Goal: Task Accomplishment & Management: Use online tool/utility

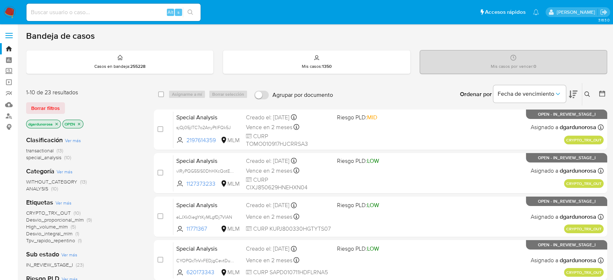
drag, startPoint x: 591, startPoint y: 92, endPoint x: 576, endPoint y: 103, distance: 18.4
click at [591, 92] on button at bounding box center [588, 94] width 12 height 9
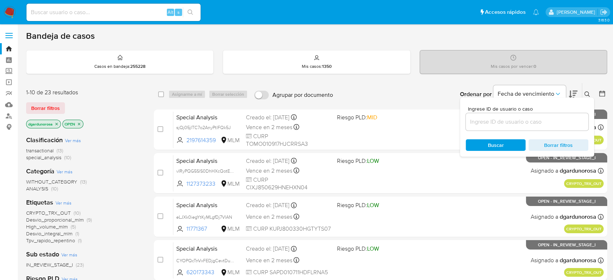
click at [524, 119] on input at bounding box center [527, 121] width 123 height 9
type input "2541846761"
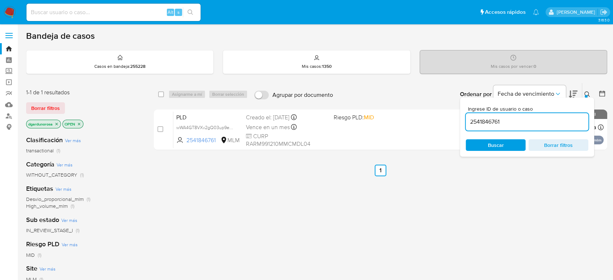
click at [589, 91] on icon at bounding box center [587, 94] width 6 height 6
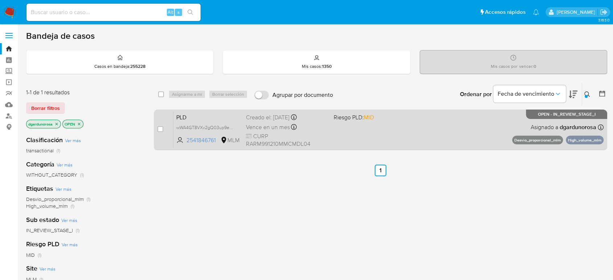
click at [481, 130] on div "PLD wWA4GT8VXv2gQ03up9eGpHq3 2541846761 MLM Riesgo PLD: MID Creado el: 12/09/20…" at bounding box center [388, 129] width 430 height 37
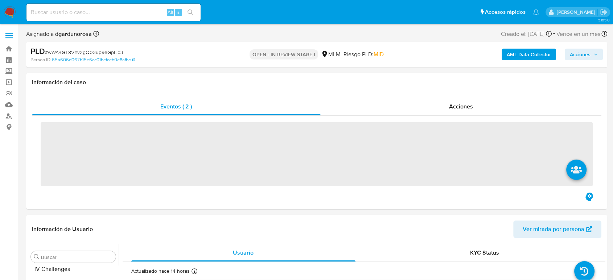
scroll to position [359, 0]
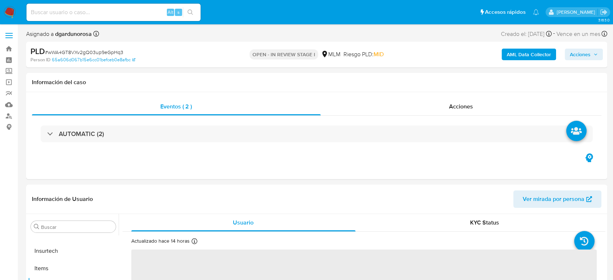
select select "10"
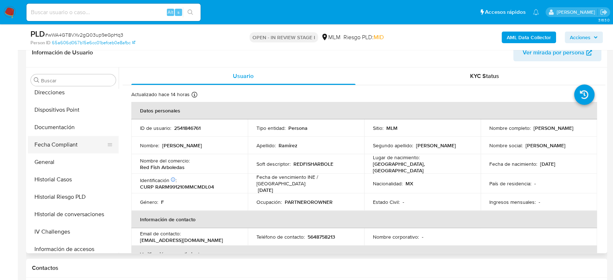
scroll to position [197, 0]
click at [76, 127] on button "Documentación" at bounding box center [70, 126] width 85 height 17
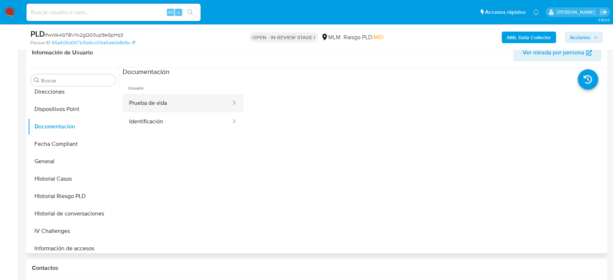
click at [194, 102] on button "Prueba de vida" at bounding box center [177, 103] width 109 height 18
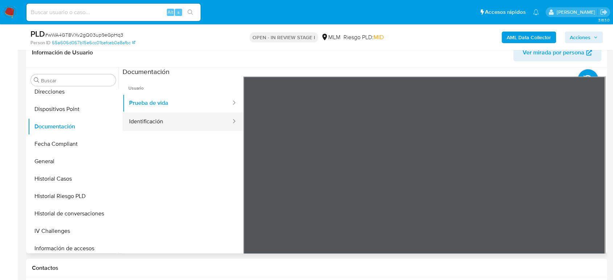
click at [155, 122] on button "Identificación" at bounding box center [177, 121] width 109 height 18
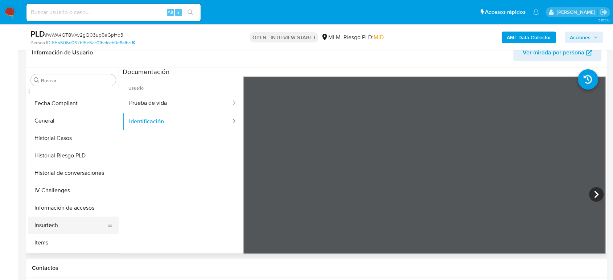
scroll to position [278, 0]
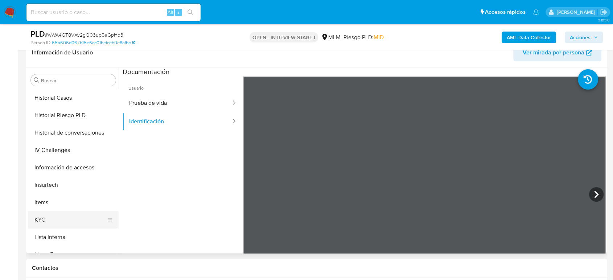
click at [54, 220] on button "KYC" at bounding box center [70, 219] width 85 height 17
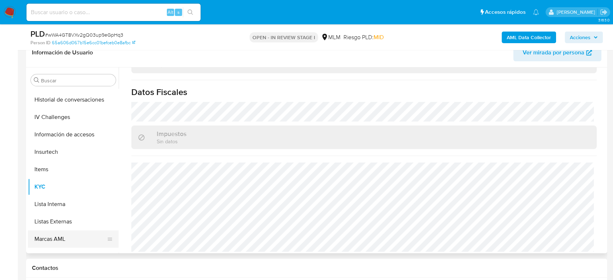
scroll to position [359, 0]
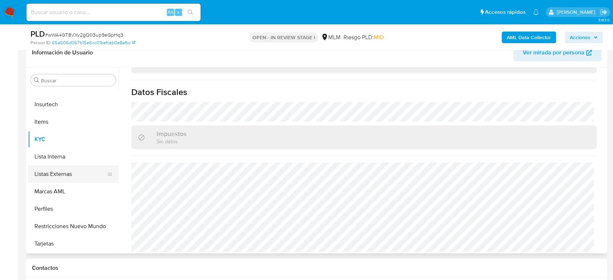
click at [59, 173] on button "Listas Externas" at bounding box center [70, 173] width 85 height 17
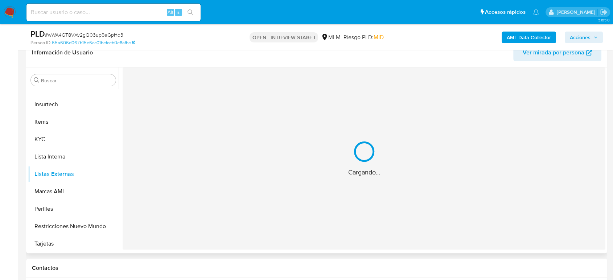
scroll to position [0, 0]
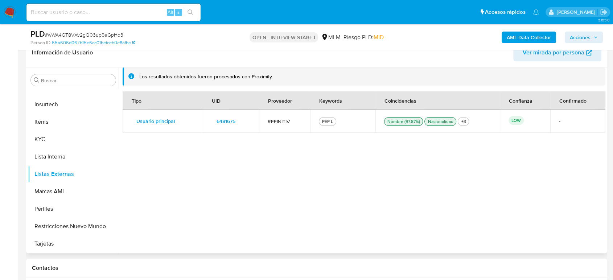
click at [231, 156] on div "Tipo UID Proveedor Keywords Coincidencias Confianza Confirmado Usuario principa…" at bounding box center [364, 167] width 483 height 153
click at [229, 120] on span "6481675" at bounding box center [226, 121] width 19 height 10
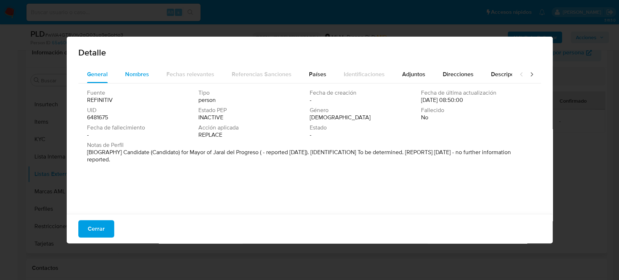
click at [150, 73] on button "Nombres" at bounding box center [136, 74] width 41 height 17
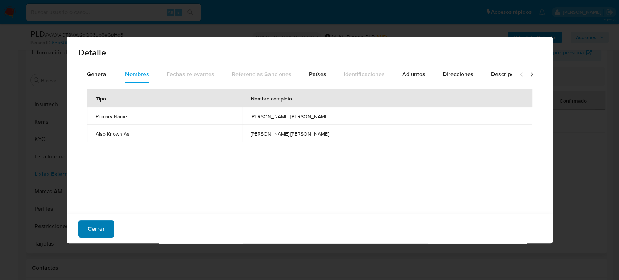
click at [101, 222] on span "Cerrar" at bounding box center [96, 229] width 17 height 16
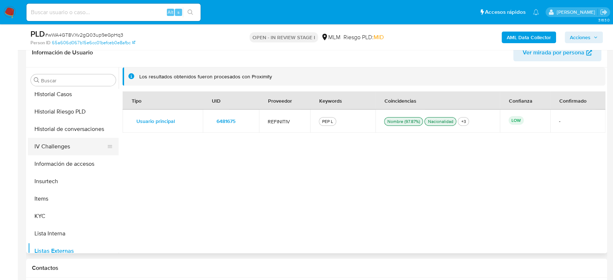
scroll to position [197, 0]
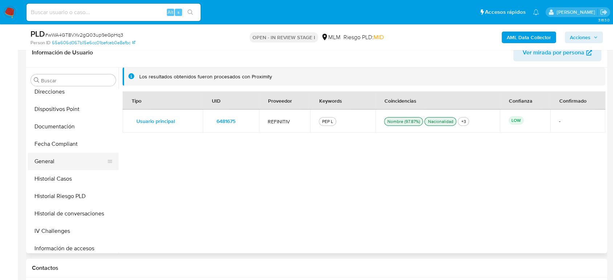
click at [65, 155] on button "General" at bounding box center [70, 161] width 85 height 17
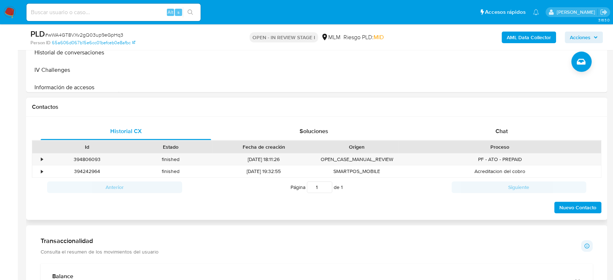
scroll to position [443, 0]
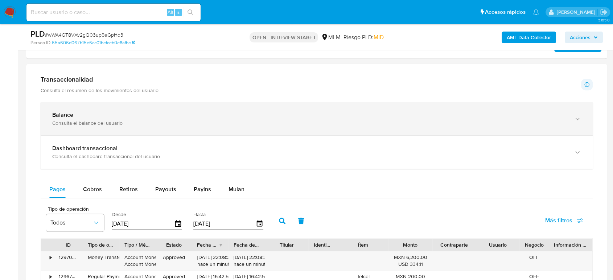
click at [84, 122] on div "Consulta el balance del usuario" at bounding box center [309, 123] width 514 height 7
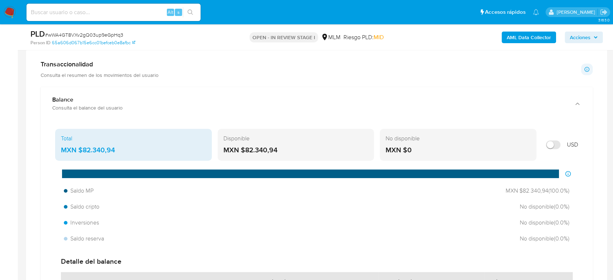
scroll to position [484, 0]
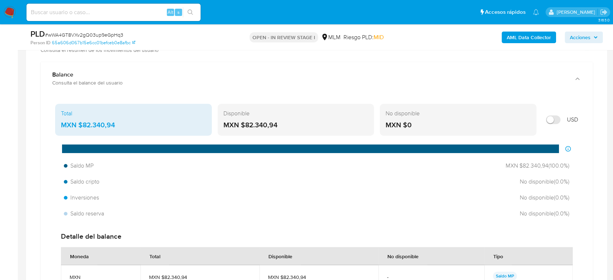
drag, startPoint x: 115, startPoint y: 126, endPoint x: 79, endPoint y: 125, distance: 35.9
click at [79, 125] on div "MXN $82.340,94" at bounding box center [133, 124] width 145 height 9
click at [399, 101] on div "Total MXN $82.340,94 Disponible MXN $82.340,94 No disponible MXN $0 USD Distrib…" at bounding box center [316, 213] width 540 height 225
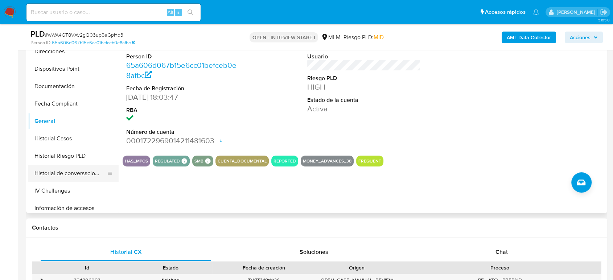
scroll to position [117, 0]
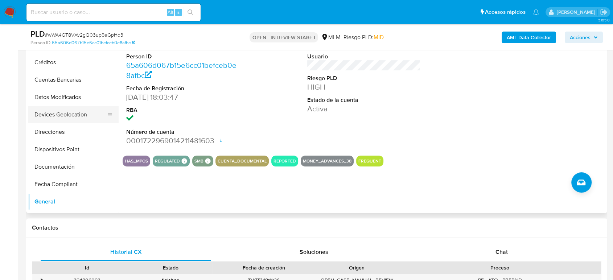
click at [66, 120] on button "Devices Geolocation" at bounding box center [70, 114] width 85 height 17
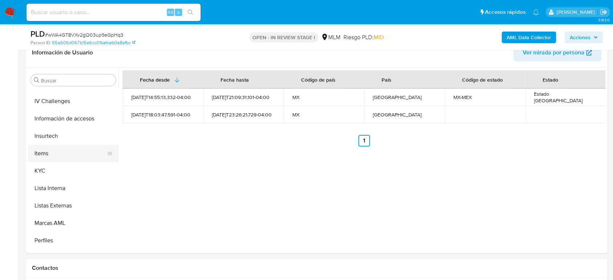
scroll to position [359, 0]
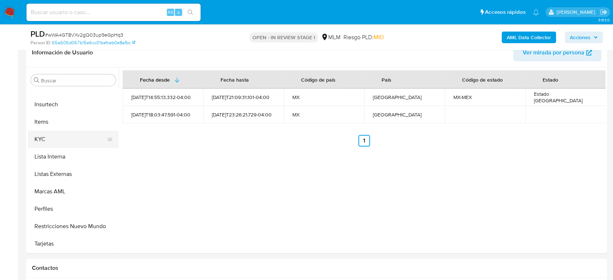
click at [50, 138] on button "KYC" at bounding box center [70, 139] width 85 height 17
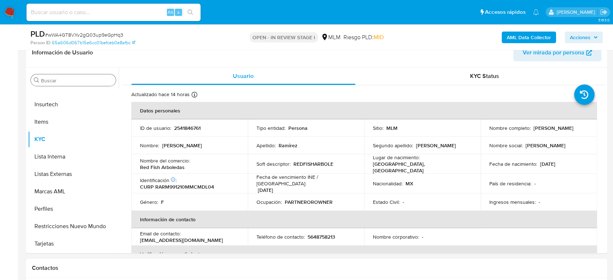
click at [95, 81] on input "Buscar" at bounding box center [77, 80] width 72 height 7
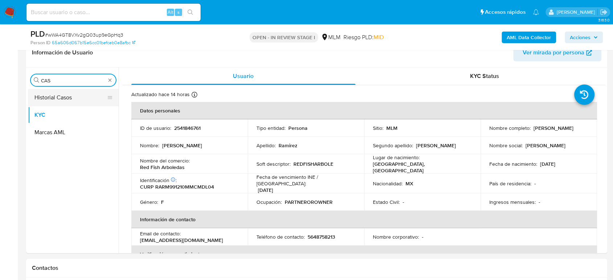
type input "CAS"
click at [46, 102] on button "Historial Casos" at bounding box center [70, 97] width 85 height 17
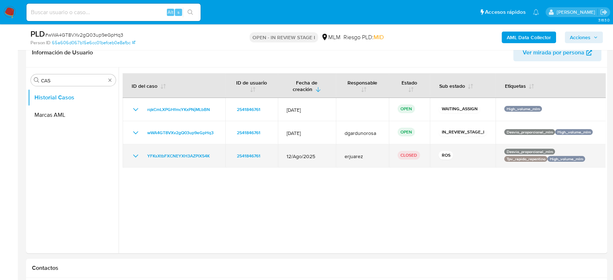
click at [136, 156] on icon "Mostrar/Ocultar" at bounding box center [135, 156] width 9 height 9
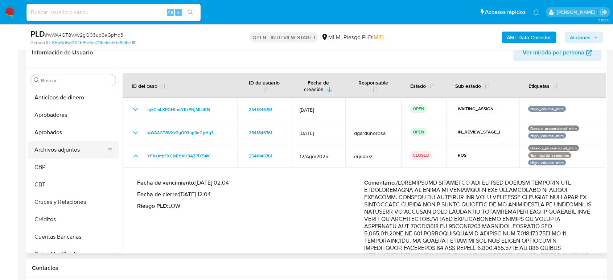
click at [70, 148] on button "Archivos adjuntos" at bounding box center [70, 149] width 85 height 17
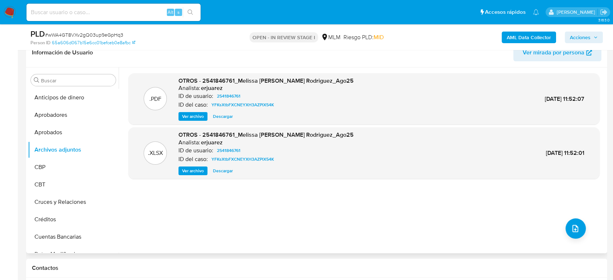
click at [196, 119] on span "Ver archivo" at bounding box center [193, 116] width 22 height 7
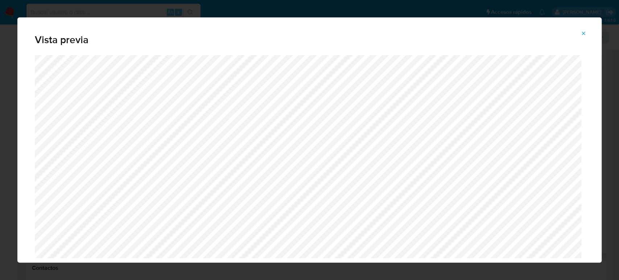
click at [586, 35] on icon "Attachment preview" at bounding box center [584, 33] width 6 height 6
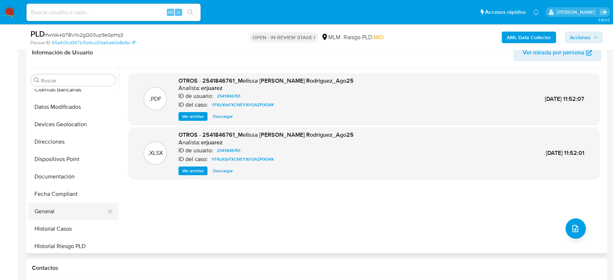
scroll to position [161, 0]
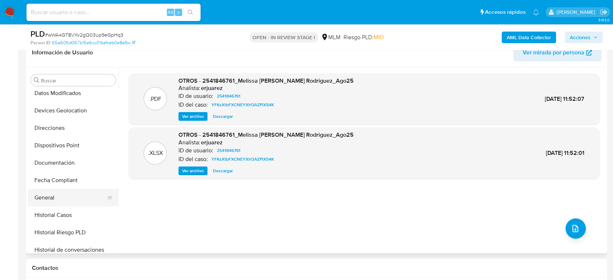
click at [66, 197] on button "General" at bounding box center [70, 197] width 85 height 17
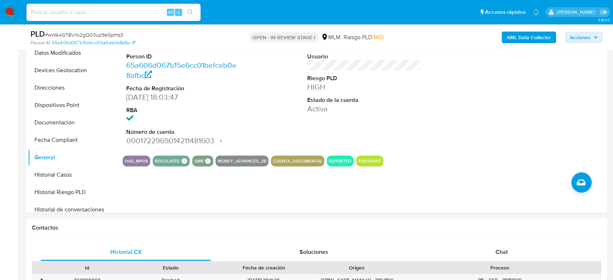
click at [523, 158] on div "HAS_MPOS REGULATED REGULATED MLM IFPE Evaluation Result COMPLIES User Regulated…" at bounding box center [364, 161] width 483 height 11
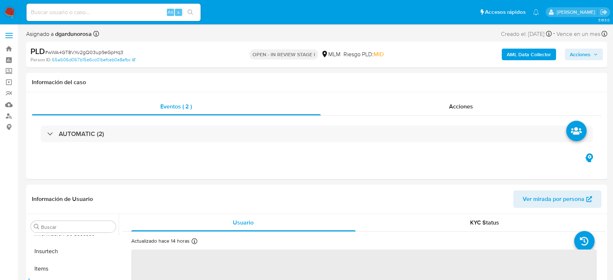
scroll to position [359, 0]
select select "10"
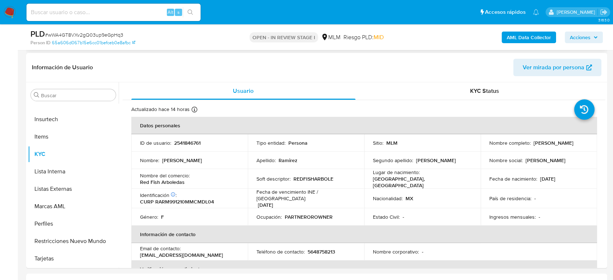
scroll to position [0, 0]
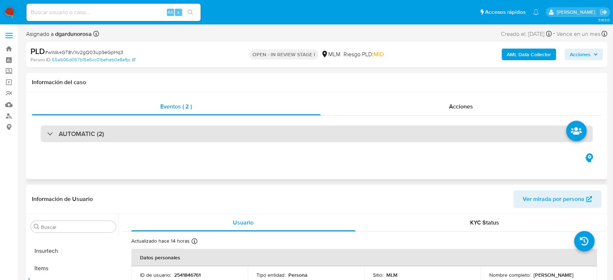
click at [118, 130] on div "AUTOMATIC (2)" at bounding box center [317, 134] width 552 height 17
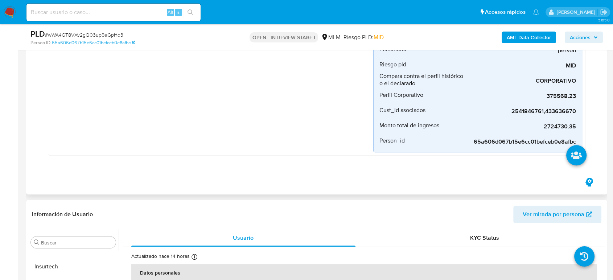
scroll to position [363, 0]
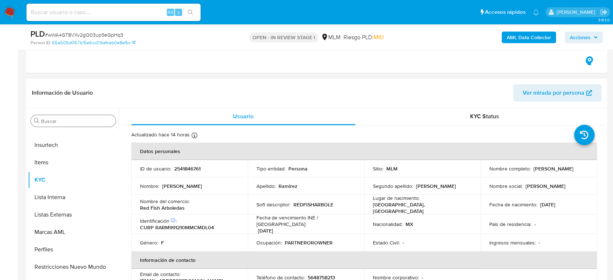
click at [83, 122] on input "Buscar" at bounding box center [77, 121] width 72 height 7
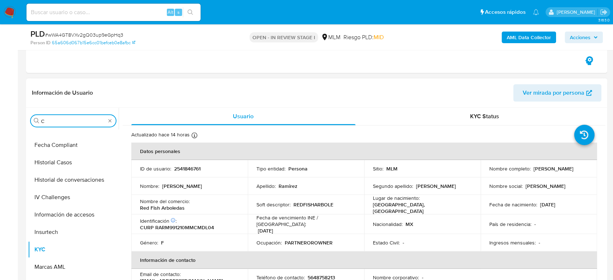
scroll to position [0, 0]
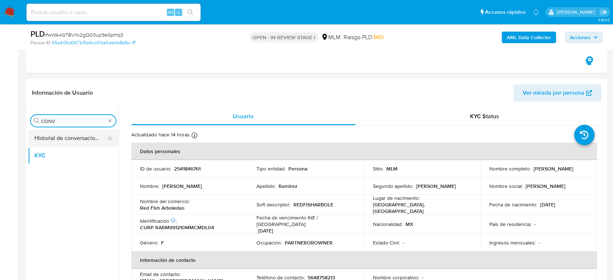
type input "CONV"
click at [58, 142] on button "Historial de conversaciones" at bounding box center [70, 137] width 85 height 17
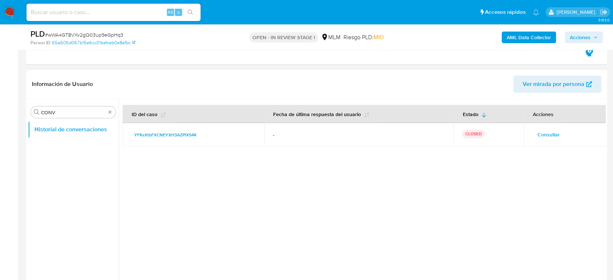
click at [557, 133] on button "Consultar" at bounding box center [548, 135] width 32 height 12
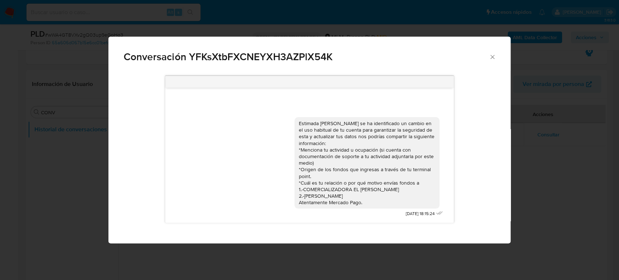
click at [489, 59] on icon "Cerrar" at bounding box center [492, 56] width 7 height 7
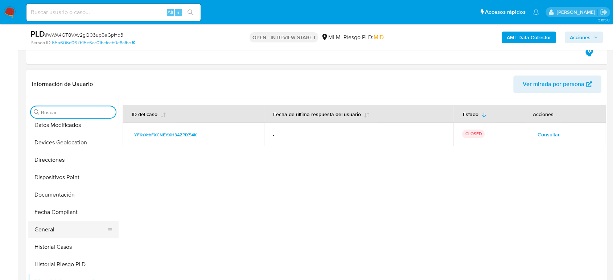
scroll to position [282, 0]
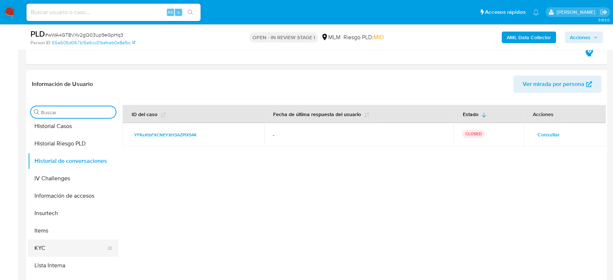
click at [55, 246] on button "KYC" at bounding box center [70, 247] width 85 height 17
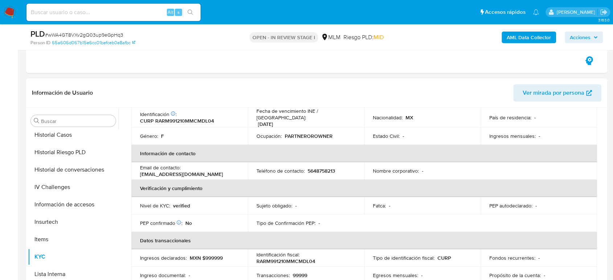
scroll to position [126, 0]
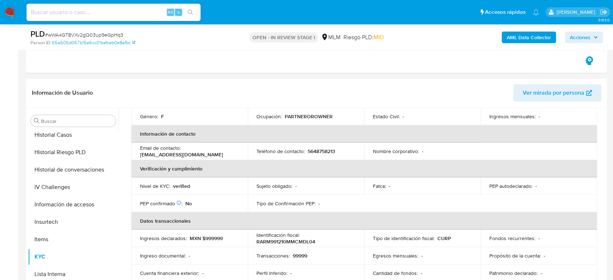
click at [315, 148] on p "5648758213" at bounding box center [322, 151] width 28 height 7
click at [316, 148] on p "5648758213" at bounding box center [322, 151] width 28 height 7
copy p "5648758213"
click at [300, 148] on p "Teléfono de contacto :" at bounding box center [280, 151] width 48 height 7
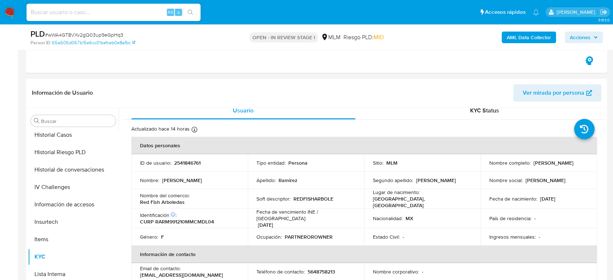
scroll to position [5, 0]
drag, startPoint x: 193, startPoint y: 202, endPoint x: 139, endPoint y: 202, distance: 53.7
click at [139, 202] on td "Nombre del comercio : Red Fish Arboledas" at bounding box center [189, 199] width 116 height 20
copy p "Red Fish Arboledas"
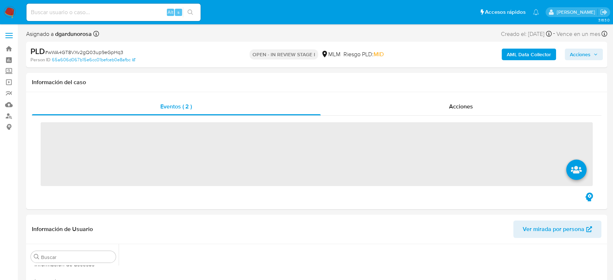
scroll to position [359, 0]
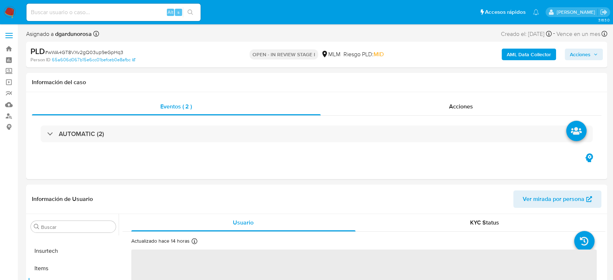
select select "10"
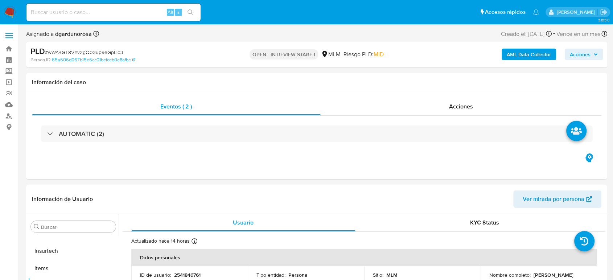
click at [88, 13] on input at bounding box center [113, 12] width 174 height 9
paste input "2497249208"
type input "2497249208"
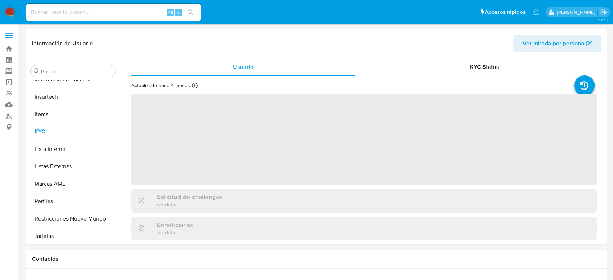
scroll to position [359, 0]
select select "10"
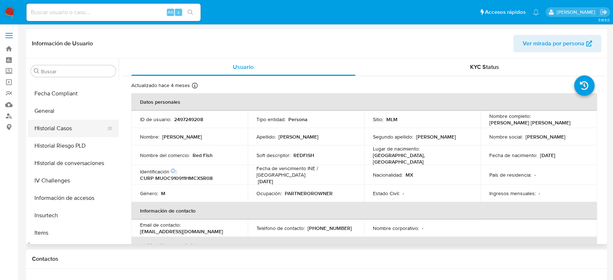
scroll to position [197, 0]
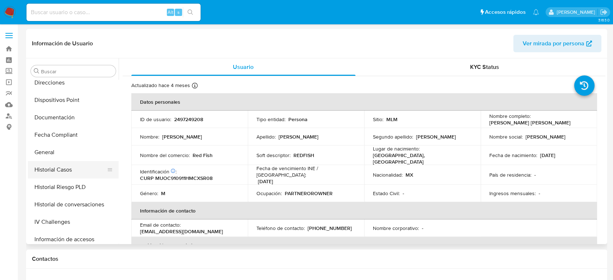
click at [60, 170] on button "Historial Casos" at bounding box center [70, 169] width 85 height 17
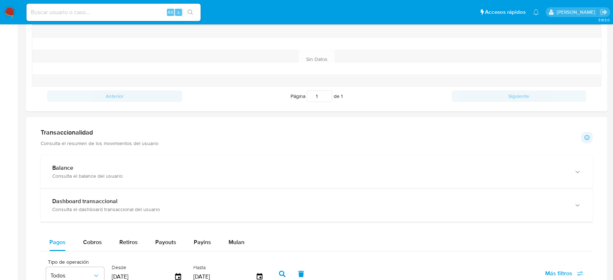
scroll to position [282, 0]
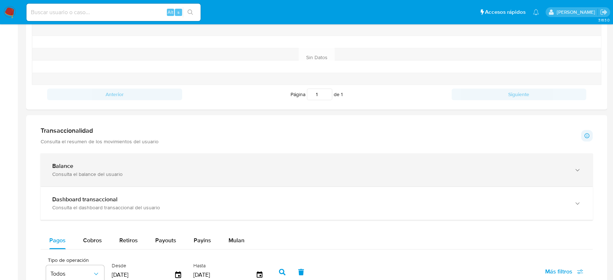
click at [78, 171] on div "Consulta el balance del usuario" at bounding box center [309, 174] width 514 height 7
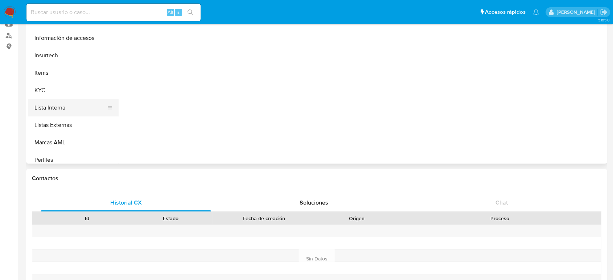
scroll to position [278, 0]
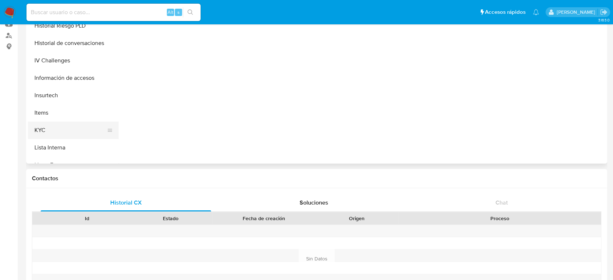
click at [61, 134] on button "KYC" at bounding box center [70, 130] width 85 height 17
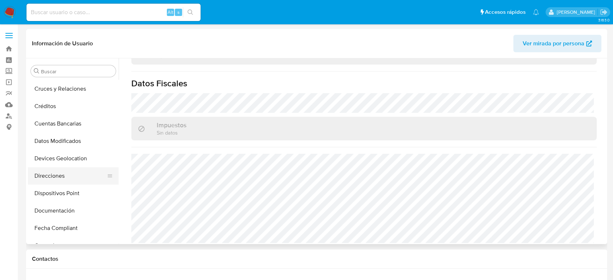
scroll to position [117, 0]
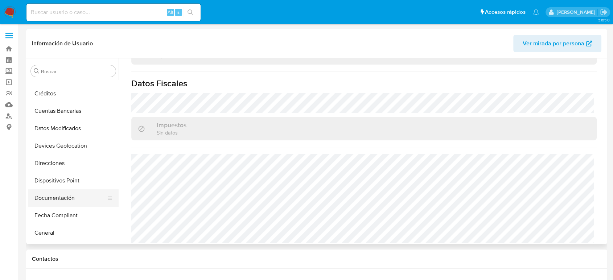
click at [61, 201] on button "Documentación" at bounding box center [70, 197] width 85 height 17
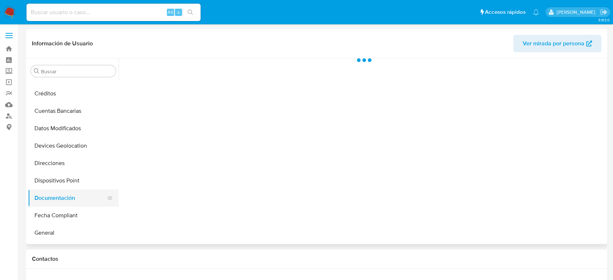
scroll to position [0, 0]
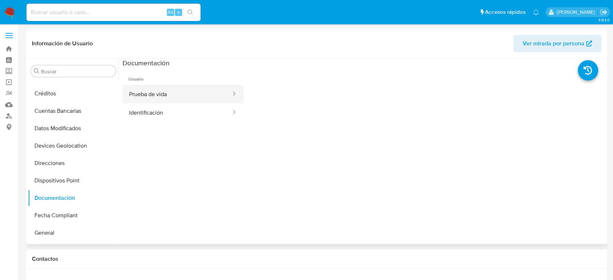
click at [141, 94] on button "Prueba de vida" at bounding box center [177, 94] width 109 height 18
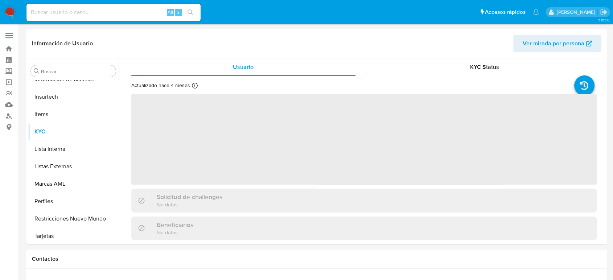
scroll to position [359, 0]
select select "10"
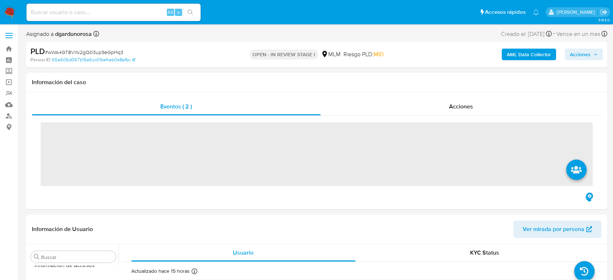
scroll to position [359, 0]
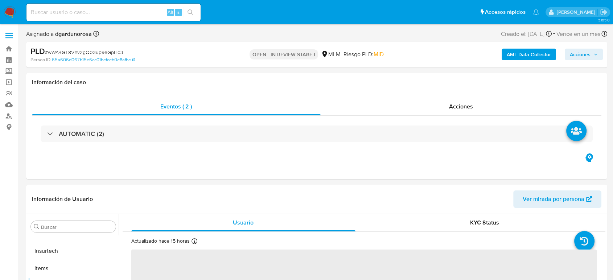
select select "10"
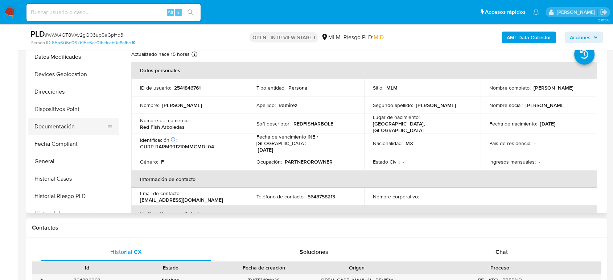
scroll to position [36, 0]
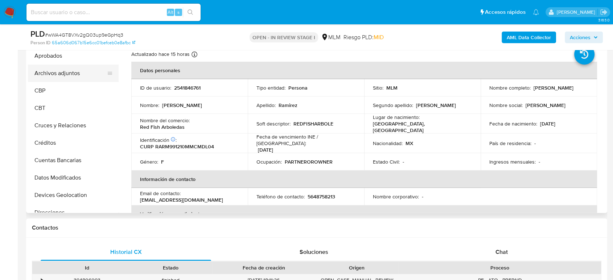
click at [80, 77] on button "Archivos adjuntos" at bounding box center [70, 73] width 85 height 17
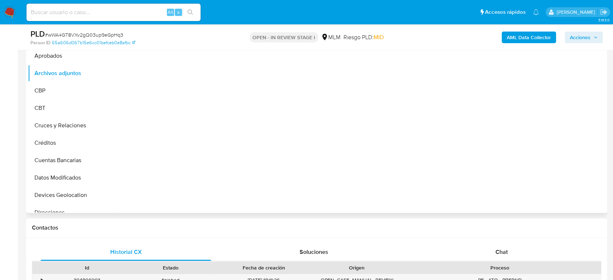
scroll to position [121, 0]
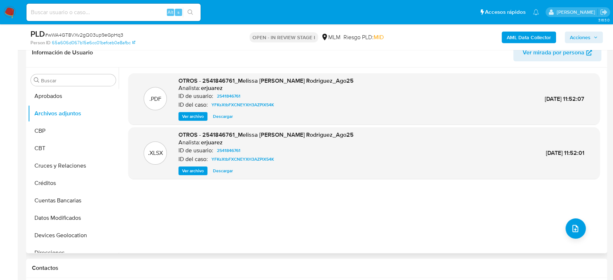
click at [189, 115] on span "Ver archivo" at bounding box center [193, 116] width 22 height 7
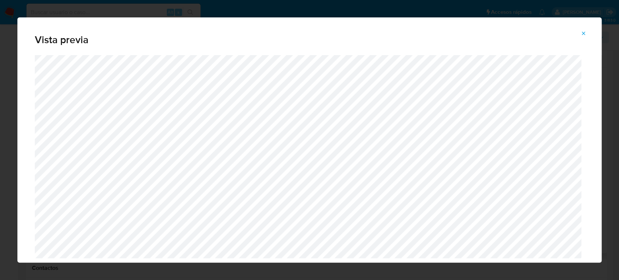
click at [584, 36] on icon "Attachment preview" at bounding box center [584, 33] width 6 height 6
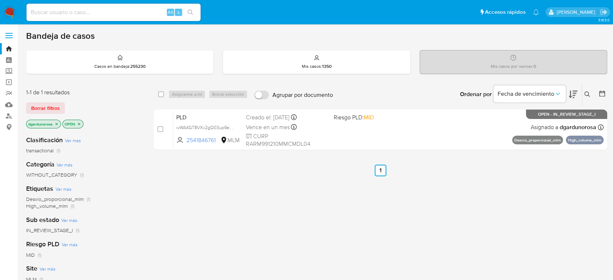
click at [587, 92] on icon at bounding box center [587, 94] width 6 height 6
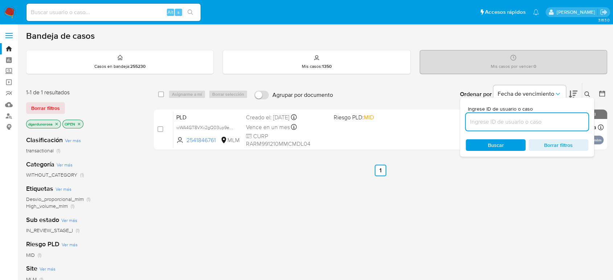
click at [557, 124] on input at bounding box center [527, 121] width 123 height 9
type input "114821166"
click at [585, 92] on icon at bounding box center [587, 94] width 6 height 6
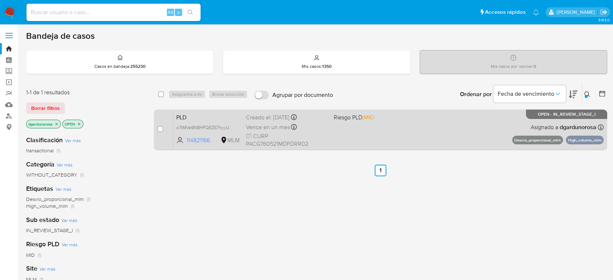
click at [463, 128] on div "PLD o7tMVe9N8HFQEZSThyyUzHCx 114821166 MLM Riesgo PLD: MID Creado el: [DATE] Cr…" at bounding box center [388, 129] width 430 height 37
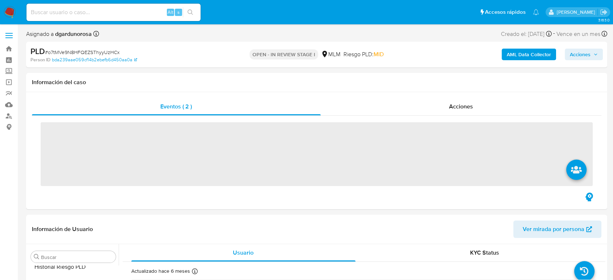
scroll to position [336, 0]
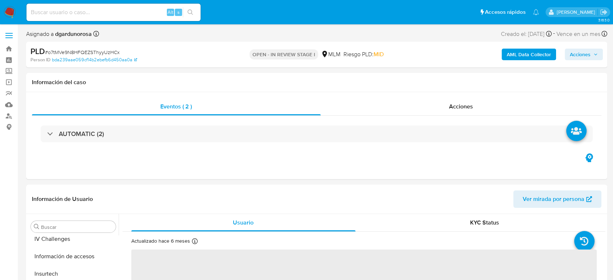
select select "10"
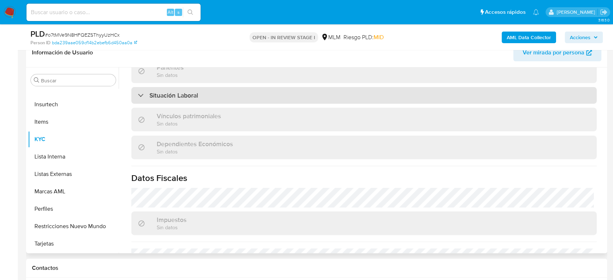
scroll to position [449, 0]
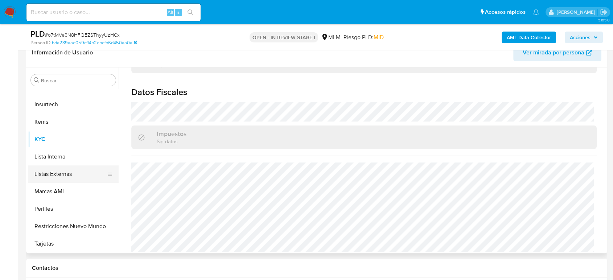
click at [61, 173] on button "Listas Externas" at bounding box center [70, 173] width 85 height 17
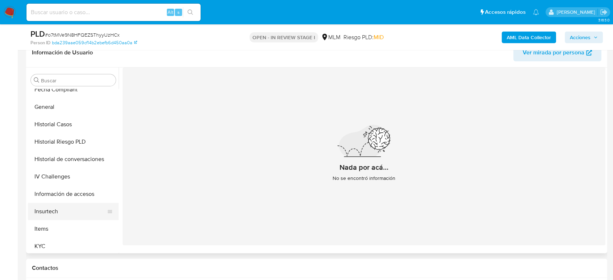
scroll to position [238, 0]
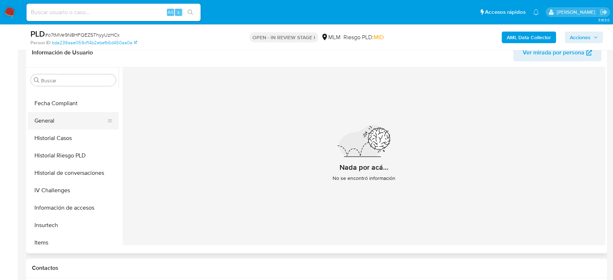
click at [60, 115] on button "General" at bounding box center [70, 120] width 85 height 17
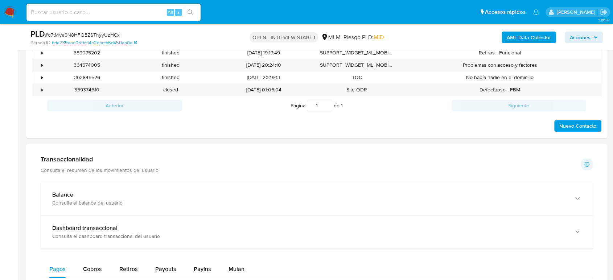
scroll to position [484, 0]
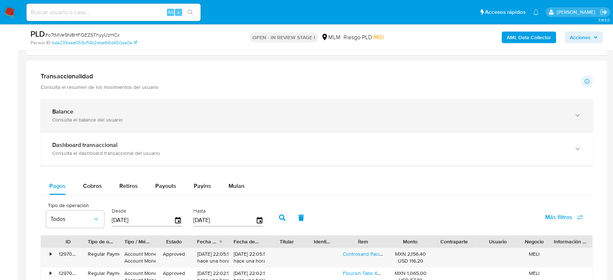
click at [207, 107] on div "Balance Consulta el balance del usuario" at bounding box center [317, 115] width 552 height 33
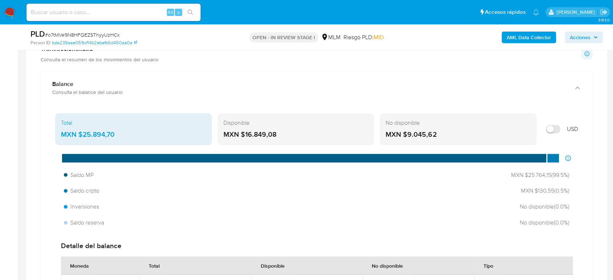
scroll to position [524, 0]
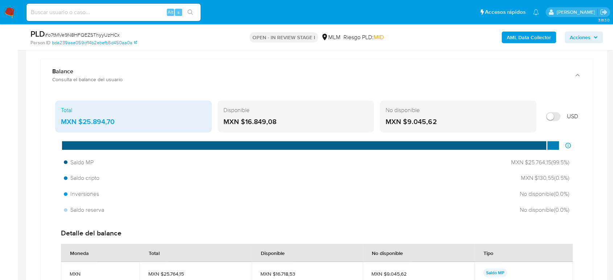
drag, startPoint x: 122, startPoint y: 118, endPoint x: 78, endPoint y: 122, distance: 44.5
click at [78, 122] on div "MXN $25.894,70" at bounding box center [133, 121] width 145 height 9
click at [20, 119] on main "3.163.0 Asignado a dgardunorosa Asignado el: [DATE] 19:34:23 Creado el: [DATE] …" at bounding box center [306, 269] width 613 height 1586
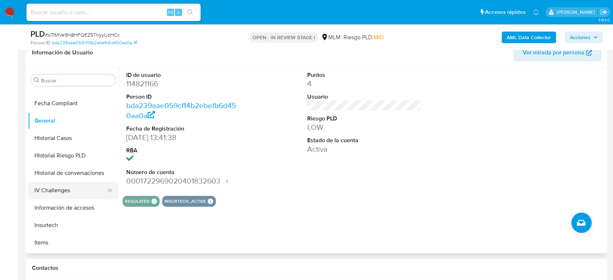
scroll to position [157, 0]
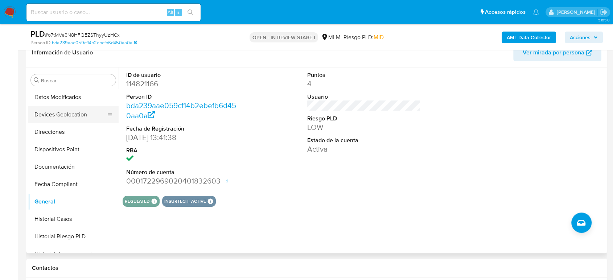
click at [71, 121] on button "Devices Geolocation" at bounding box center [70, 114] width 85 height 17
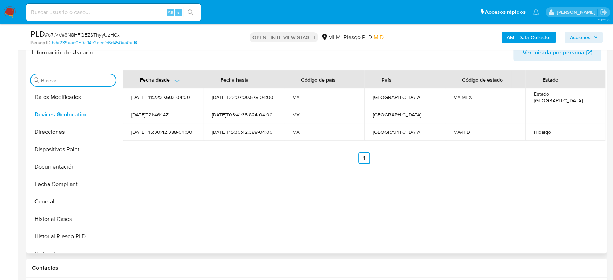
click at [73, 82] on input "Buscar" at bounding box center [77, 80] width 72 height 7
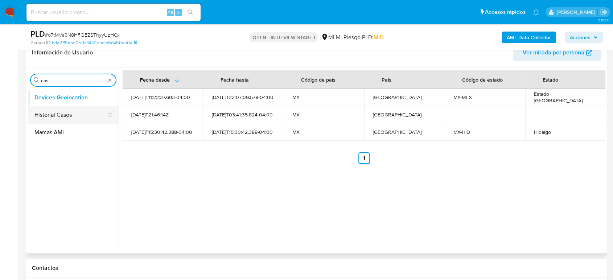
type input "cas"
click at [53, 116] on button "Historial Casos" at bounding box center [70, 114] width 85 height 17
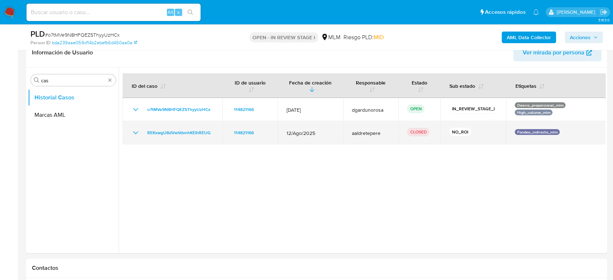
click at [135, 134] on icon "Mostrar/Ocultar" at bounding box center [135, 132] width 9 height 9
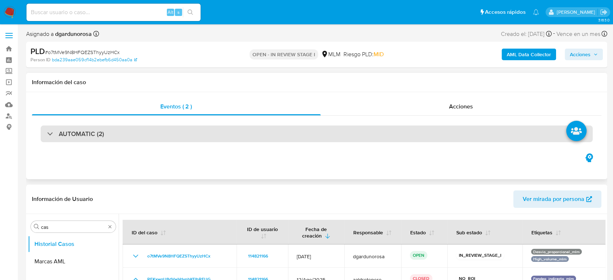
click at [148, 131] on div "AUTOMATIC (2)" at bounding box center [317, 134] width 552 height 17
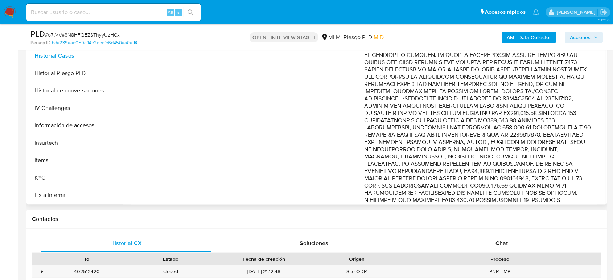
scroll to position [282, 0]
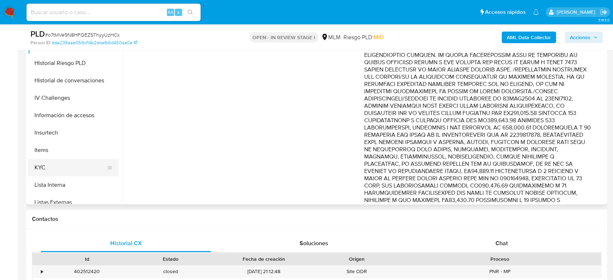
click at [61, 162] on button "KYC" at bounding box center [70, 167] width 85 height 17
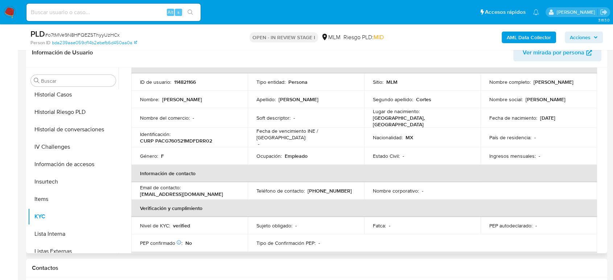
scroll to position [81, 0]
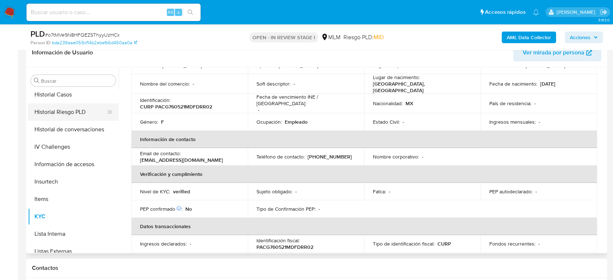
click at [73, 119] on button "Historial Riesgo PLD" at bounding box center [70, 111] width 85 height 17
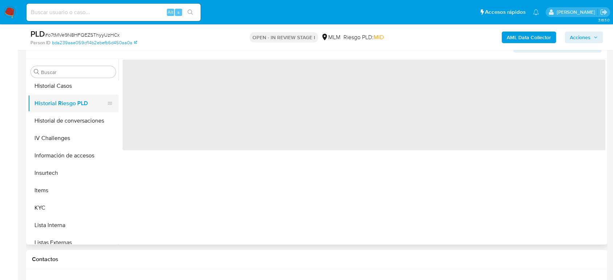
scroll to position [0, 0]
click at [75, 126] on button "Historial de conversaciones" at bounding box center [70, 120] width 85 height 17
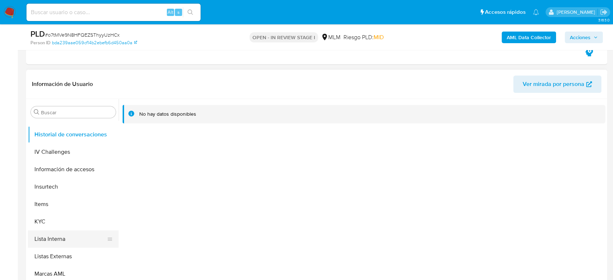
scroll to position [322, 0]
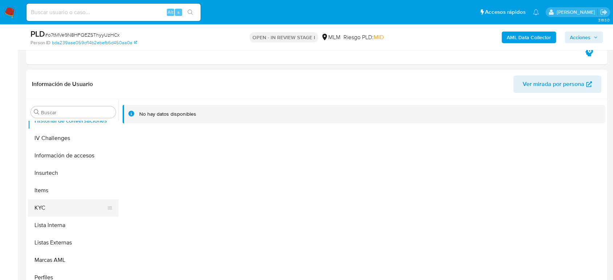
click at [67, 205] on button "KYC" at bounding box center [70, 207] width 85 height 17
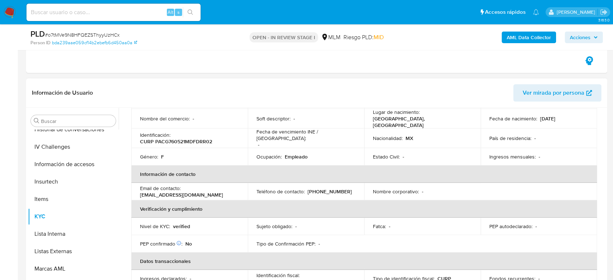
scroll to position [46, 0]
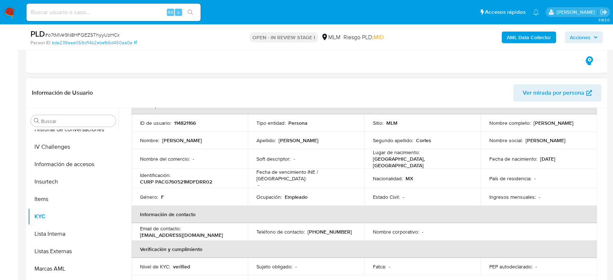
click at [335, 223] on td "Teléfono de contacto : (55) 27376161" at bounding box center [306, 231] width 116 height 17
click at [326, 223] on td "Teléfono de contacto : (55) 27376161" at bounding box center [306, 231] width 116 height 17
click at [330, 229] on p "(55) 27376161" at bounding box center [330, 232] width 44 height 7
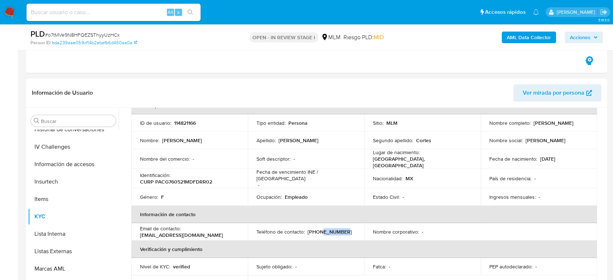
click at [330, 229] on p "[PHONE_NUMBER]" at bounding box center [330, 232] width 44 height 7
copy p "27376161"
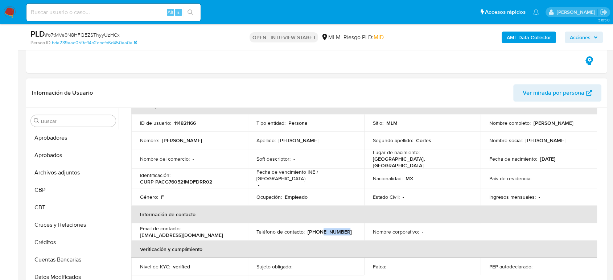
scroll to position [0, 0]
click at [62, 185] on button "Archivos adjuntos" at bounding box center [70, 190] width 85 height 17
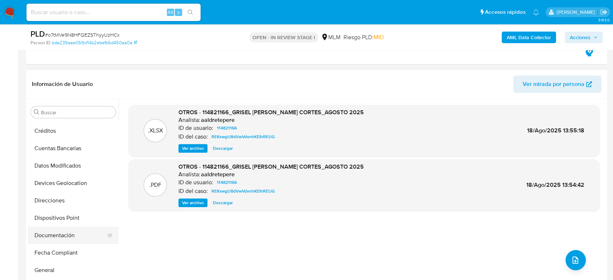
scroll to position [121, 0]
click at [66, 232] on button "Documentación" at bounding box center [70, 234] width 85 height 17
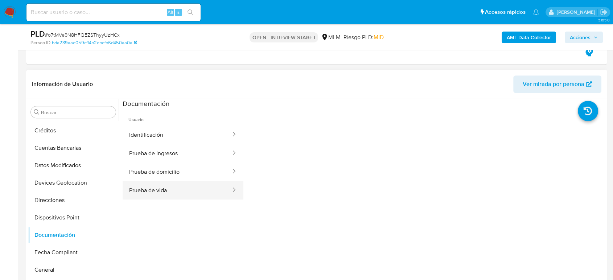
click at [166, 182] on button "Prueba de vida" at bounding box center [177, 190] width 109 height 18
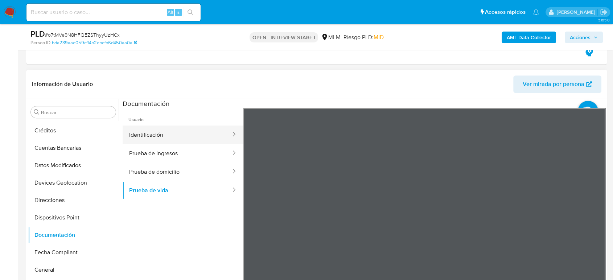
click at [182, 129] on button "Identificación" at bounding box center [177, 135] width 109 height 18
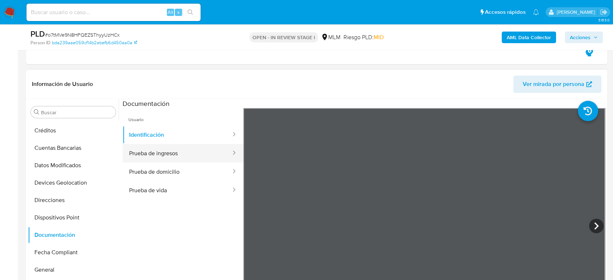
click at [163, 155] on button "Prueba de ingresos" at bounding box center [177, 153] width 109 height 18
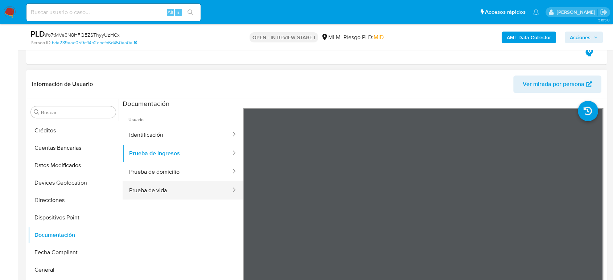
click at [221, 180] on ul "Identificación Prueba de ingresos Prueba de domicilio Prueba de vida" at bounding box center [183, 163] width 121 height 74
click at [207, 183] on button "Prueba de vida" at bounding box center [177, 190] width 109 height 18
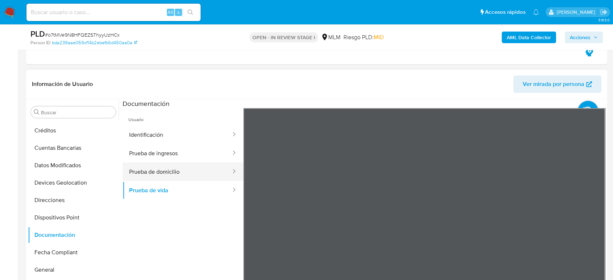
click at [210, 166] on button "Prueba de domicilio" at bounding box center [177, 172] width 109 height 18
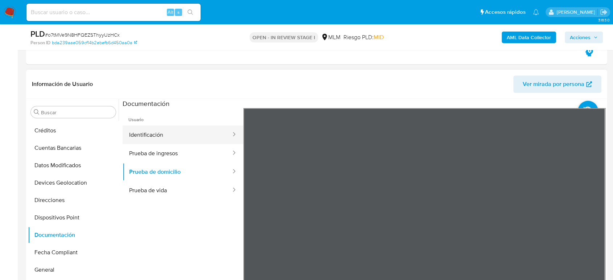
click at [173, 142] on button "Identificación" at bounding box center [177, 135] width 109 height 18
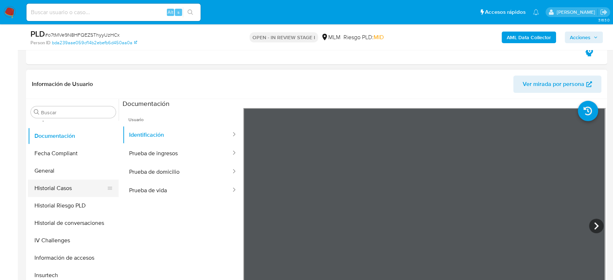
scroll to position [242, 0]
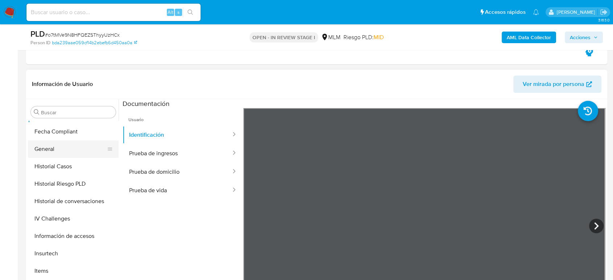
click at [63, 151] on button "General" at bounding box center [70, 148] width 85 height 17
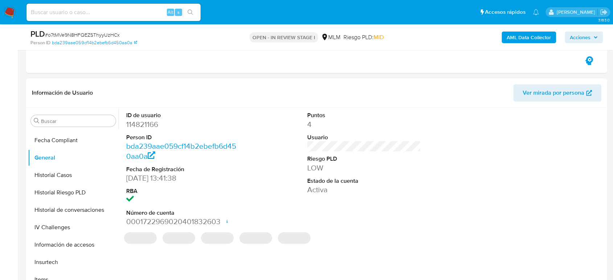
click at [152, 119] on dd "114821166" at bounding box center [183, 124] width 114 height 10
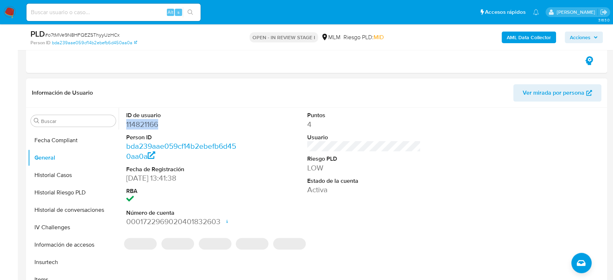
copy dd "114821166"
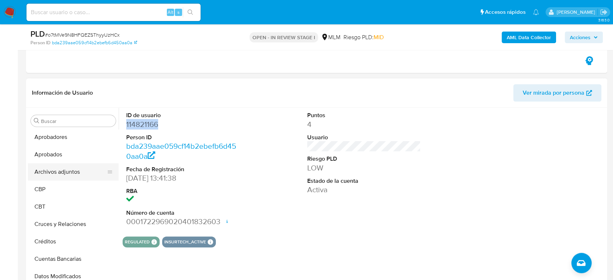
scroll to position [0, 0]
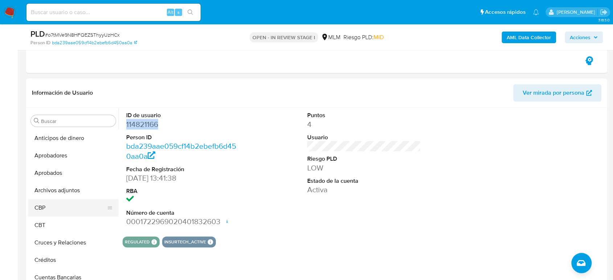
click at [55, 189] on button "Archivos adjuntos" at bounding box center [73, 190] width 91 height 17
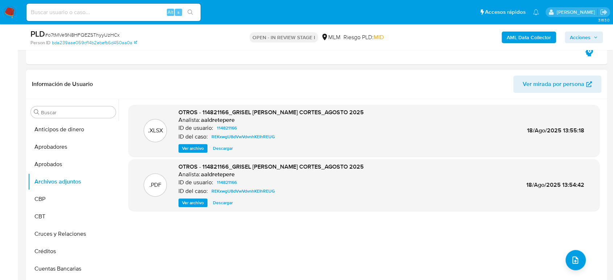
click at [189, 202] on span "Ver archivo" at bounding box center [193, 202] width 22 height 7
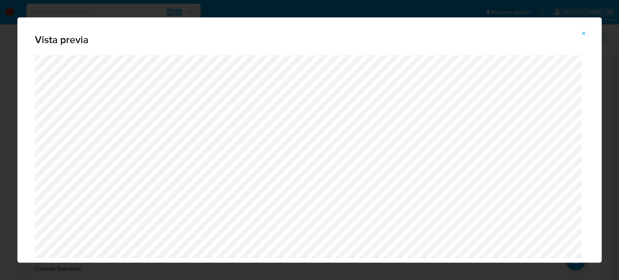
click at [583, 35] on icon "Attachment preview" at bounding box center [584, 33] width 6 height 6
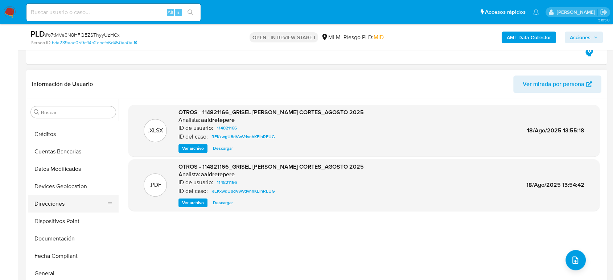
scroll to position [121, 0]
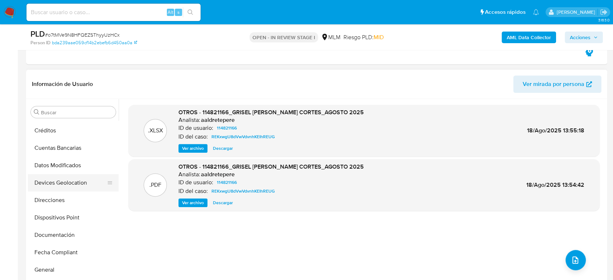
click at [74, 185] on button "Devices Geolocation" at bounding box center [70, 182] width 85 height 17
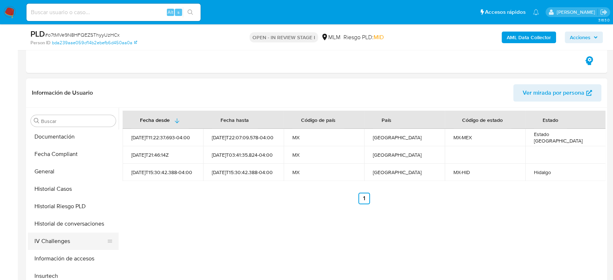
scroll to position [242, 0]
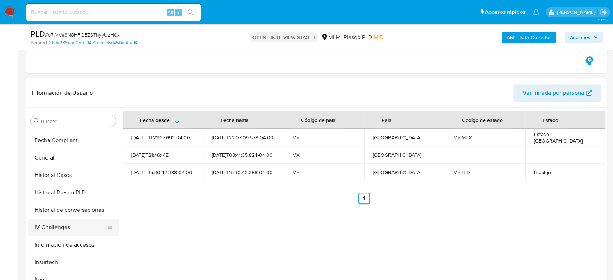
click at [83, 212] on button "Historial de conversaciones" at bounding box center [73, 209] width 91 height 17
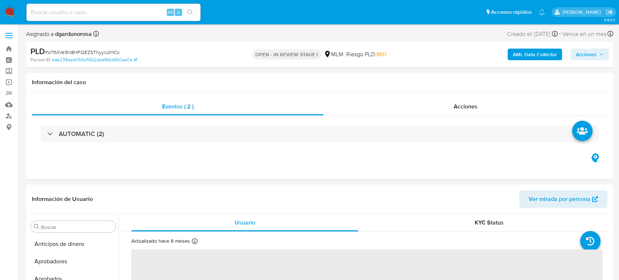
select select "10"
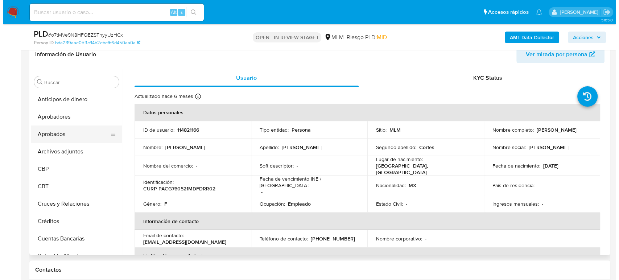
scroll to position [81, 0]
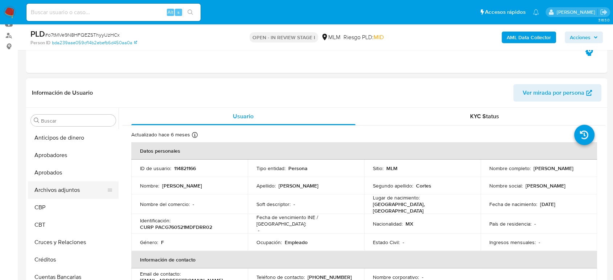
click at [62, 191] on button "Archivos adjuntos" at bounding box center [70, 189] width 85 height 17
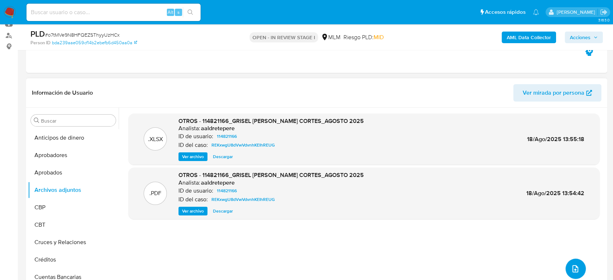
click at [573, 270] on icon "upload-file" at bounding box center [575, 268] width 9 height 9
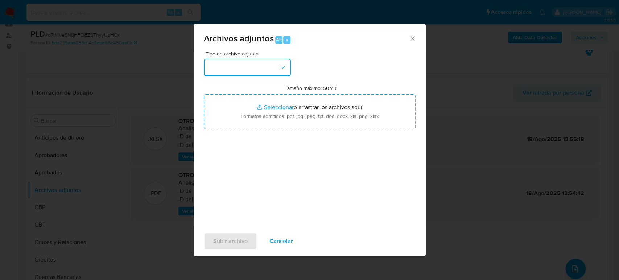
click at [258, 67] on button "button" at bounding box center [247, 67] width 87 height 17
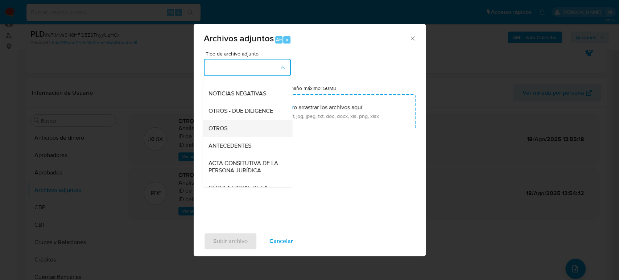
click at [226, 132] on span "OTROS" at bounding box center [217, 128] width 19 height 7
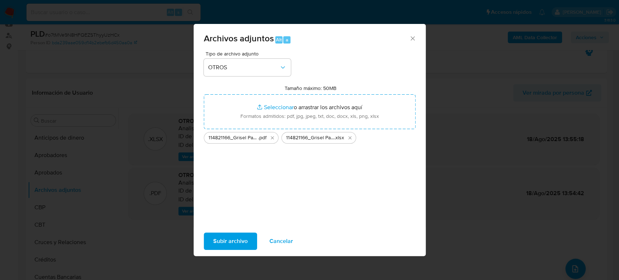
click at [232, 236] on span "Subir archivo" at bounding box center [230, 241] width 34 height 16
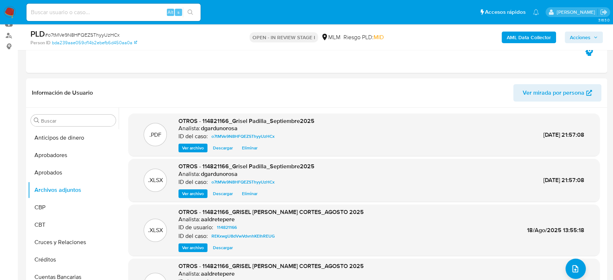
click at [592, 35] on span "Acciones" at bounding box center [584, 37] width 28 height 10
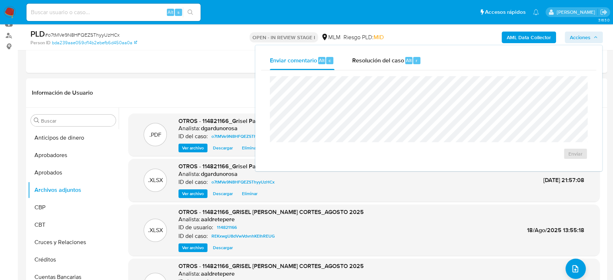
click at [376, 69] on div "Resolución del caso Alt r" at bounding box center [386, 60] width 69 height 19
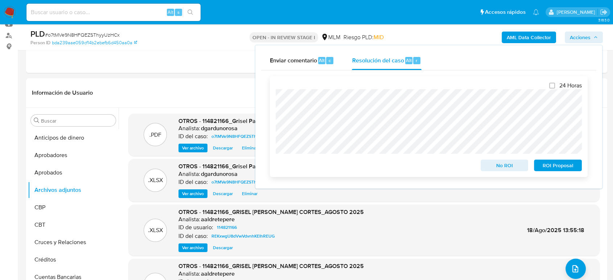
click at [514, 165] on span "No ROI" at bounding box center [505, 165] width 38 height 10
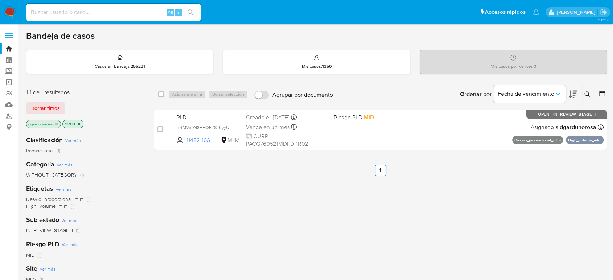
click at [585, 94] on icon at bounding box center [587, 94] width 6 height 6
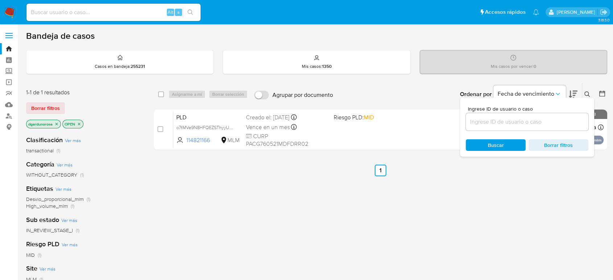
click at [546, 127] on div at bounding box center [527, 121] width 123 height 17
click at [541, 126] on input at bounding box center [527, 121] width 123 height 9
paste input "189141288"
type input "189141288"
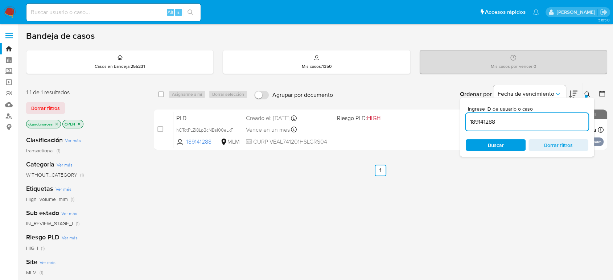
click at [587, 94] on icon at bounding box center [587, 94] width 6 height 6
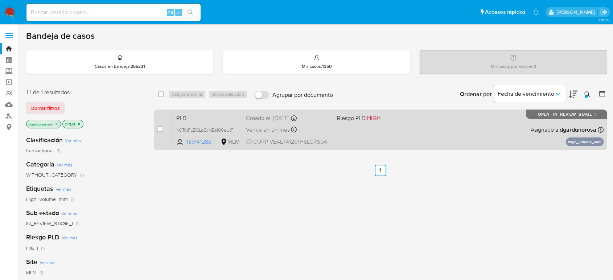
click at [340, 133] on div "PLD hCTotPLZi8LpBcNBsI00eLkF 189141288 MLM Riesgo PLD: HIGH Creado el: [DATE] C…" at bounding box center [388, 129] width 430 height 37
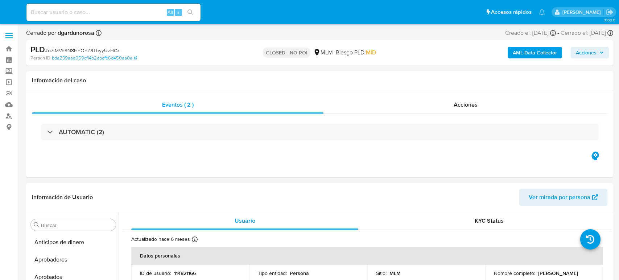
select select "10"
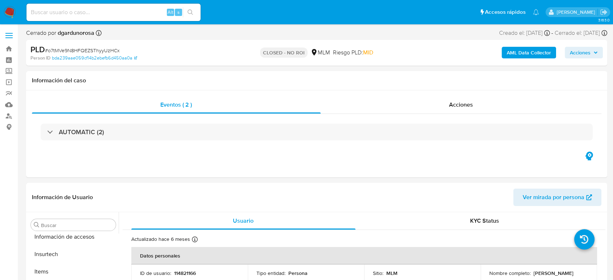
scroll to position [359, 0]
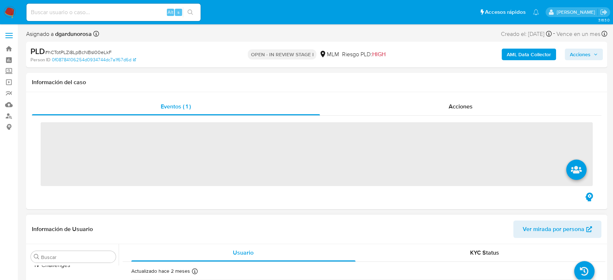
scroll to position [359, 0]
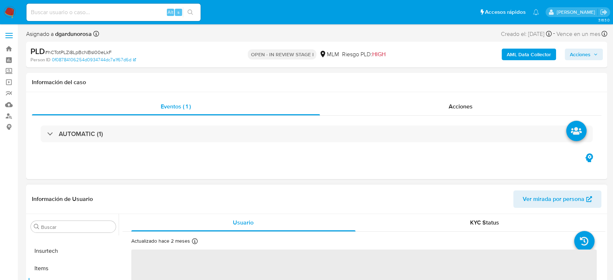
select select "10"
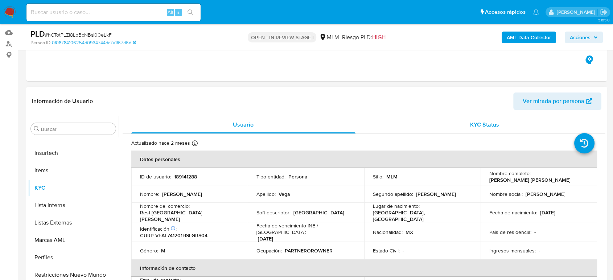
scroll to position [0, 0]
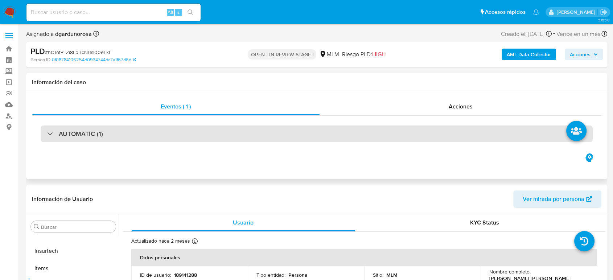
click at [165, 134] on div "AUTOMATIC (1)" at bounding box center [317, 134] width 552 height 17
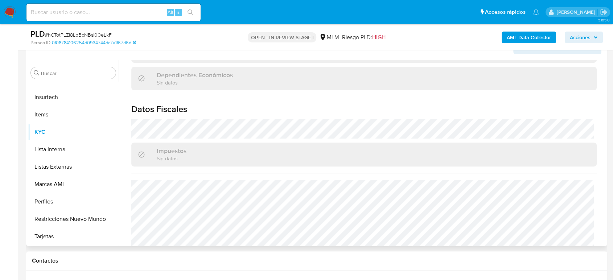
scroll to position [449, 0]
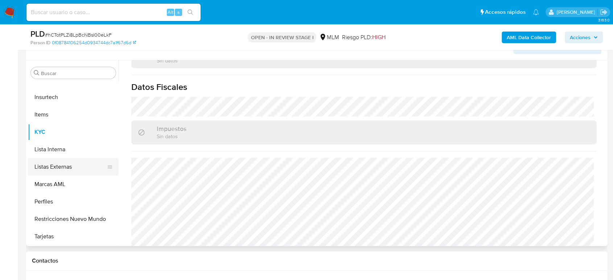
click at [65, 166] on button "Listas Externas" at bounding box center [70, 166] width 85 height 17
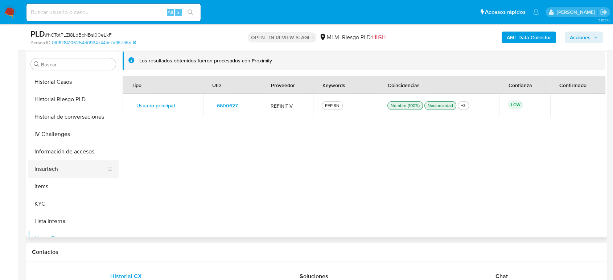
scroll to position [238, 0]
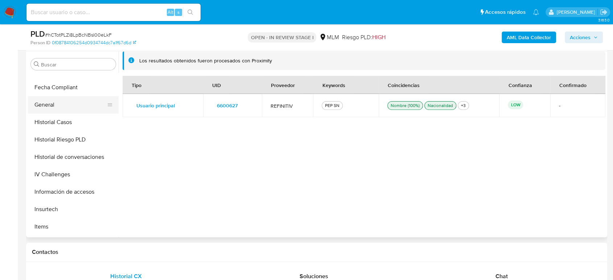
click at [52, 110] on button "General" at bounding box center [70, 104] width 85 height 17
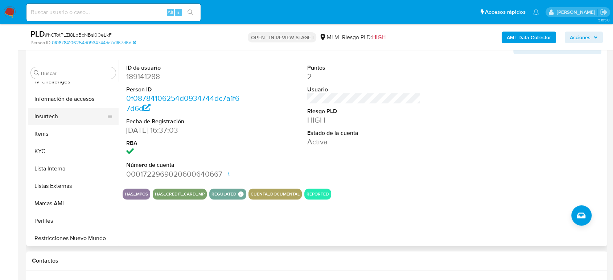
scroll to position [359, 0]
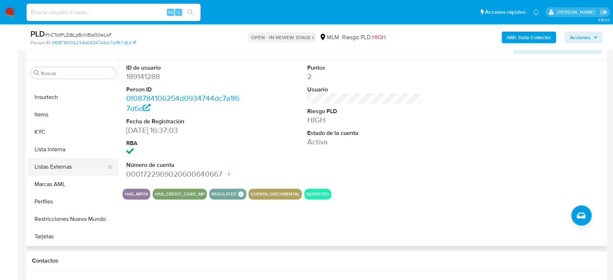
click at [65, 172] on button "Listas Externas" at bounding box center [70, 166] width 85 height 17
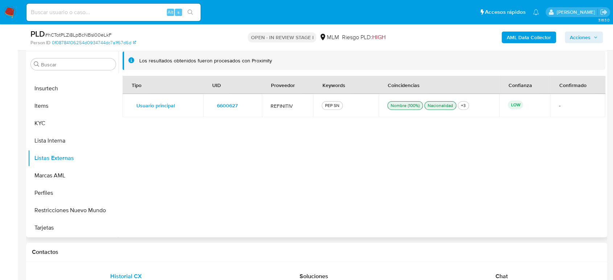
click at [229, 102] on span "6600627" at bounding box center [227, 105] width 21 height 10
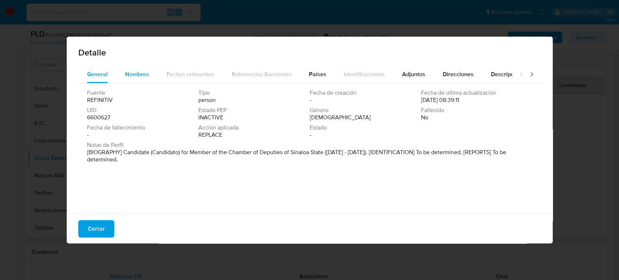
click at [136, 75] on span "Nombres" at bounding box center [137, 74] width 24 height 8
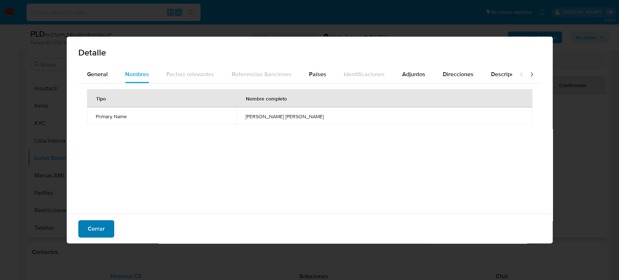
click at [88, 230] on span "Cerrar" at bounding box center [96, 229] width 17 height 16
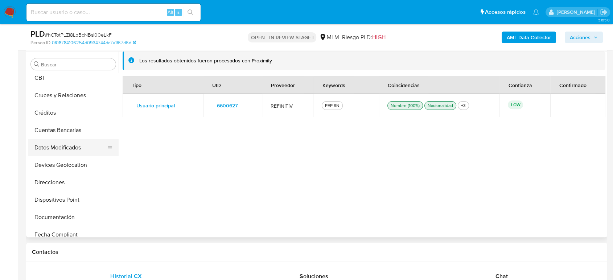
scroll to position [77, 0]
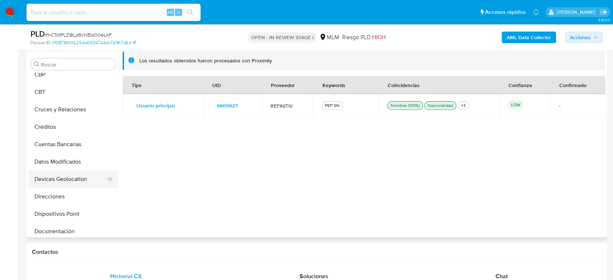
click at [67, 175] on button "Devices Geolocation" at bounding box center [70, 178] width 85 height 17
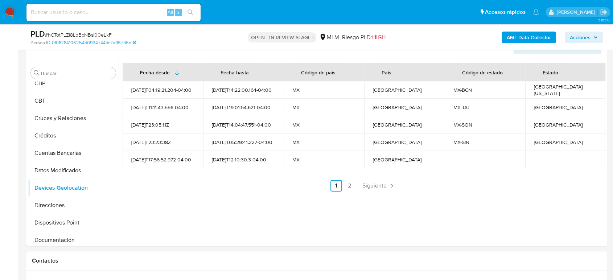
click at [378, 186] on span "Siguiente" at bounding box center [374, 186] width 24 height 6
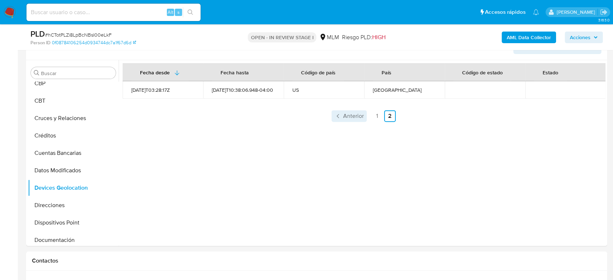
click at [352, 117] on span "Anterior" at bounding box center [353, 116] width 21 height 6
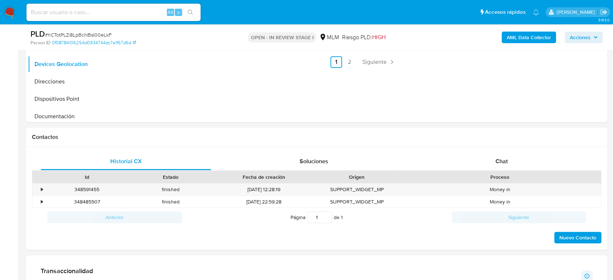
scroll to position [564, 0]
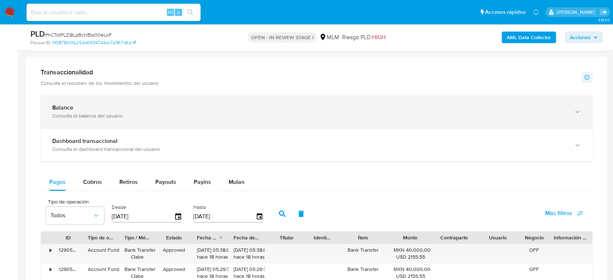
drag, startPoint x: 184, startPoint y: 98, endPoint x: 192, endPoint y: 105, distance: 10.3
click at [184, 98] on div "Balance Consulta el balance del usuario" at bounding box center [317, 111] width 552 height 33
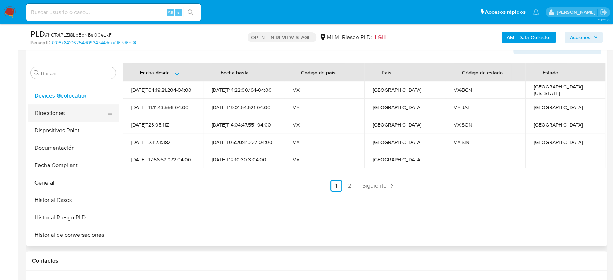
scroll to position [201, 0]
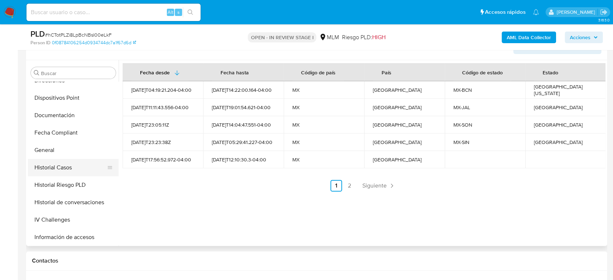
click at [67, 167] on button "Historial Casos" at bounding box center [70, 167] width 85 height 17
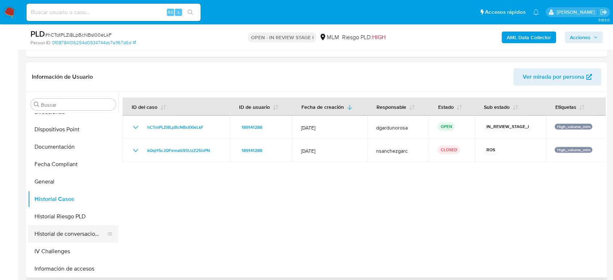
click at [59, 236] on button "Historial de conversaciones" at bounding box center [70, 233] width 85 height 17
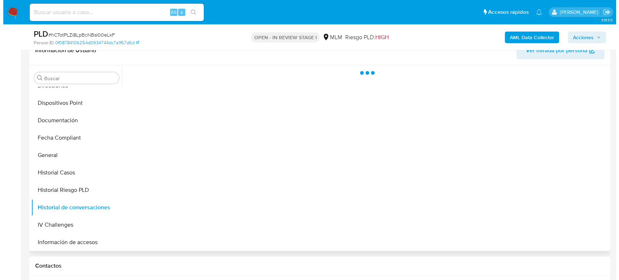
scroll to position [242, 0]
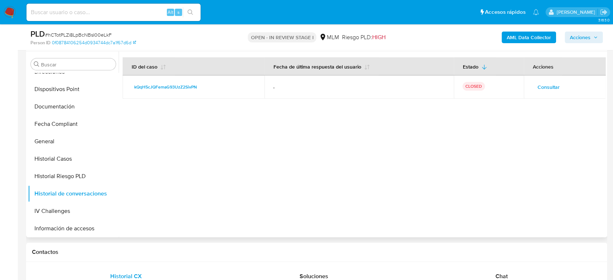
click at [542, 88] on span "Consultar" at bounding box center [549, 87] width 22 height 10
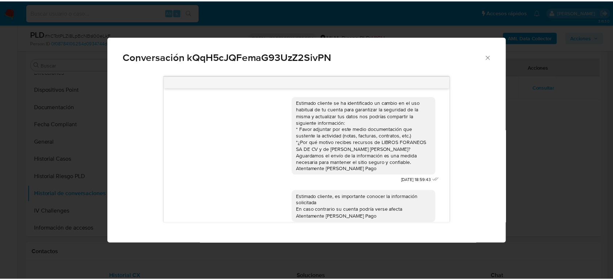
scroll to position [13, 0]
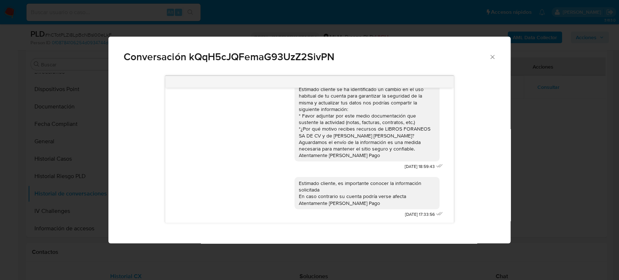
click at [492, 60] on icon "Cerrar" at bounding box center [492, 56] width 7 height 7
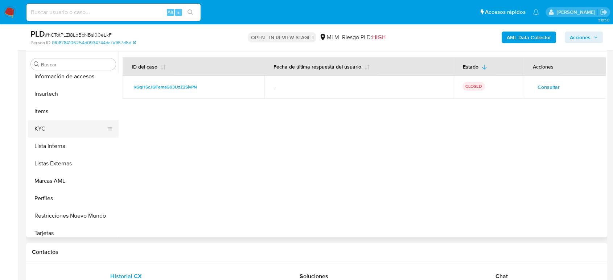
scroll to position [359, 0]
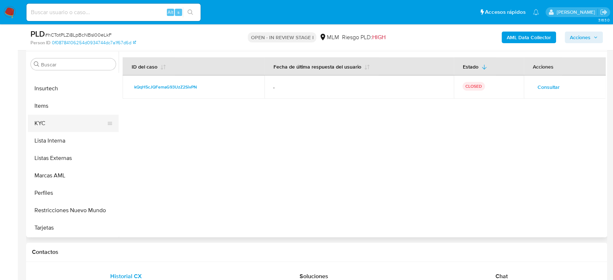
click at [59, 122] on button "KYC" at bounding box center [70, 123] width 85 height 17
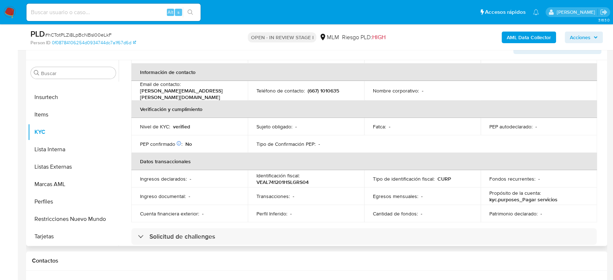
scroll to position [0, 0]
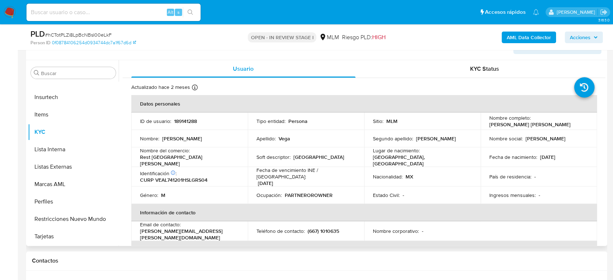
click at [327, 228] on p "(667) 1010635" at bounding box center [324, 231] width 32 height 7
copy p "1010635"
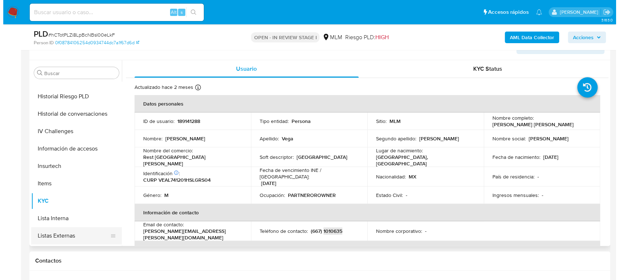
scroll to position [359, 0]
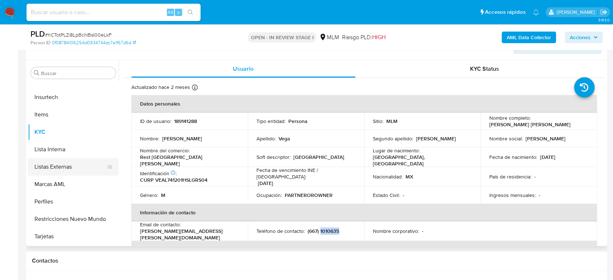
click at [69, 170] on button "Listas Externas" at bounding box center [70, 166] width 85 height 17
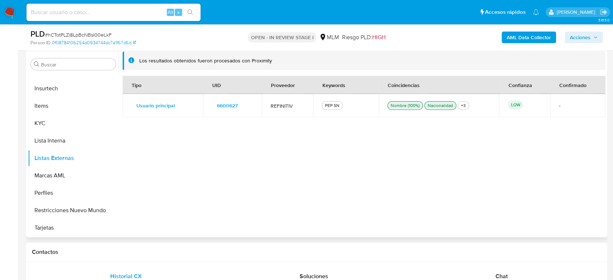
click at [222, 104] on span "6600627" at bounding box center [227, 105] width 21 height 10
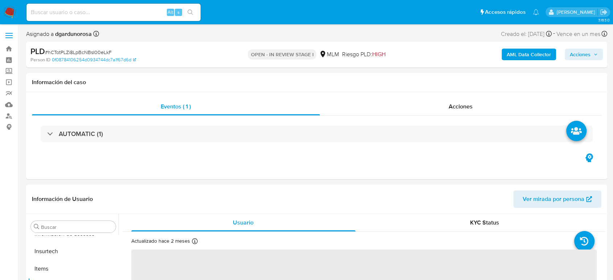
scroll to position [359, 0]
select select "10"
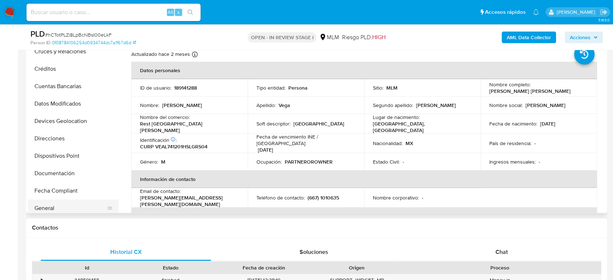
scroll to position [36, 0]
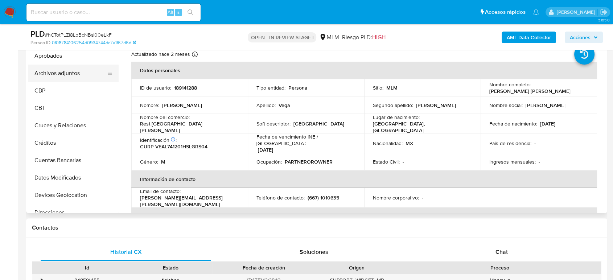
click at [65, 71] on button "Archivos adjuntos" at bounding box center [70, 73] width 85 height 17
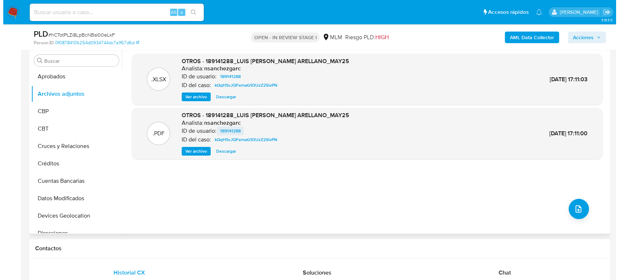
scroll to position [121, 0]
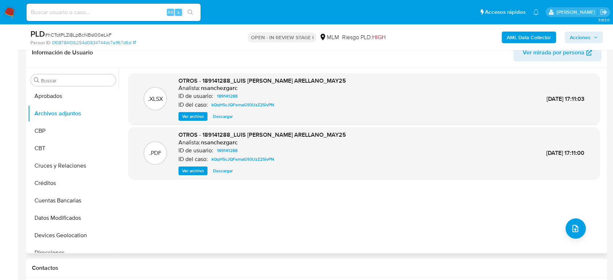
click at [189, 173] on span "Ver archivo" at bounding box center [193, 170] width 22 height 7
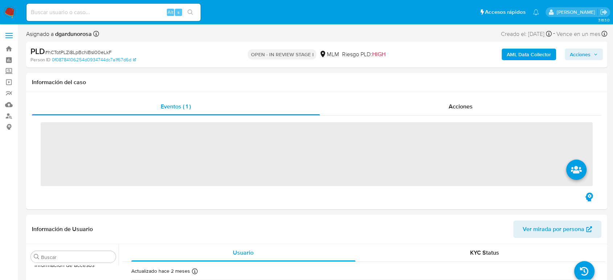
scroll to position [359, 0]
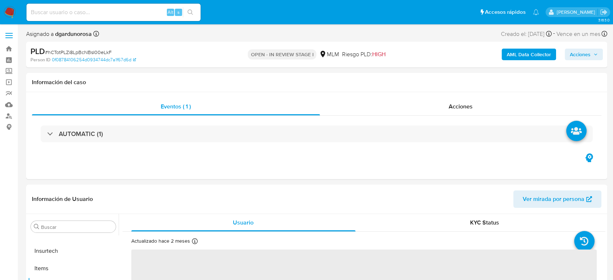
select select "10"
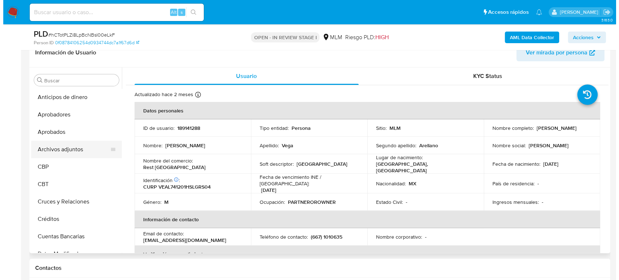
scroll to position [0, 0]
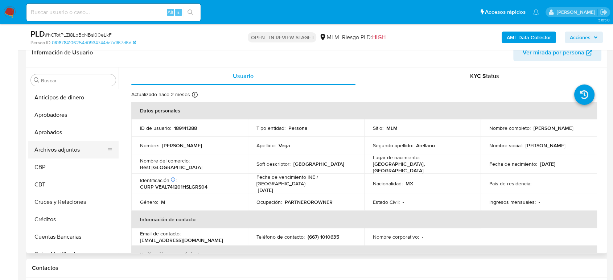
click at [61, 155] on button "Archivos adjuntos" at bounding box center [70, 149] width 85 height 17
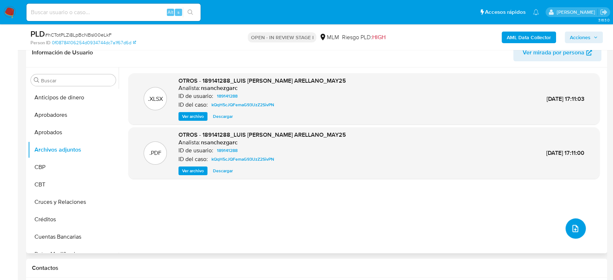
click at [571, 224] on span "upload-file" at bounding box center [575, 228] width 9 height 9
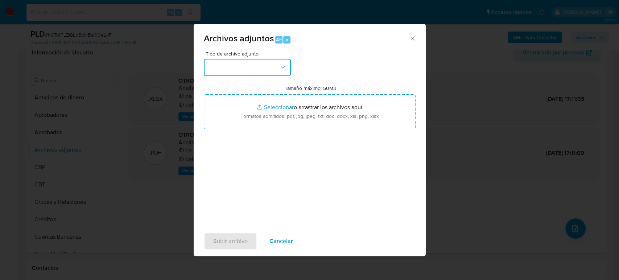
click at [273, 69] on button "button" at bounding box center [247, 67] width 87 height 17
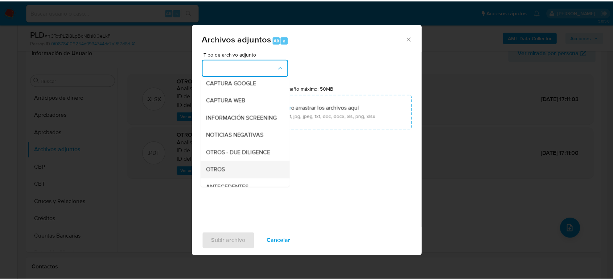
scroll to position [81, 0]
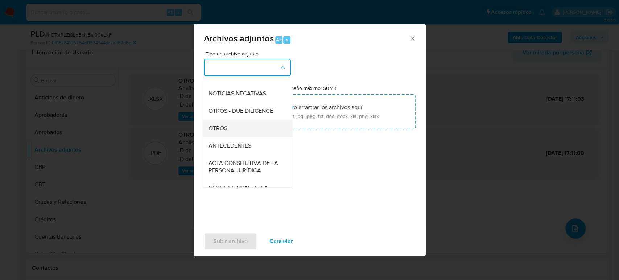
click at [224, 132] on span "OTROS" at bounding box center [217, 128] width 19 height 7
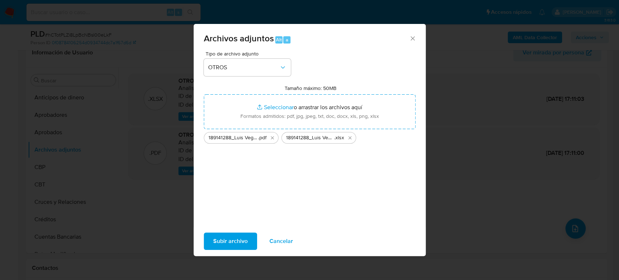
click at [235, 237] on span "Subir archivo" at bounding box center [230, 241] width 34 height 16
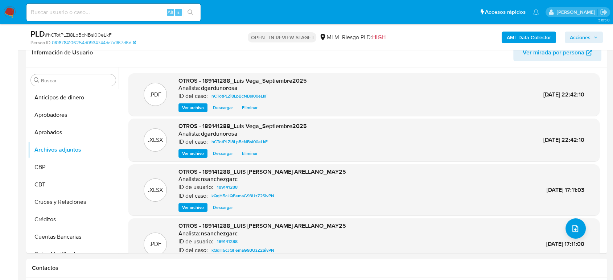
click at [575, 36] on span "Acciones" at bounding box center [580, 38] width 21 height 12
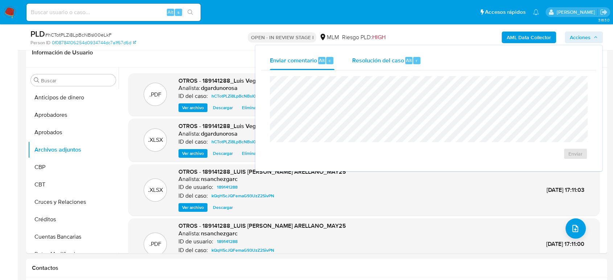
click at [390, 57] on span "Resolución del caso" at bounding box center [378, 60] width 52 height 8
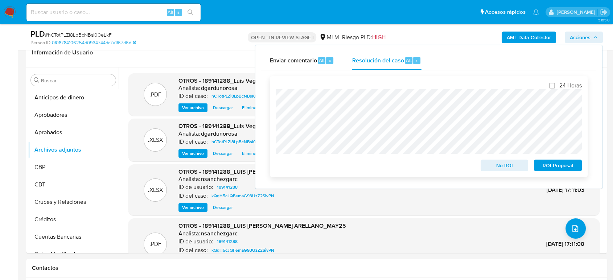
click at [560, 164] on span "ROI Proposal" at bounding box center [558, 165] width 38 height 10
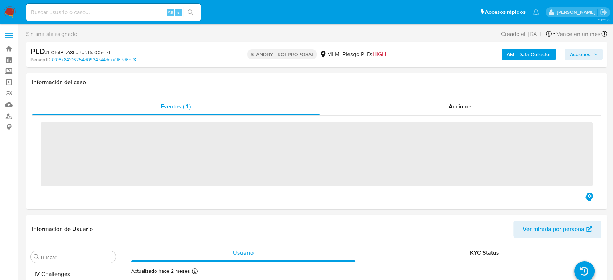
scroll to position [359, 0]
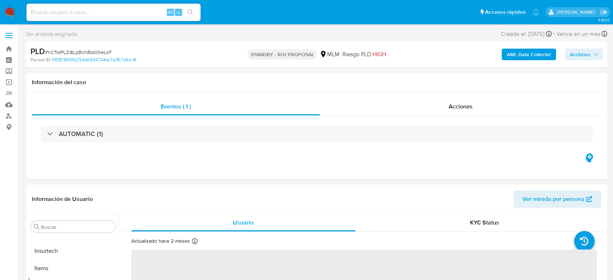
select select "10"
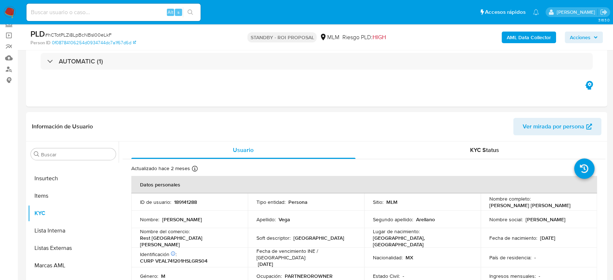
scroll to position [40, 0]
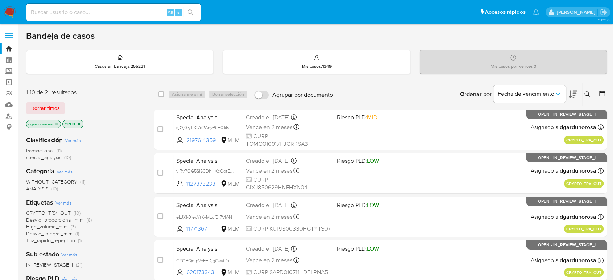
drag, startPoint x: 589, startPoint y: 92, endPoint x: 577, endPoint y: 96, distance: 12.3
click at [589, 92] on icon at bounding box center [587, 94] width 6 height 6
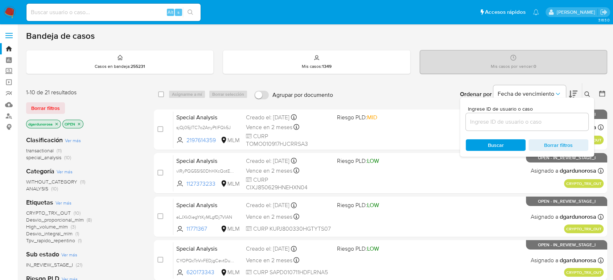
click at [540, 115] on div at bounding box center [527, 121] width 123 height 17
click at [535, 123] on input at bounding box center [527, 121] width 123 height 9
paste input "52034876"
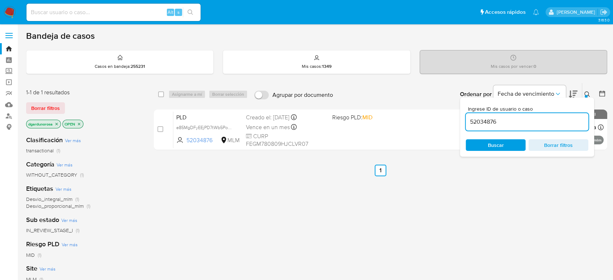
click at [588, 92] on icon at bounding box center [586, 93] width 5 height 5
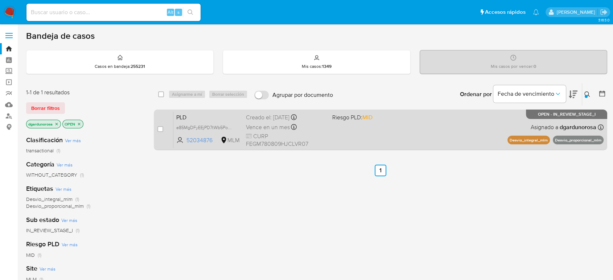
click at [483, 128] on div "PLD e85MgDFyEEjPD7tWb5PowrFy 52034876 MLM Riesgo PLD: MID Creado el: 12/09/2025…" at bounding box center [388, 129] width 430 height 37
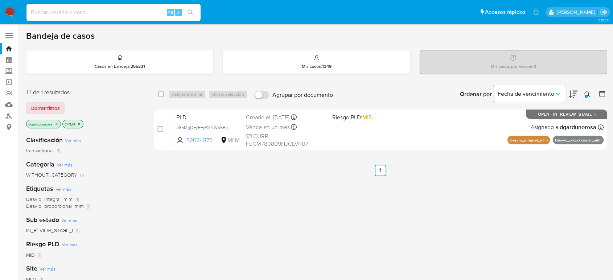
click at [585, 96] on div at bounding box center [586, 96] width 3 height 3
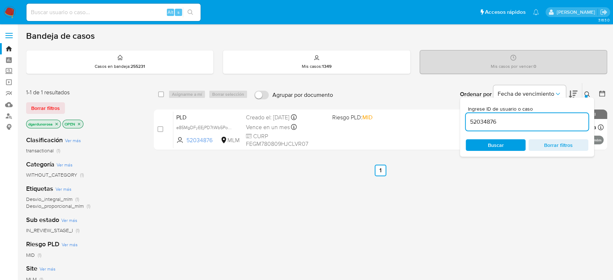
drag, startPoint x: 548, startPoint y: 121, endPoint x: 497, endPoint y: 128, distance: 51.7
click at [547, 121] on input "52034876" at bounding box center [527, 121] width 123 height 9
click at [485, 119] on input "52034876" at bounding box center [527, 121] width 123 height 9
click at [486, 119] on input "52034876" at bounding box center [527, 121] width 123 height 9
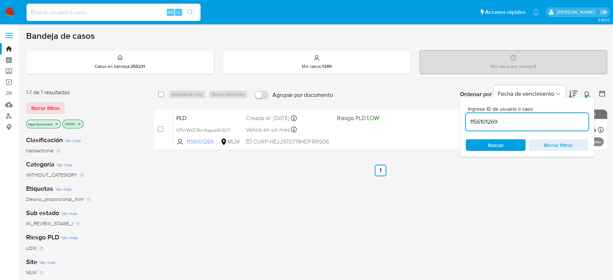
click at [588, 91] on icon at bounding box center [587, 94] width 6 height 6
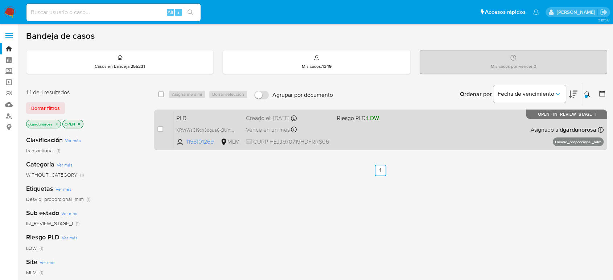
click at [507, 130] on div "PLD KRVrWsCI9cn3qgua6k3UYIpi 1156101269 MLM Riesgo PLD: LOW Creado el: 12/09/20…" at bounding box center [388, 129] width 430 height 37
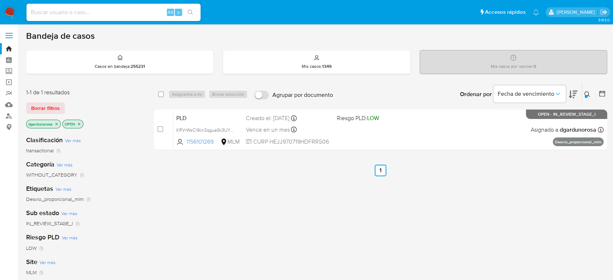
click at [586, 93] on icon at bounding box center [587, 94] width 6 height 6
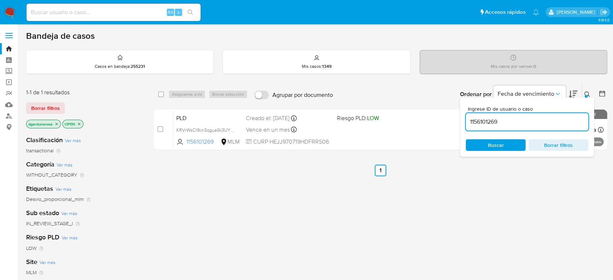
click at [491, 122] on input "1156101269" at bounding box center [527, 121] width 123 height 9
click at [457, 220] on div "select-all-cases-checkbox Asignarme a mí Borrar selección Agrupar por documento…" at bounding box center [380, 247] width 453 height 329
click at [590, 91] on button at bounding box center [588, 94] width 12 height 9
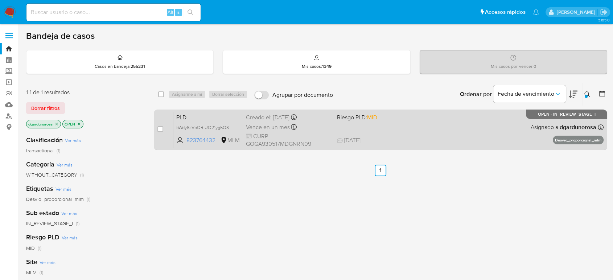
click at [470, 126] on div "PLD bWdy6zVbORlUO21yg5QS6NZa 823764432 MLM Riesgo PLD: MID Creado el: 12/09/202…" at bounding box center [388, 129] width 430 height 37
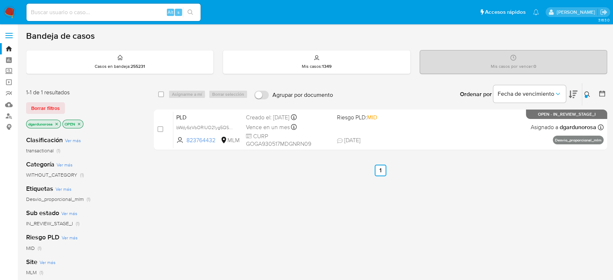
click at [590, 92] on button at bounding box center [588, 94] width 12 height 9
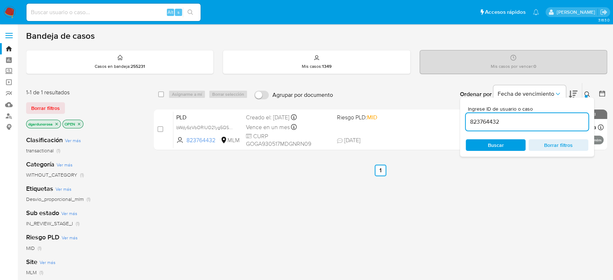
click at [497, 121] on input "823764432" at bounding box center [527, 121] width 123 height 9
click at [496, 120] on input "823764432" at bounding box center [527, 121] width 123 height 9
click at [584, 94] on button at bounding box center [588, 94] width 12 height 9
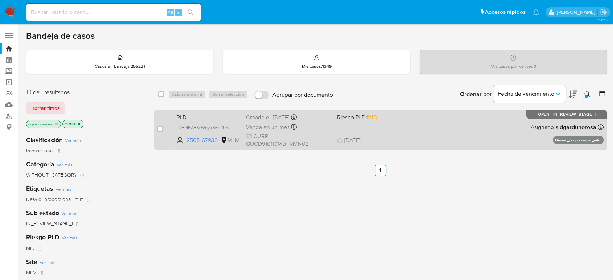
click at [449, 118] on div "PLD LDE9IBAPSpWnyaS57lZhAOOY 2505167936 MLM Riesgo PLD: MID Creado el: 12/09/20…" at bounding box center [388, 129] width 430 height 37
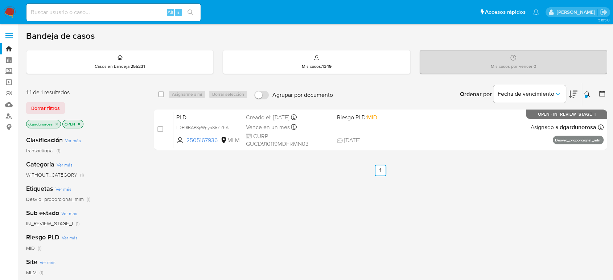
click at [588, 96] on icon at bounding box center [587, 94] width 6 height 6
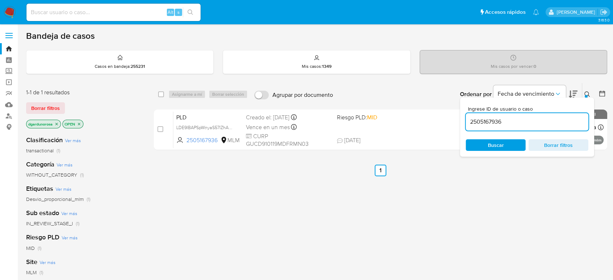
click at [494, 124] on input "2505167936" at bounding box center [527, 121] width 123 height 9
type input "2329194783"
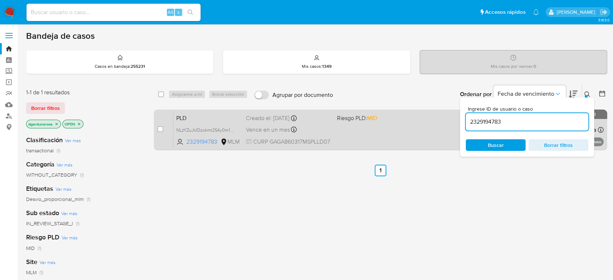
click at [416, 128] on div "PLD NLzYZuJkIDzokmt2S4y0m1J9 2329194783 MLM Riesgo PLD: MID Creado el: 12/09/20…" at bounding box center [388, 129] width 430 height 37
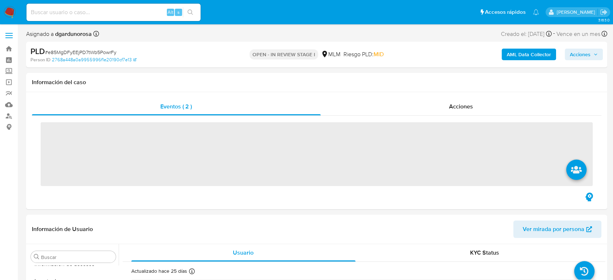
scroll to position [359, 0]
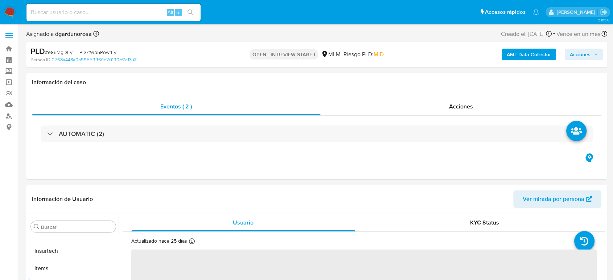
select select "10"
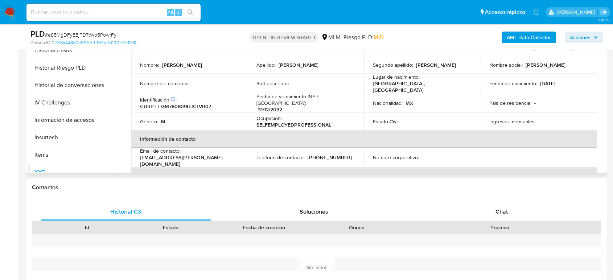
scroll to position [238, 0]
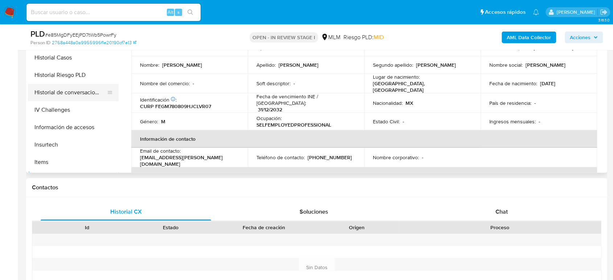
click at [75, 93] on button "Historial de conversaciones" at bounding box center [70, 92] width 85 height 17
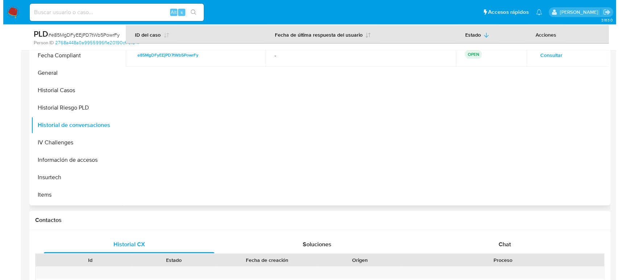
scroll to position [121, 0]
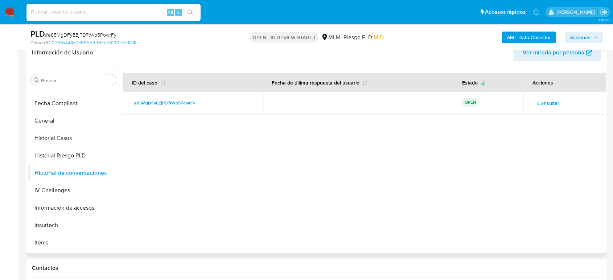
click at [545, 102] on span "Consultar" at bounding box center [548, 103] width 22 height 10
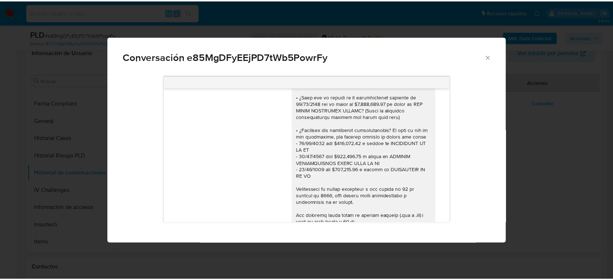
scroll to position [210, 0]
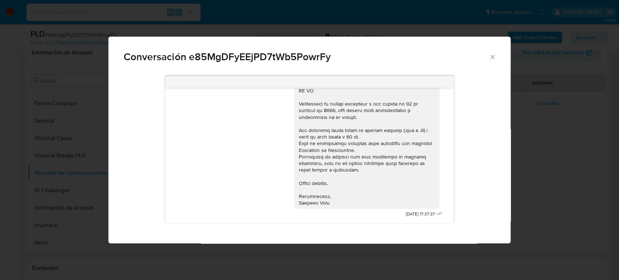
click at [494, 60] on icon "Cerrar" at bounding box center [492, 56] width 7 height 7
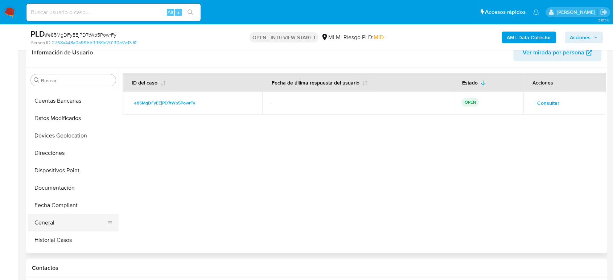
scroll to position [117, 0]
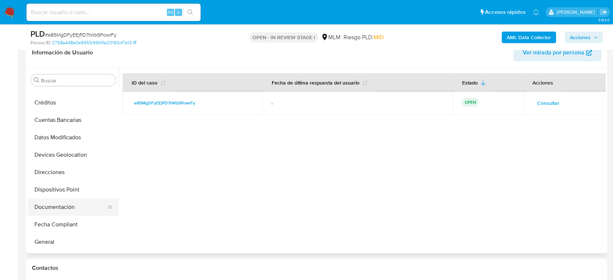
click at [61, 211] on button "Documentación" at bounding box center [70, 206] width 85 height 17
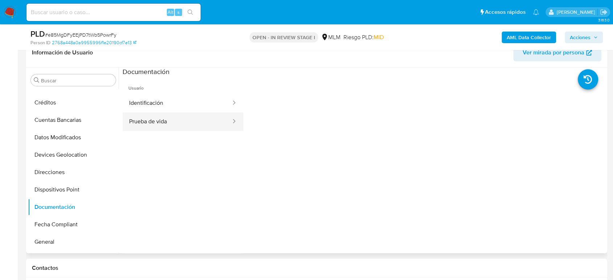
click at [186, 123] on button "Prueba de vida" at bounding box center [177, 121] width 109 height 18
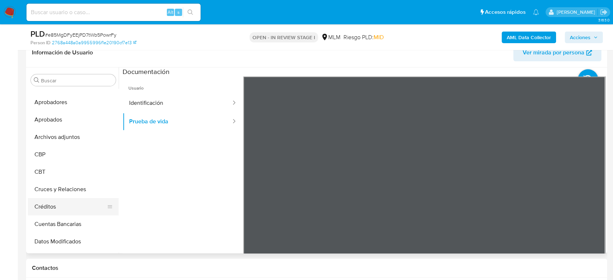
scroll to position [121, 0]
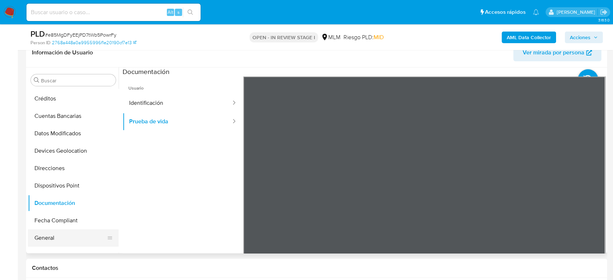
click at [63, 232] on button "General" at bounding box center [70, 237] width 85 height 17
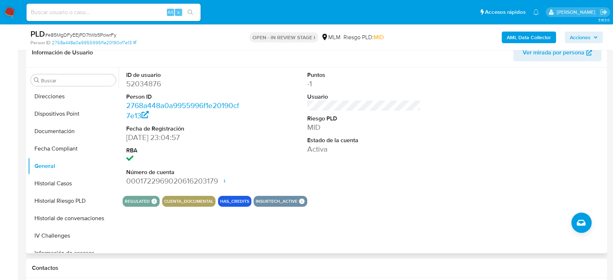
scroll to position [322, 0]
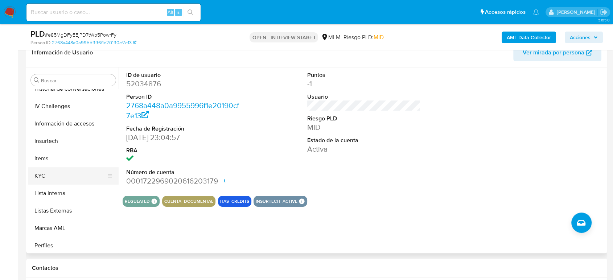
click at [58, 175] on button "KYC" at bounding box center [70, 175] width 85 height 17
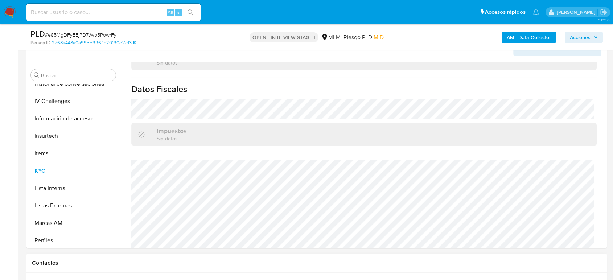
scroll to position [282, 0]
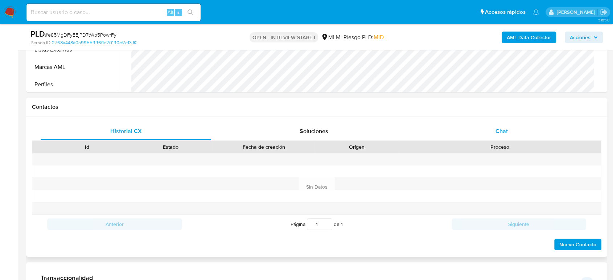
click at [499, 133] on span "Chat" at bounding box center [501, 131] width 12 height 8
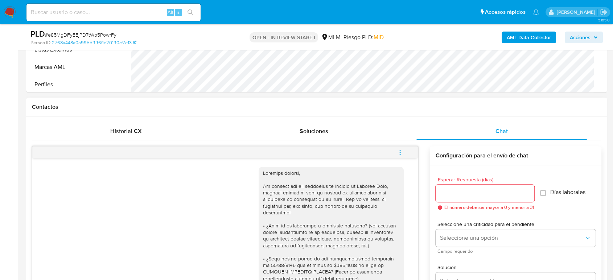
scroll to position [210, 0]
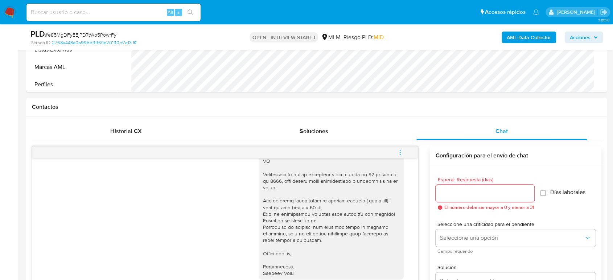
click at [404, 152] on button "menu-action" at bounding box center [400, 152] width 24 height 17
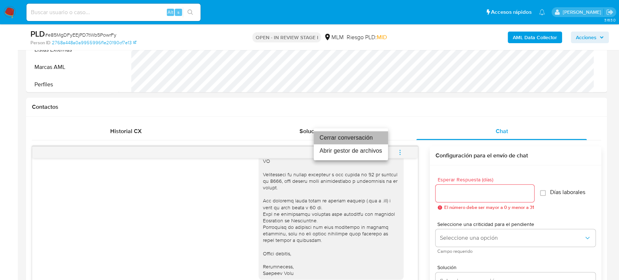
click at [350, 136] on li "Cerrar conversación" at bounding box center [351, 137] width 74 height 13
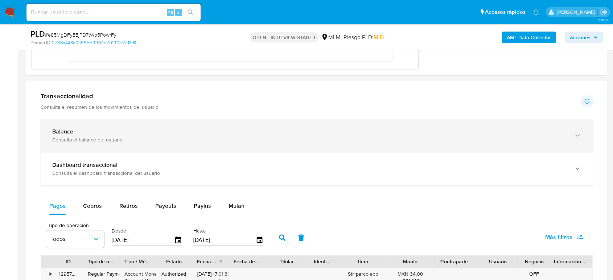
scroll to position [524, 0]
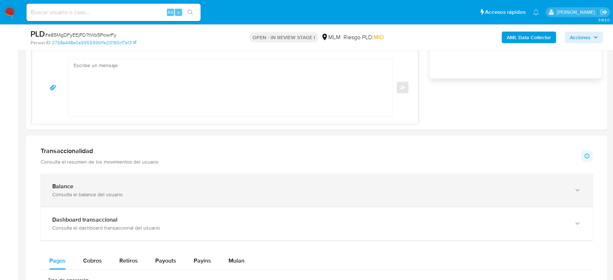
click at [113, 192] on div "Consulta el balance del usuario" at bounding box center [309, 194] width 514 height 7
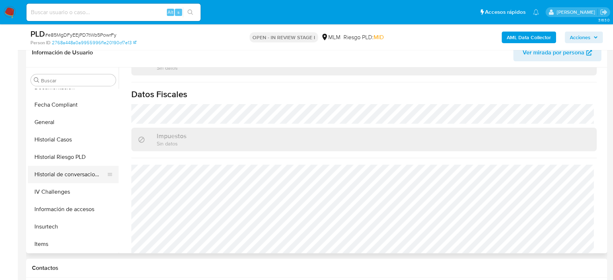
scroll to position [242, 0]
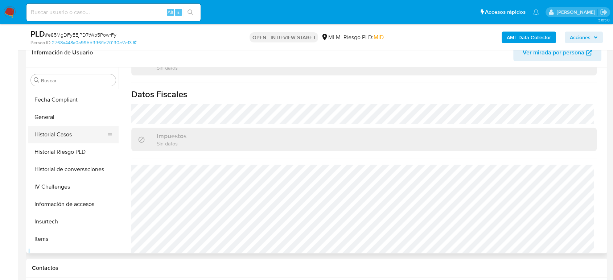
click at [66, 138] on button "Historial Casos" at bounding box center [70, 134] width 85 height 17
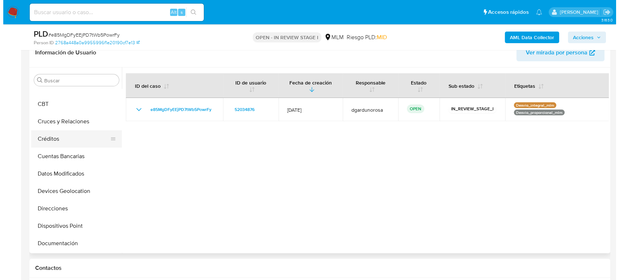
scroll to position [0, 0]
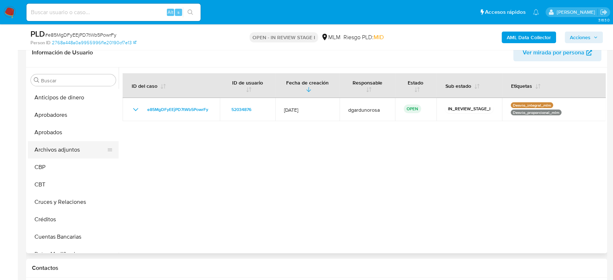
drag, startPoint x: 52, startPoint y: 148, endPoint x: 61, endPoint y: 152, distance: 10.2
click at [52, 148] on button "Archivos adjuntos" at bounding box center [70, 149] width 85 height 17
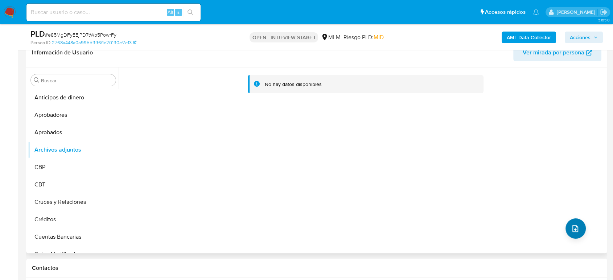
drag, startPoint x: 561, startPoint y: 223, endPoint x: 565, endPoint y: 225, distance: 4.4
click at [565, 225] on div "No hay datos disponibles" at bounding box center [362, 160] width 487 height 186
click at [576, 231] on span "upload-file" at bounding box center [575, 228] width 9 height 9
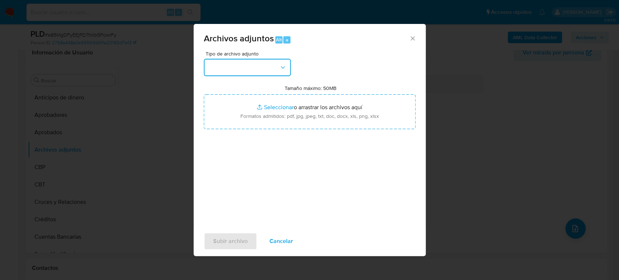
click at [255, 61] on button "button" at bounding box center [247, 67] width 87 height 17
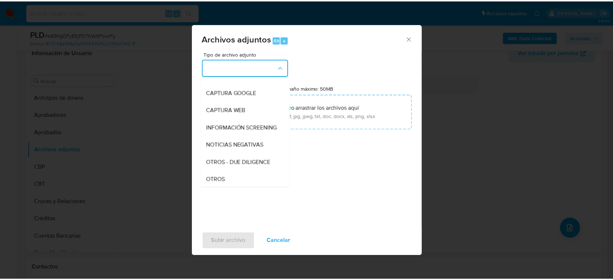
scroll to position [121, 0]
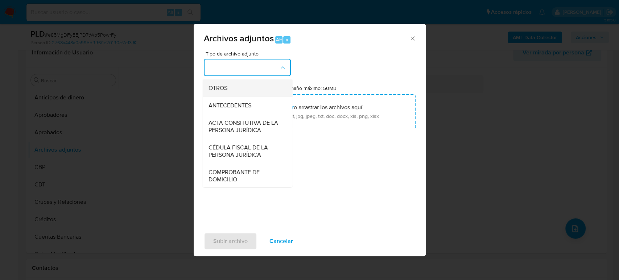
click at [229, 97] on div "OTROS" at bounding box center [245, 87] width 74 height 17
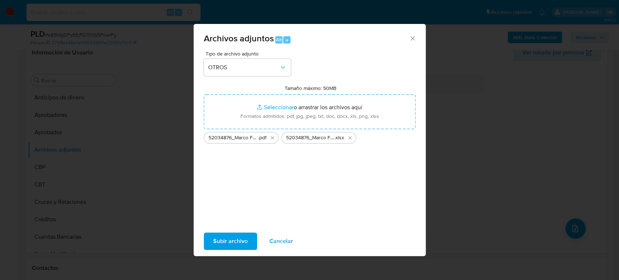
click at [239, 240] on span "Subir archivo" at bounding box center [230, 241] width 34 height 16
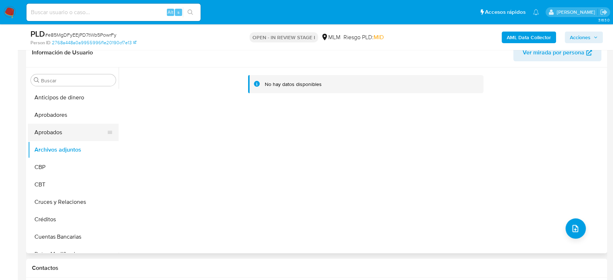
click at [45, 137] on button "Aprobados" at bounding box center [70, 132] width 85 height 17
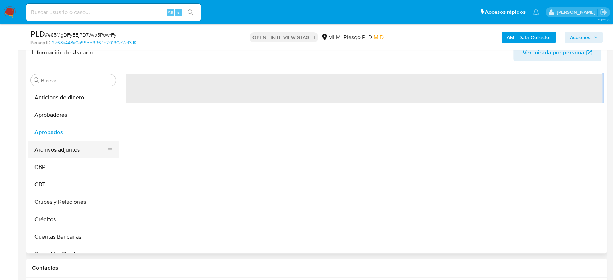
click at [46, 149] on button "Archivos adjuntos" at bounding box center [70, 149] width 85 height 17
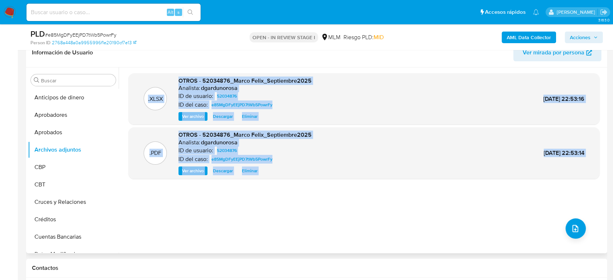
click at [400, 210] on div ".XLSX OTROS - 52034876_Marco Felix_Septiembre2025 Analista: dgardunorosa ID de …" at bounding box center [363, 160] width 471 height 174
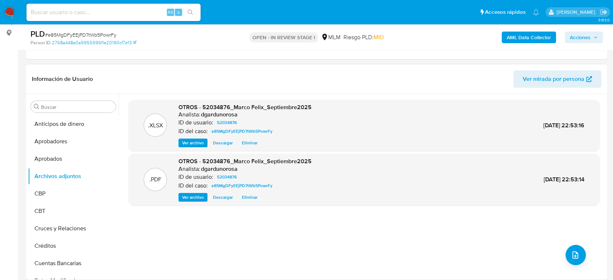
scroll to position [81, 0]
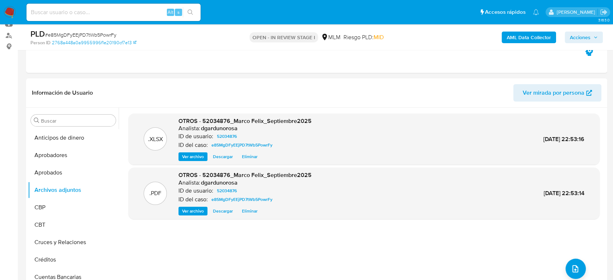
click at [584, 41] on span "Acciones" at bounding box center [580, 38] width 21 height 12
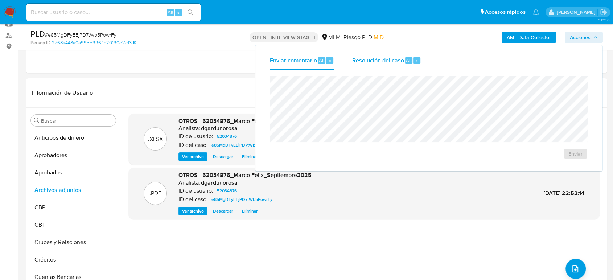
click at [374, 63] on span "Resolución del caso" at bounding box center [378, 60] width 52 height 8
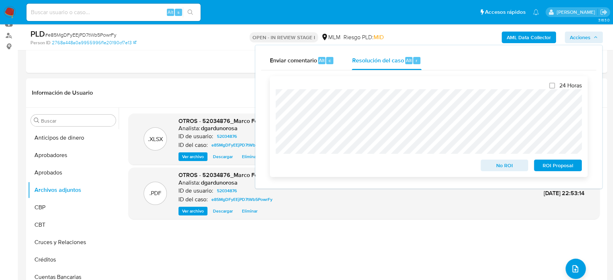
click at [576, 168] on span "ROI Proposal" at bounding box center [558, 165] width 38 height 10
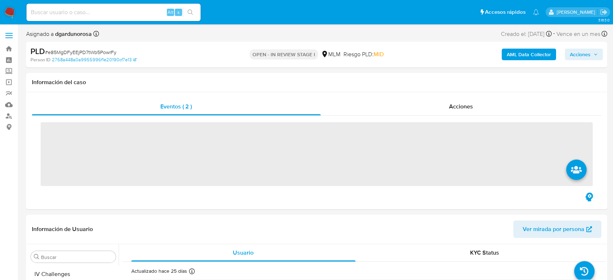
scroll to position [359, 0]
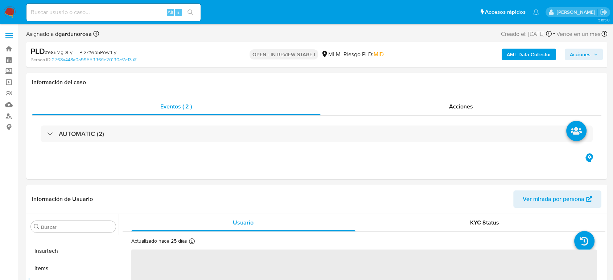
click at [9, 34] on span at bounding box center [8, 33] width 7 height 1
click at [0, 0] on input "checkbox" at bounding box center [0, 0] width 0 height 0
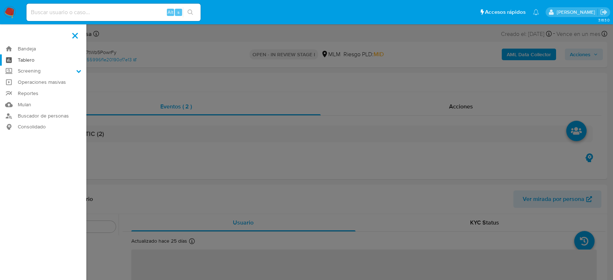
select select "10"
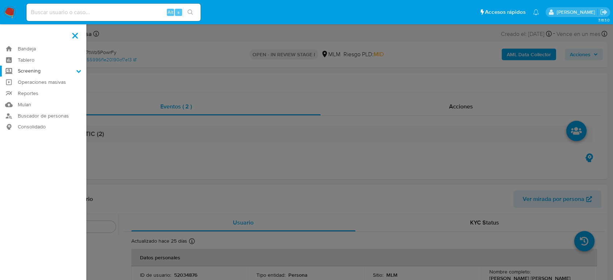
click at [33, 72] on label "Screening" at bounding box center [43, 71] width 86 height 11
click at [0, 0] on input "Screening" at bounding box center [0, 0] width 0 height 0
click at [43, 103] on link "Herramientas" at bounding box center [43, 99] width 86 height 9
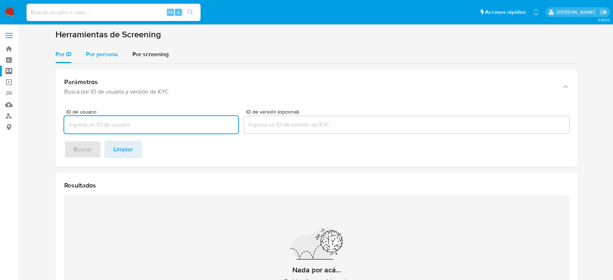
click at [112, 54] on span "Por persona" at bounding box center [102, 54] width 32 height 8
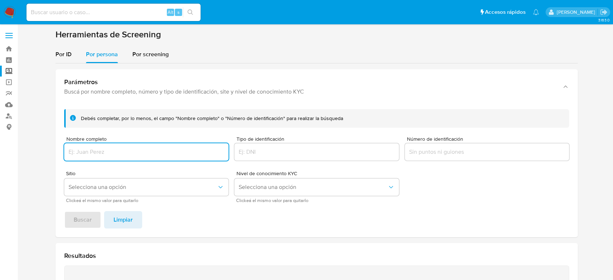
drag, startPoint x: 133, startPoint y: 157, endPoint x: 142, endPoint y: 156, distance: 8.7
click at [134, 157] on div at bounding box center [146, 151] width 164 height 17
click at [148, 158] on div at bounding box center [146, 151] width 164 height 17
click at [147, 154] on input "Nombre completo" at bounding box center [146, 151] width 164 height 9
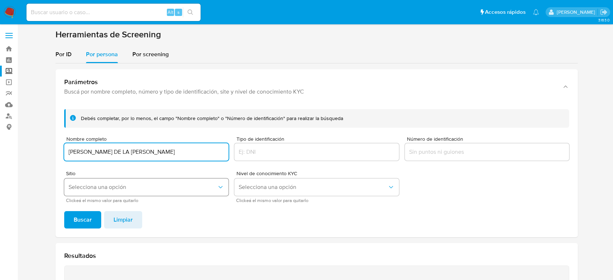
type input "[PERSON_NAME] DE LA [PERSON_NAME]"
click at [64, 211] on button "Buscar" at bounding box center [82, 219] width 37 height 17
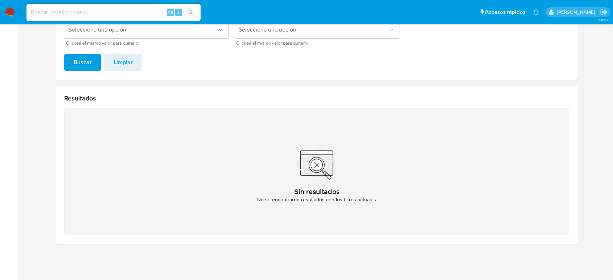
scroll to position [77, 0]
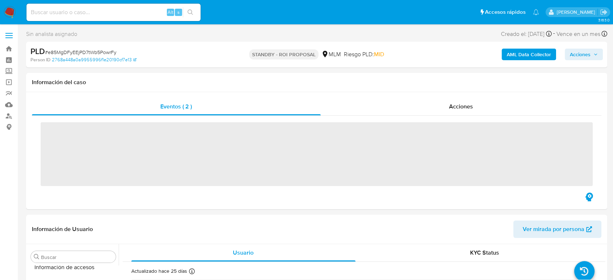
scroll to position [359, 0]
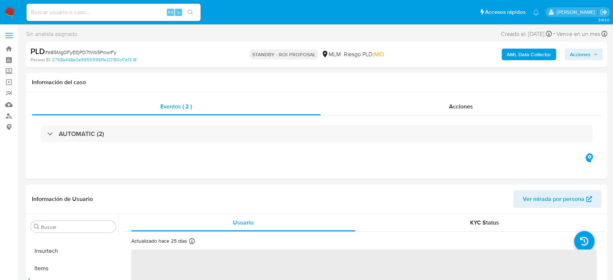
select select "10"
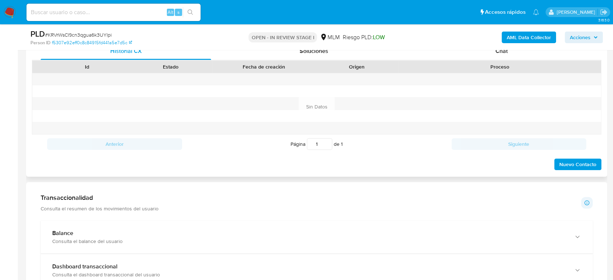
scroll to position [282, 0]
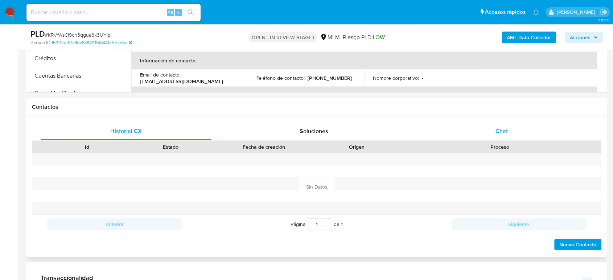
click at [500, 129] on span "Chat" at bounding box center [501, 131] width 12 height 8
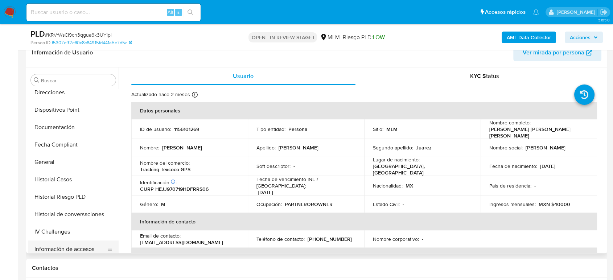
scroll to position [242, 0]
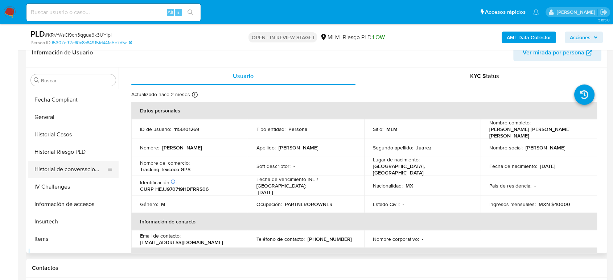
click at [79, 171] on button "Historial de conversaciones" at bounding box center [70, 169] width 85 height 17
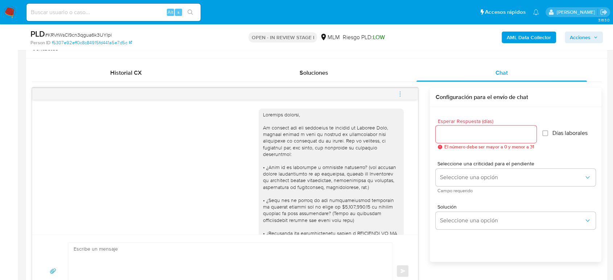
scroll to position [363, 0]
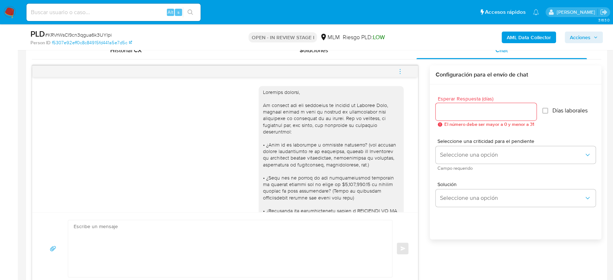
click at [400, 71] on icon "menu-action" at bounding box center [400, 71] width 1 height 1
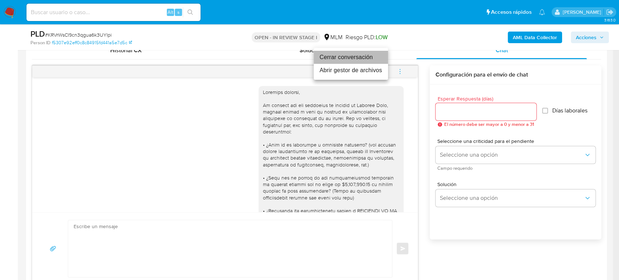
click at [351, 58] on li "Cerrar conversación" at bounding box center [351, 57] width 74 height 13
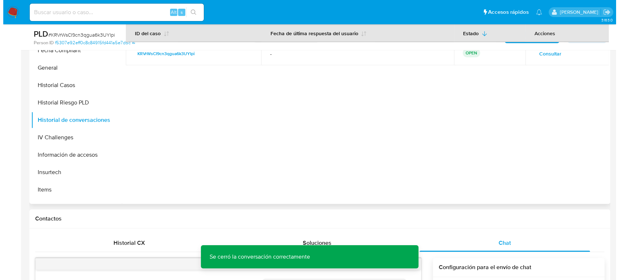
scroll to position [121, 0]
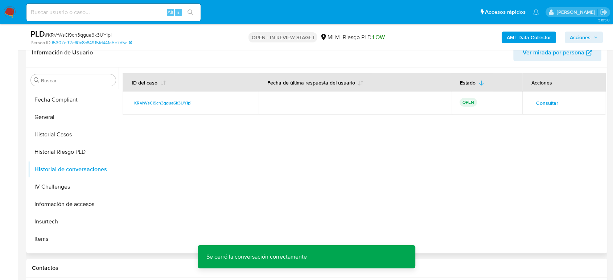
click at [542, 102] on span "Consultar" at bounding box center [547, 103] width 22 height 10
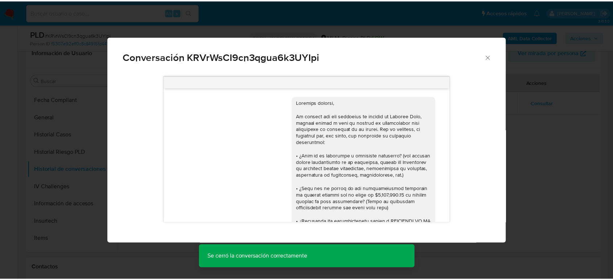
scroll to position [144, 0]
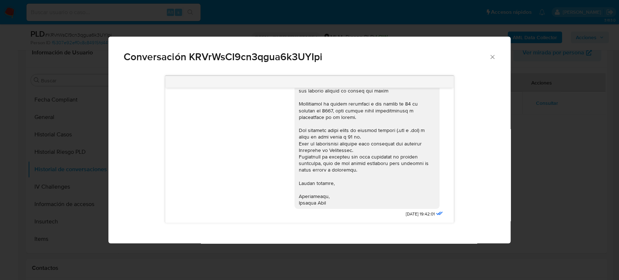
click at [494, 55] on icon "Cerrar" at bounding box center [492, 56] width 7 height 7
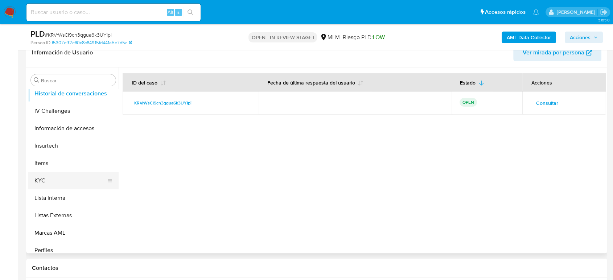
scroll to position [322, 0]
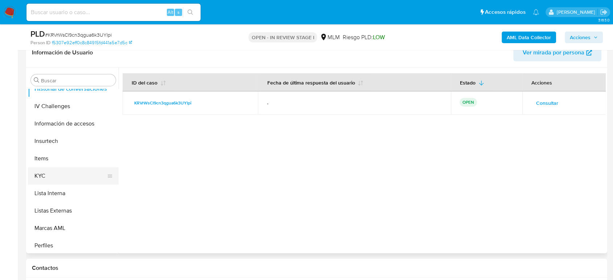
click at [51, 174] on button "KYC" at bounding box center [70, 175] width 85 height 17
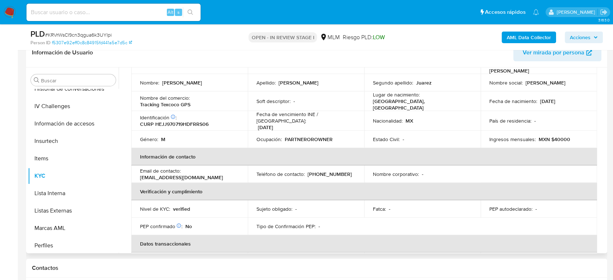
scroll to position [0, 0]
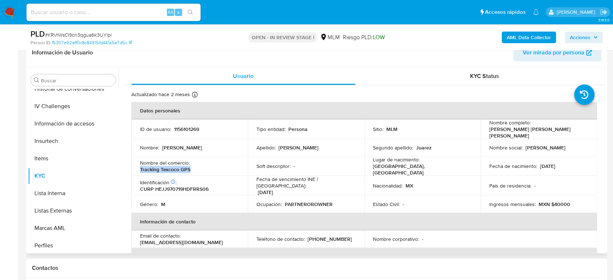
drag, startPoint x: 192, startPoint y: 167, endPoint x: 139, endPoint y: 168, distance: 52.2
click at [139, 168] on td "Nombre del comercio : Tracking Texcoco GPS" at bounding box center [189, 166] width 116 height 20
copy p "Tracking Texcoco GPS"
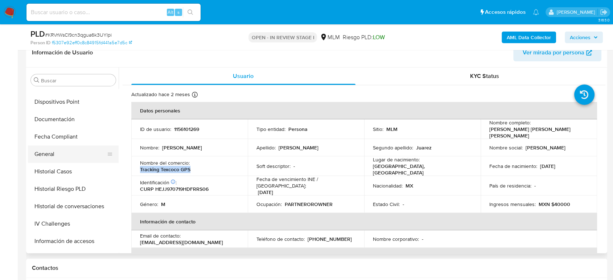
scroll to position [201, 0]
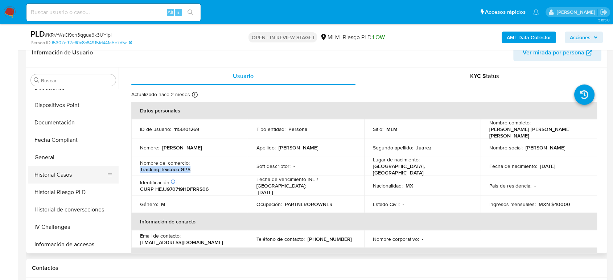
click at [53, 177] on button "Historial Casos" at bounding box center [70, 174] width 85 height 17
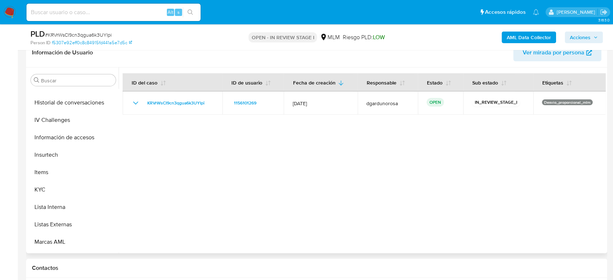
scroll to position [322, 0]
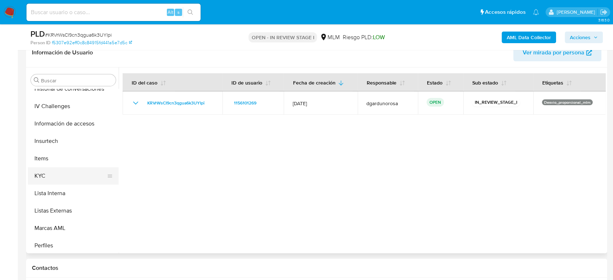
click at [67, 174] on button "KYC" at bounding box center [70, 175] width 85 height 17
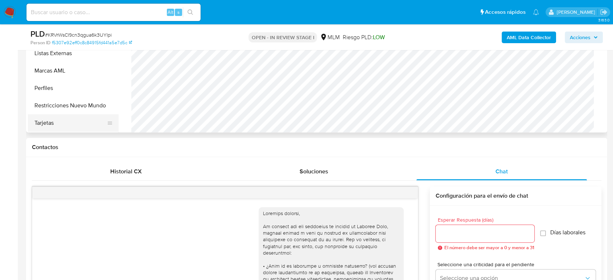
scroll to position [161, 0]
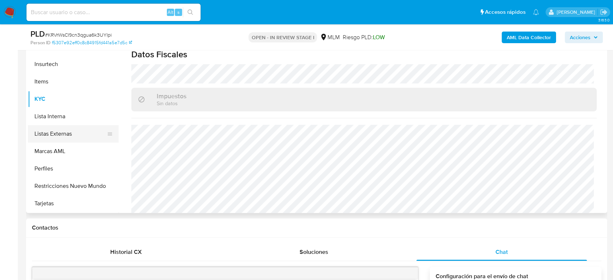
click at [54, 139] on button "Listas Externas" at bounding box center [70, 133] width 85 height 17
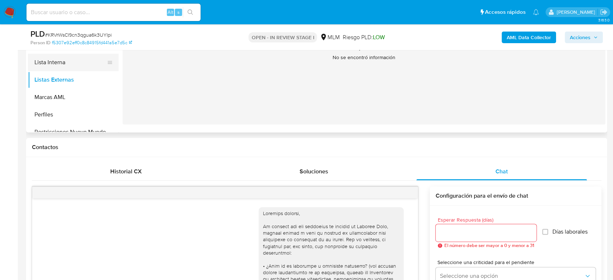
scroll to position [318, 0]
click at [58, 60] on button "KYC" at bounding box center [70, 58] width 85 height 17
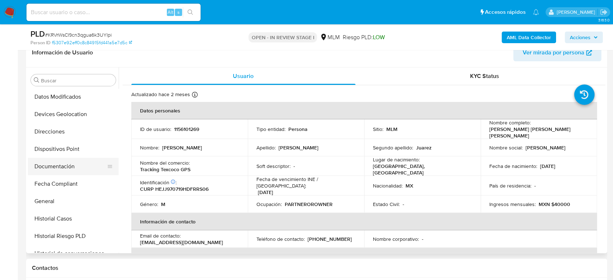
scroll to position [157, 0]
click at [65, 165] on button "Documentación" at bounding box center [70, 166] width 85 height 17
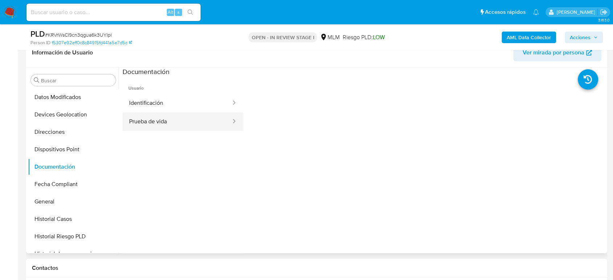
click at [180, 120] on button "Prueba de vida" at bounding box center [177, 121] width 109 height 18
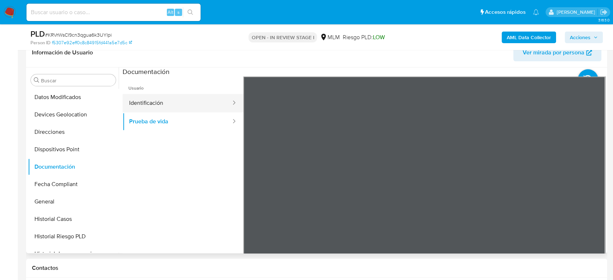
click at [184, 95] on button "Identificación" at bounding box center [177, 103] width 109 height 18
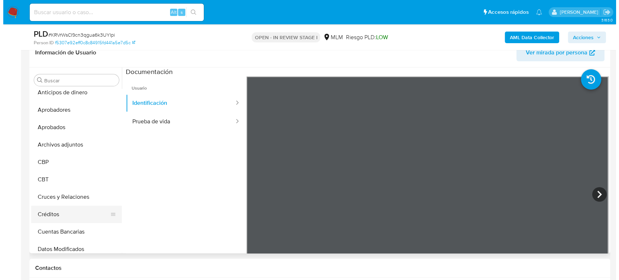
scroll to position [0, 0]
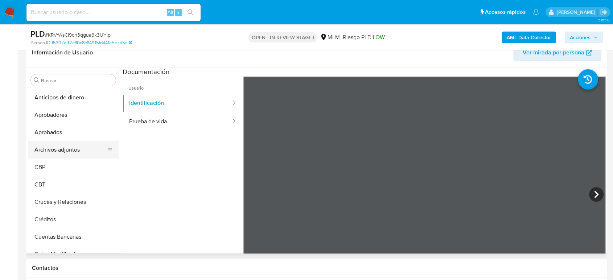
click at [61, 154] on button "Archivos adjuntos" at bounding box center [70, 149] width 85 height 17
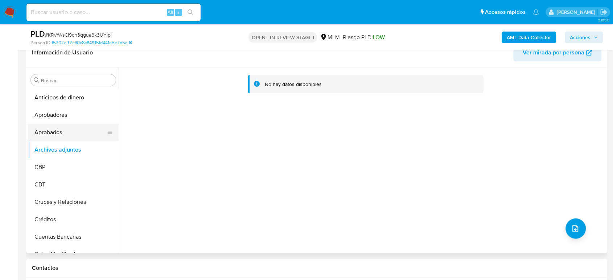
click at [58, 126] on button "Aprobados" at bounding box center [70, 132] width 85 height 17
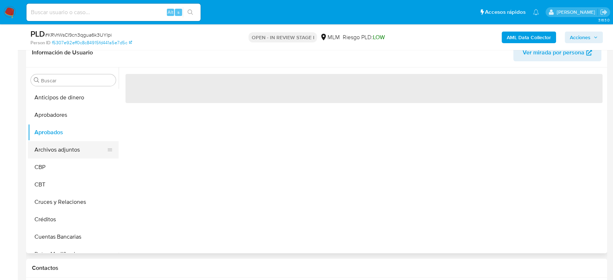
click at [62, 150] on button "Archivos adjuntos" at bounding box center [70, 149] width 85 height 17
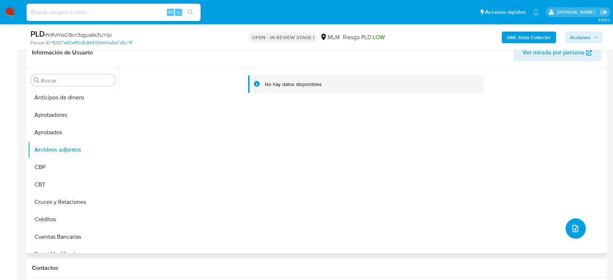
click at [567, 224] on button "upload-file" at bounding box center [575, 228] width 20 height 20
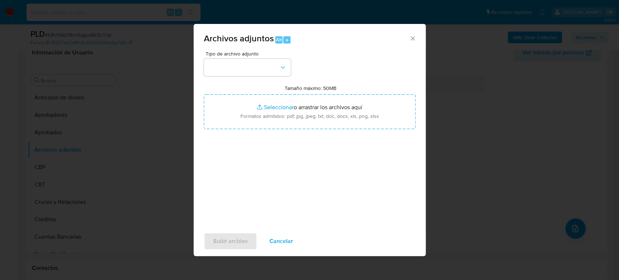
click at [259, 76] on div "Tipo de archivo adjunto Tamaño máximo: 50MB Seleccionar archivos Seleccionar o …" at bounding box center [310, 136] width 212 height 171
click at [256, 71] on button "button" at bounding box center [247, 67] width 87 height 17
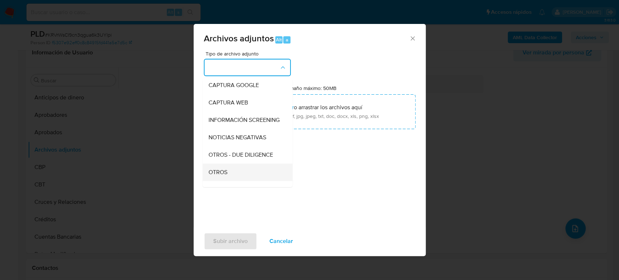
scroll to position [81, 0]
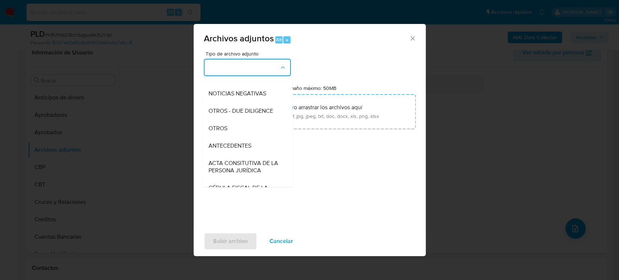
click at [223, 131] on div "OTROS" at bounding box center [245, 128] width 74 height 17
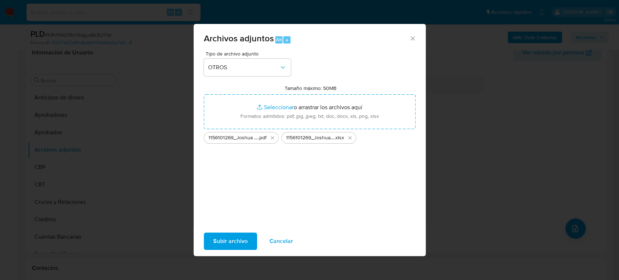
click at [252, 237] on button "Subir archivo" at bounding box center [230, 241] width 53 height 17
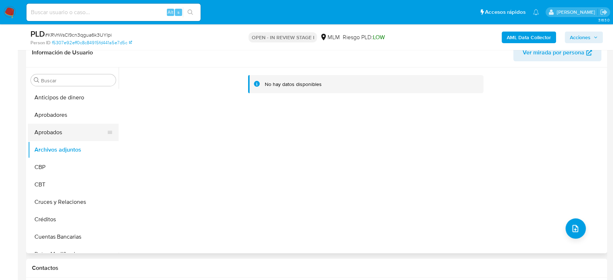
click at [73, 128] on button "Aprobados" at bounding box center [70, 132] width 85 height 17
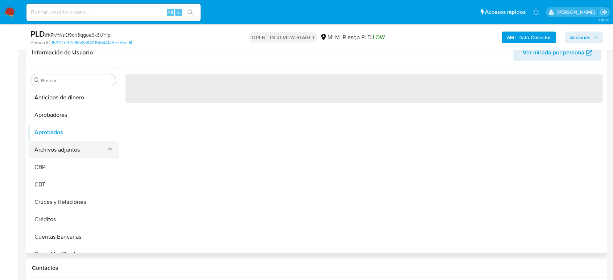
click at [54, 151] on button "Archivos adjuntos" at bounding box center [70, 149] width 85 height 17
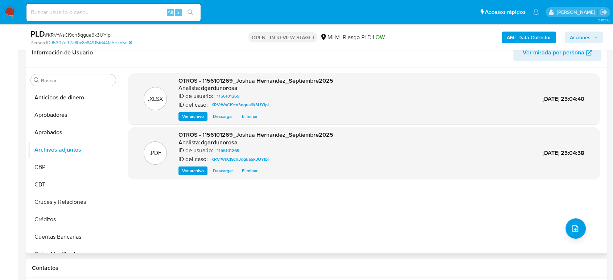
click at [253, 172] on span "Eliminar" at bounding box center [250, 170] width 16 height 7
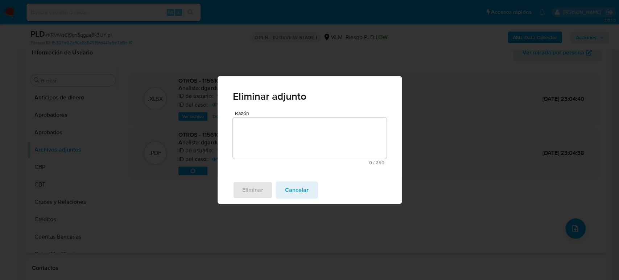
click at [276, 147] on textarea "Razón" at bounding box center [310, 138] width 154 height 41
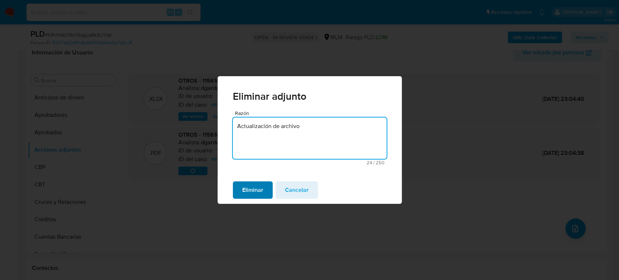
type textarea "Actualización de archivo"
click at [261, 187] on span "Eliminar" at bounding box center [252, 190] width 21 height 16
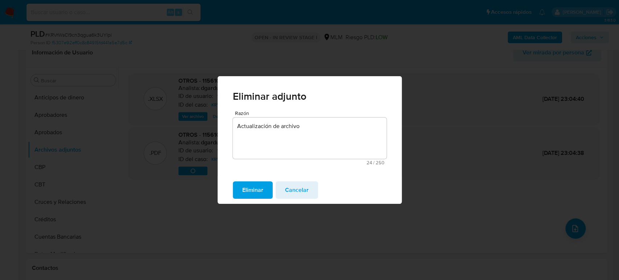
click at [260, 188] on span "Eliminar" at bounding box center [252, 190] width 21 height 16
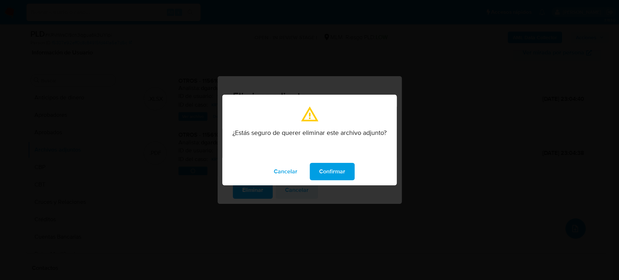
click at [347, 174] on button "Confirmar" at bounding box center [332, 171] width 45 height 17
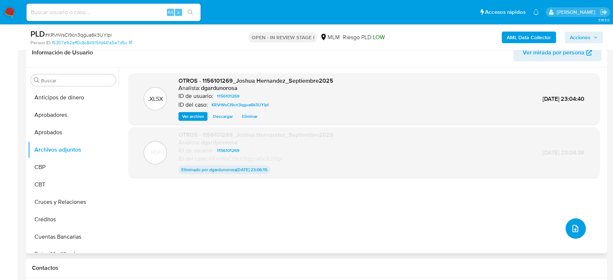
click at [568, 222] on button "upload-file" at bounding box center [575, 228] width 20 height 20
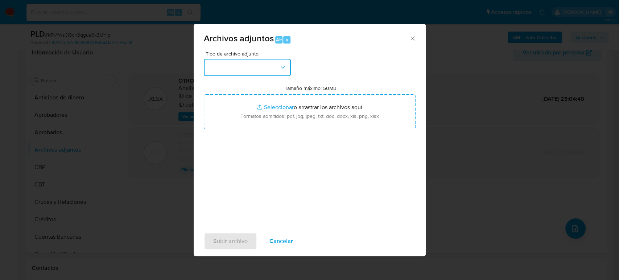
click at [261, 74] on button "button" at bounding box center [247, 67] width 87 height 17
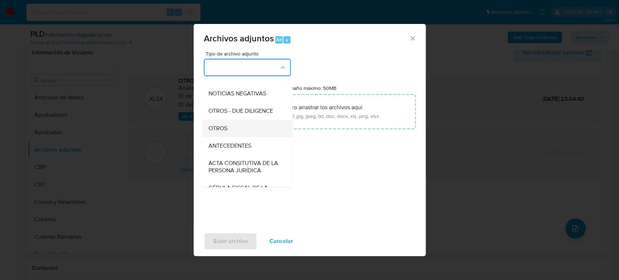
click at [225, 132] on span "OTROS" at bounding box center [217, 128] width 19 height 7
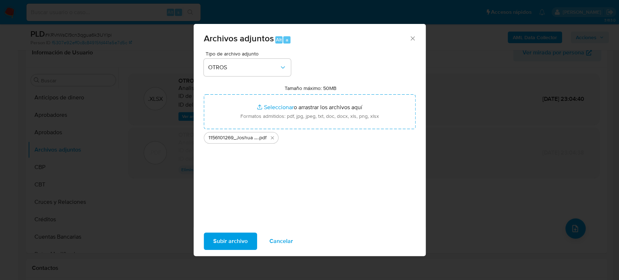
drag, startPoint x: 330, startPoint y: 107, endPoint x: 233, endPoint y: 244, distance: 168.5
click at [233, 244] on span "Subir archivo" at bounding box center [230, 241] width 34 height 16
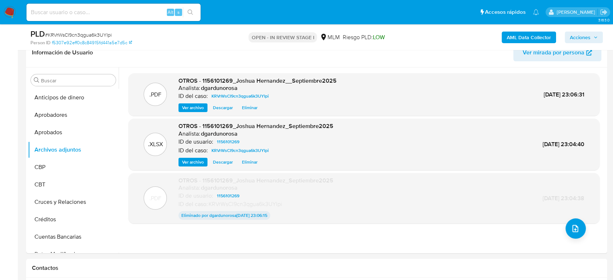
drag, startPoint x: 584, startPoint y: 34, endPoint x: 572, endPoint y: 41, distance: 13.5
click at [583, 34] on span "Acciones" at bounding box center [580, 38] width 21 height 12
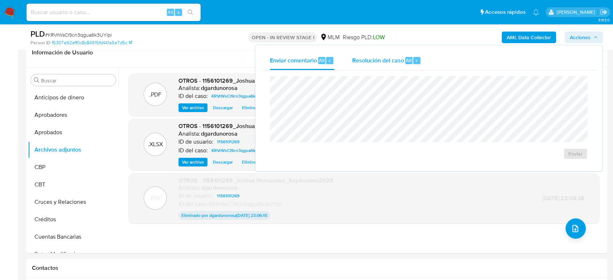
click at [398, 58] on span "Resolución del caso" at bounding box center [378, 60] width 52 height 8
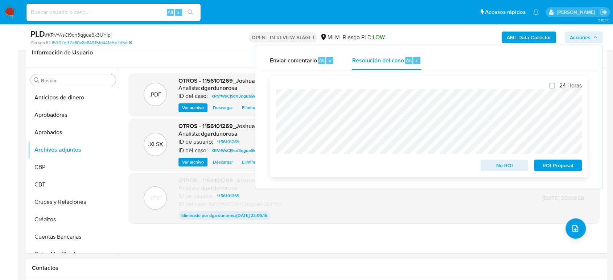
click at [546, 165] on span "ROI Proposal" at bounding box center [558, 165] width 38 height 10
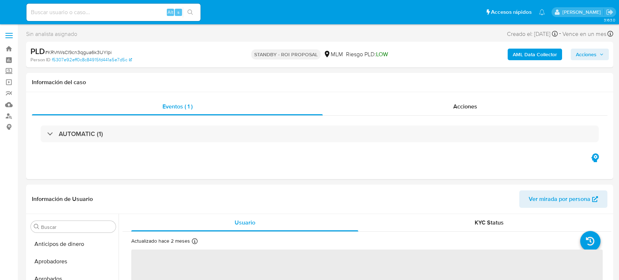
select select "10"
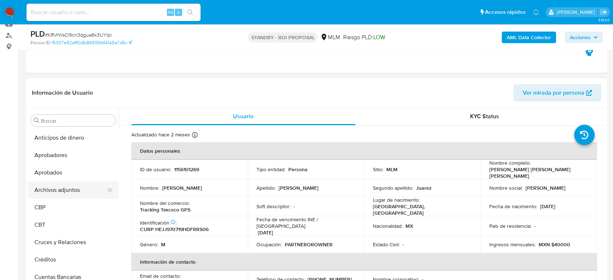
click at [73, 188] on button "Archivos adjuntos" at bounding box center [70, 189] width 85 height 17
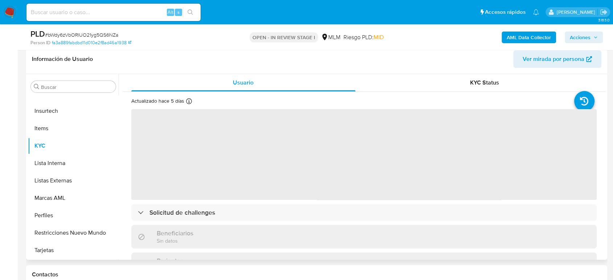
scroll to position [201, 0]
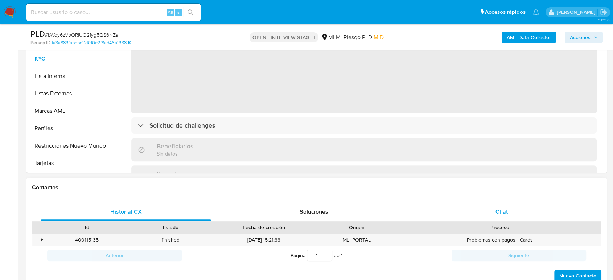
select select "10"
click at [488, 208] on div "Chat" at bounding box center [501, 211] width 170 height 17
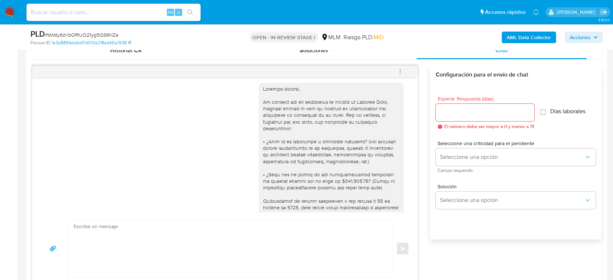
scroll to position [0, 0]
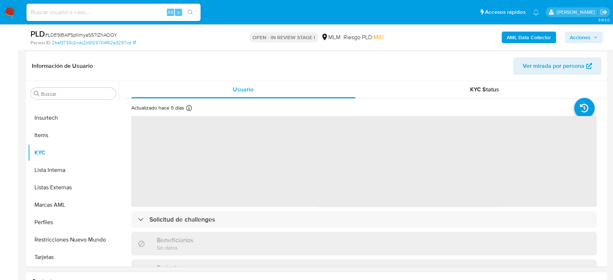
scroll to position [201, 0]
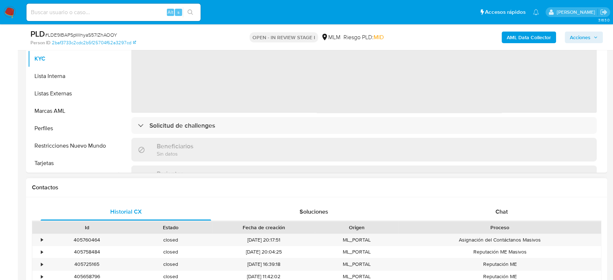
select select "10"
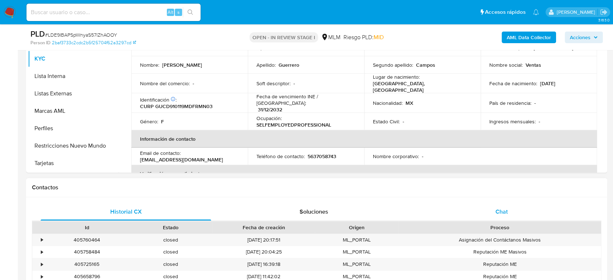
click at [509, 205] on div "Chat" at bounding box center [501, 211] width 170 height 17
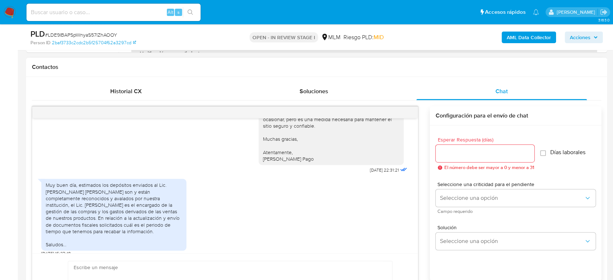
scroll to position [322, 0]
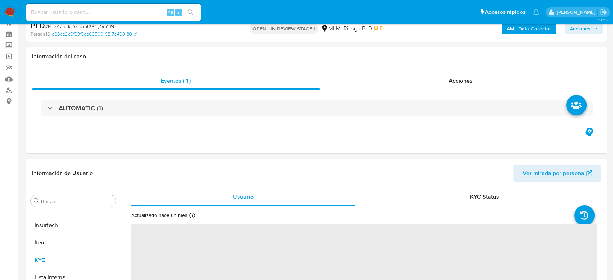
scroll to position [201, 0]
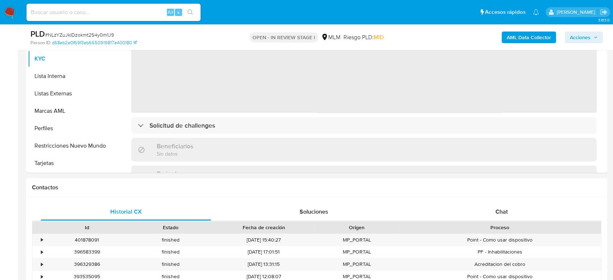
select select "10"
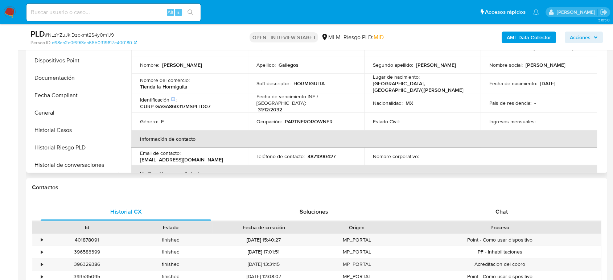
scroll to position [117, 0]
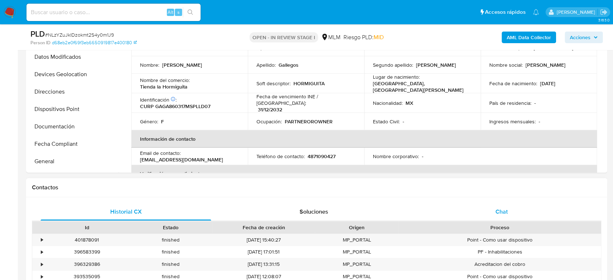
click at [511, 215] on div "Chat" at bounding box center [501, 211] width 170 height 17
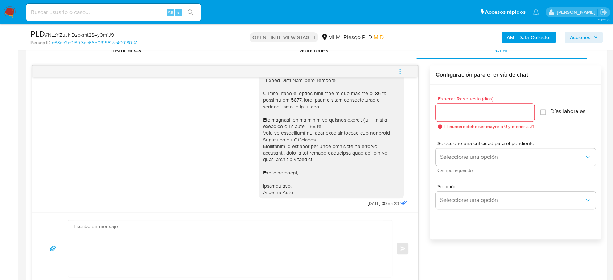
scroll to position [322, 0]
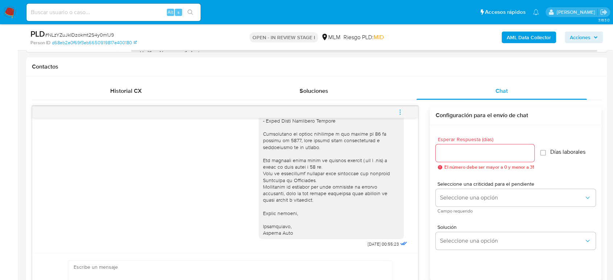
click at [395, 108] on button "menu-action" at bounding box center [400, 111] width 24 height 17
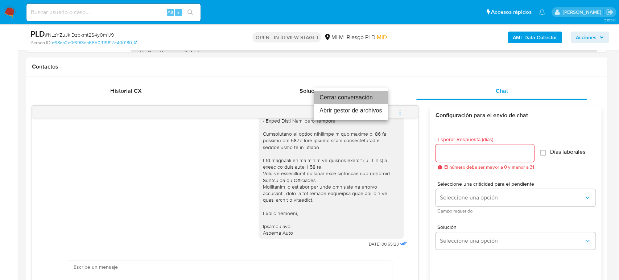
click at [365, 99] on li "Cerrar conversación" at bounding box center [351, 97] width 74 height 13
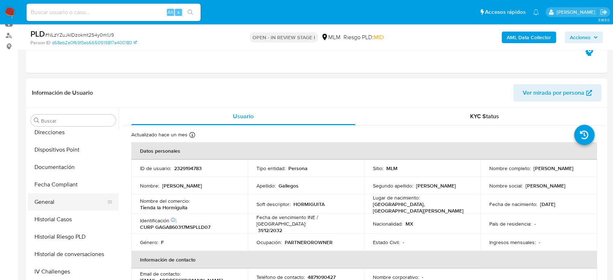
scroll to position [197, 0]
click at [71, 246] on button "Historial de conversaciones" at bounding box center [70, 253] width 85 height 17
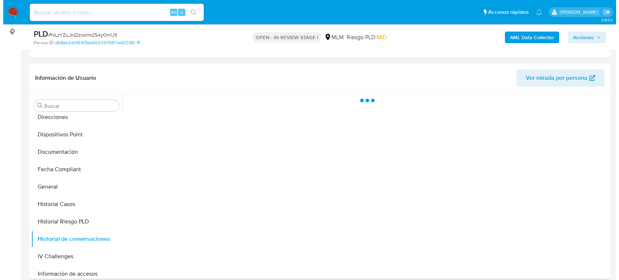
scroll to position [121, 0]
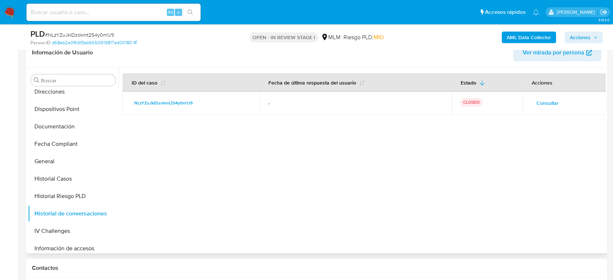
click at [544, 103] on span "Consultar" at bounding box center [547, 103] width 22 height 10
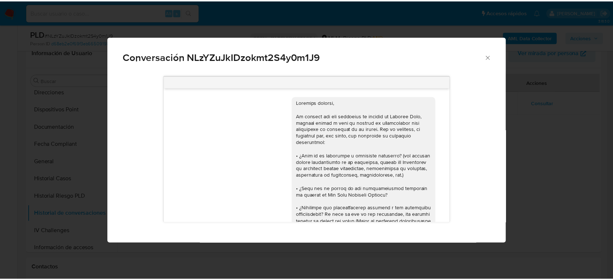
scroll to position [164, 0]
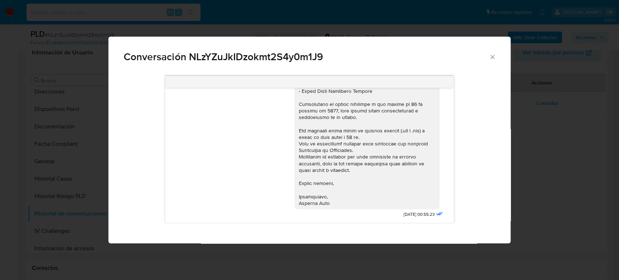
drag, startPoint x: 490, startPoint y: 53, endPoint x: 430, endPoint y: 74, distance: 63.4
click at [490, 53] on icon "Cerrar" at bounding box center [492, 56] width 7 height 7
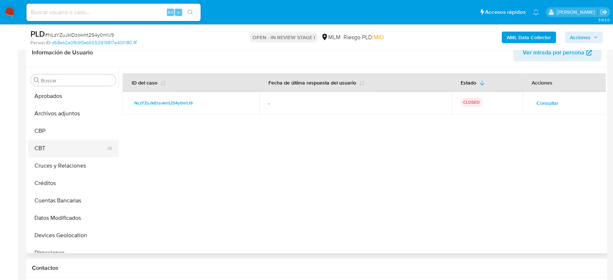
scroll to position [0, 0]
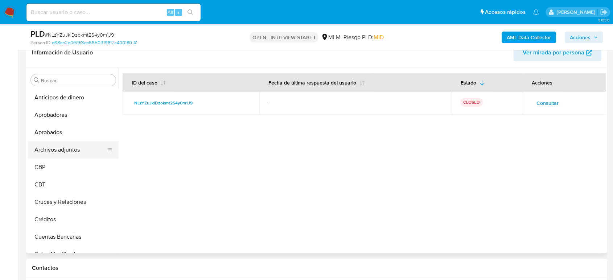
click at [75, 145] on button "Archivos adjuntos" at bounding box center [70, 149] width 85 height 17
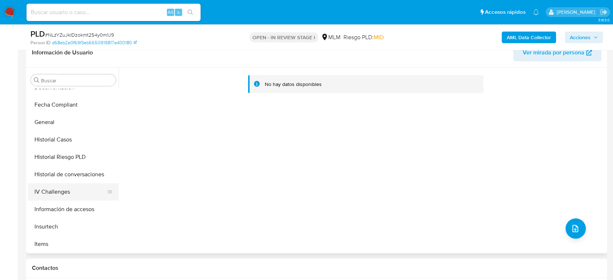
scroll to position [242, 0]
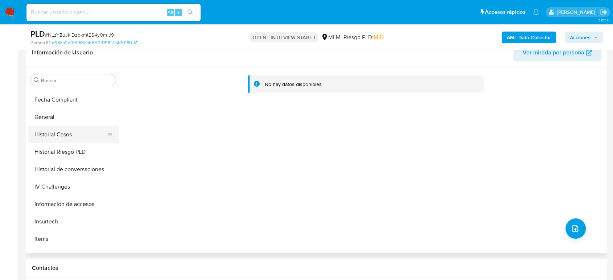
click at [62, 136] on button "Historial Casos" at bounding box center [70, 134] width 85 height 17
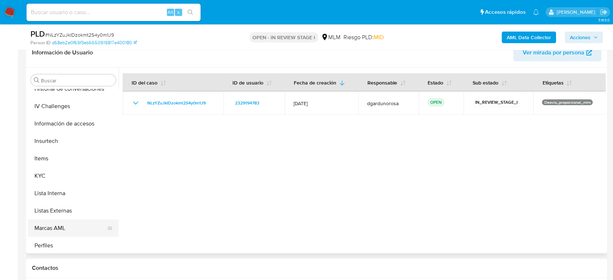
scroll to position [359, 0]
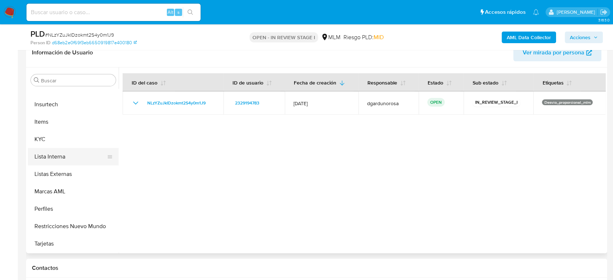
click at [60, 149] on button "Lista Interna" at bounding box center [70, 156] width 85 height 17
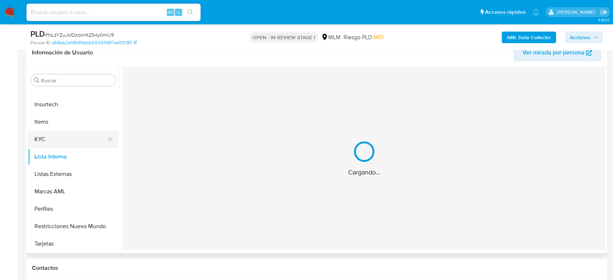
click at [57, 140] on button "KYC" at bounding box center [70, 139] width 85 height 17
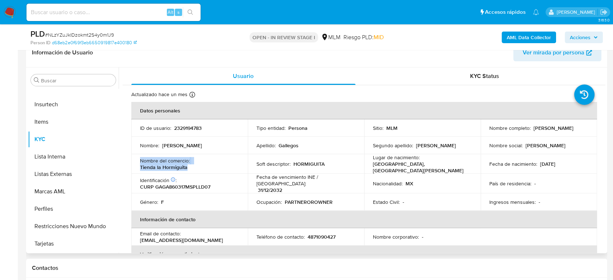
drag, startPoint x: 190, startPoint y: 166, endPoint x: 138, endPoint y: 162, distance: 52.0
click at [139, 163] on td "Nombre del comercio : Tienda la Hormiguita" at bounding box center [189, 164] width 116 height 20
copy div "Nombre del comercio : Tienda la Hormiguita"
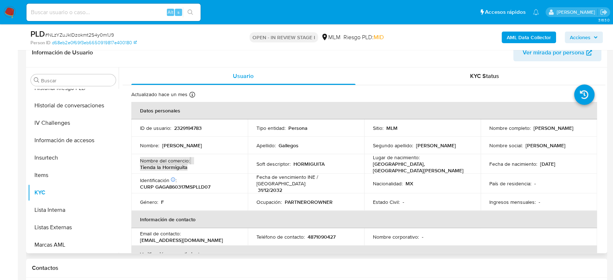
scroll to position [197, 0]
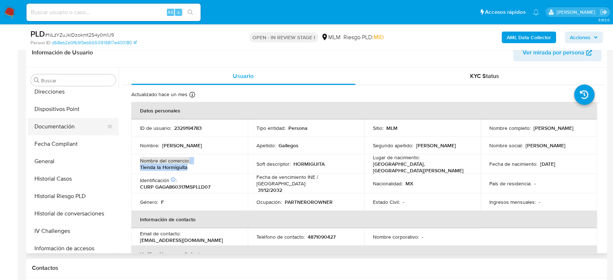
drag, startPoint x: 39, startPoint y: 130, endPoint x: 42, endPoint y: 133, distance: 4.6
click at [39, 130] on button "Documentación" at bounding box center [70, 126] width 85 height 17
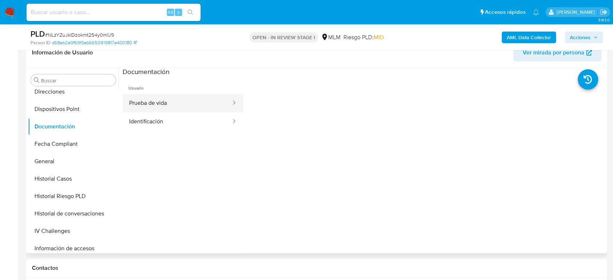
click at [214, 107] on button "Prueba de vida" at bounding box center [177, 103] width 109 height 18
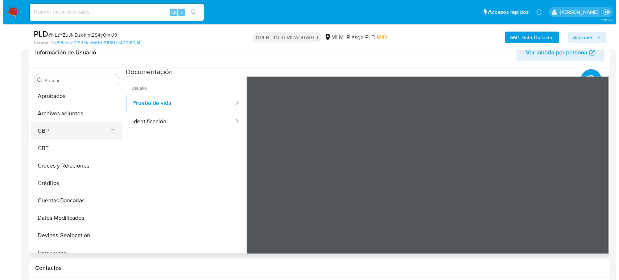
scroll to position [0, 0]
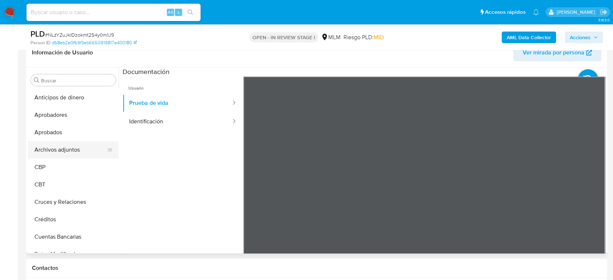
click at [55, 145] on button "Archivos adjuntos" at bounding box center [70, 149] width 85 height 17
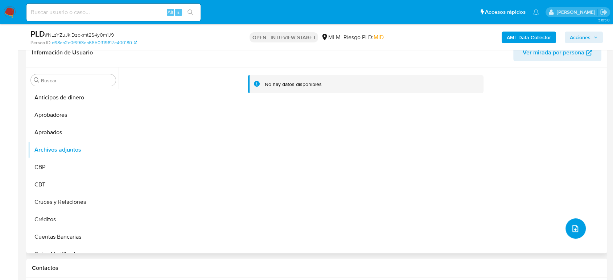
click at [572, 233] on button "upload-file" at bounding box center [575, 228] width 20 height 20
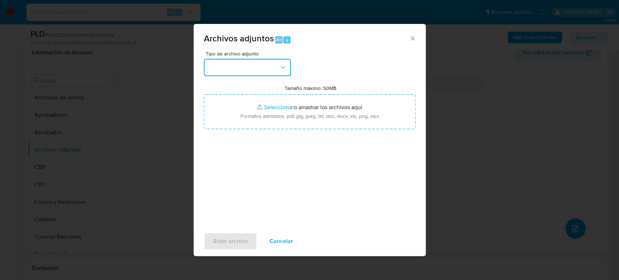
click at [270, 68] on button "button" at bounding box center [247, 67] width 87 height 17
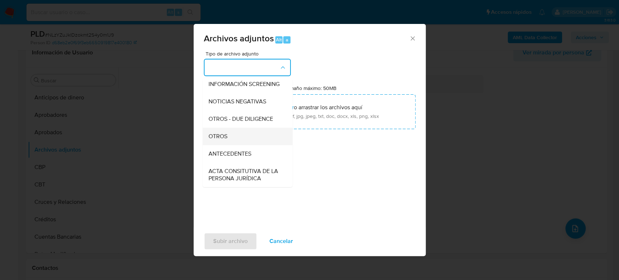
scroll to position [81, 0]
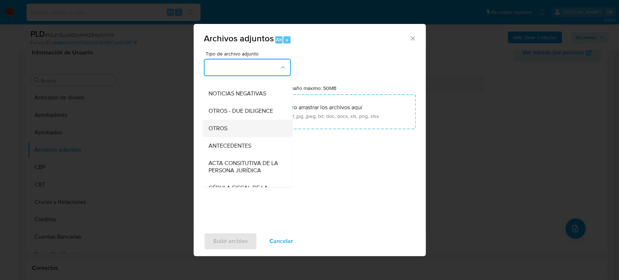
click at [237, 134] on div "OTROS" at bounding box center [245, 128] width 74 height 17
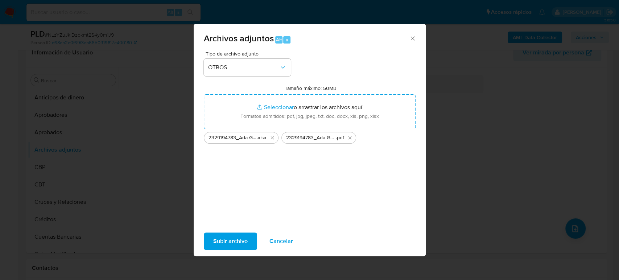
click at [235, 239] on span "Subir archivo" at bounding box center [230, 241] width 34 height 16
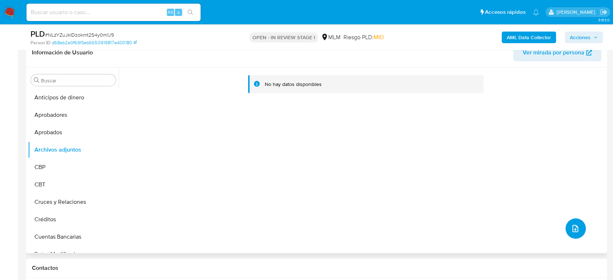
click at [566, 225] on button "upload-file" at bounding box center [575, 228] width 20 height 20
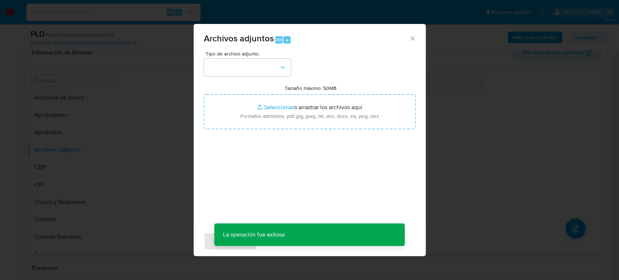
click at [146, 149] on div "Archivos adjuntos Alt a Tipo de archivo adjunto Tamaño máximo: 50MB Seleccionar…" at bounding box center [309, 140] width 619 height 280
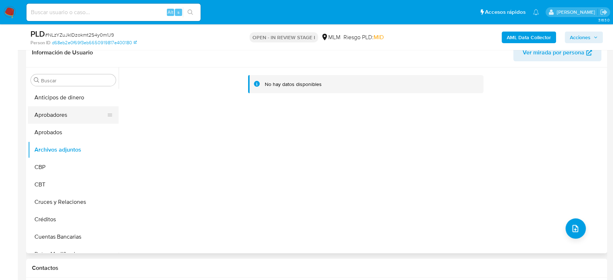
click at [60, 106] on button "Aprobadores" at bounding box center [70, 114] width 85 height 17
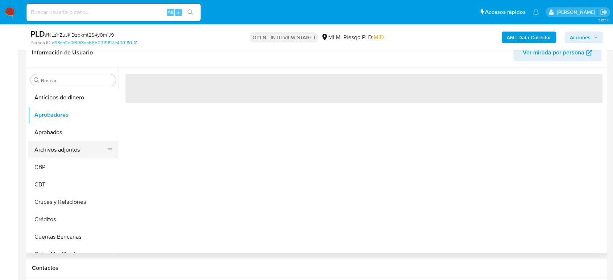
click at [59, 146] on button "Archivos adjuntos" at bounding box center [70, 149] width 85 height 17
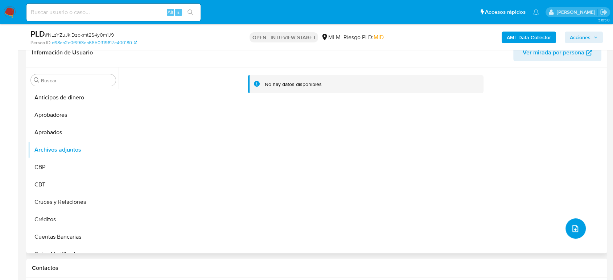
click at [573, 223] on button "upload-file" at bounding box center [575, 228] width 20 height 20
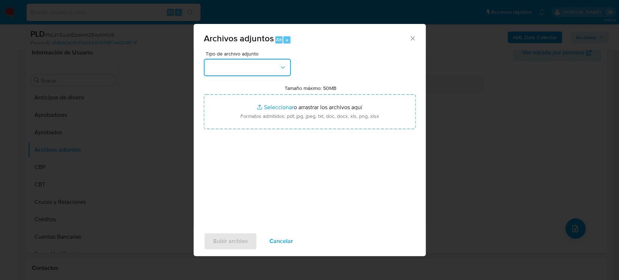
click at [255, 73] on button "button" at bounding box center [247, 67] width 87 height 17
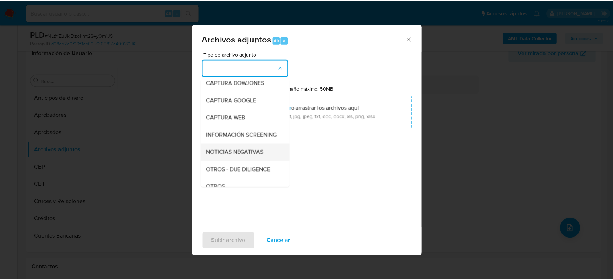
scroll to position [40, 0]
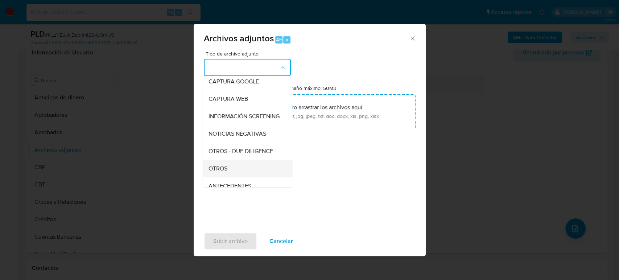
click at [233, 177] on div "OTROS" at bounding box center [245, 168] width 74 height 17
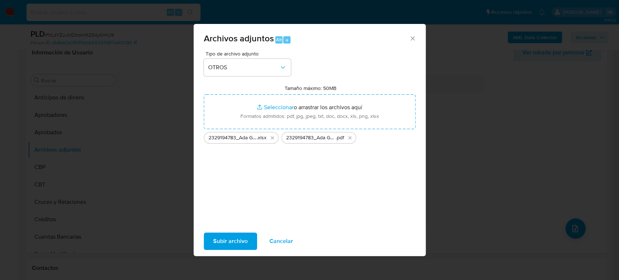
click at [226, 246] on span "Subir archivo" at bounding box center [230, 241] width 34 height 16
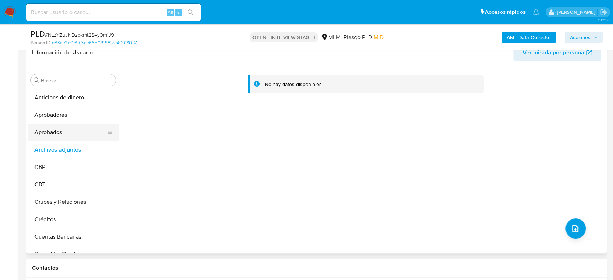
click at [61, 126] on button "Aprobados" at bounding box center [70, 132] width 85 height 17
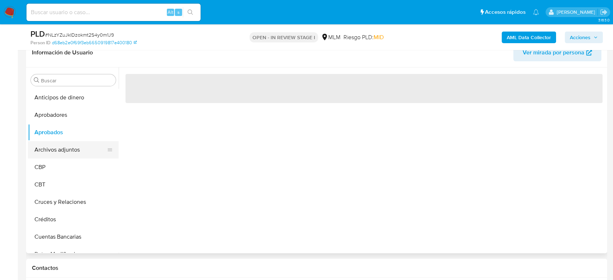
click at [55, 146] on button "Archivos adjuntos" at bounding box center [70, 149] width 85 height 17
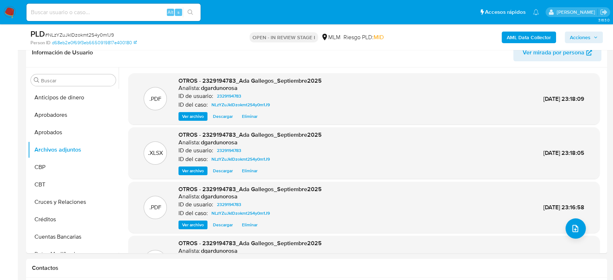
drag, startPoint x: 592, startPoint y: 38, endPoint x: 593, endPoint y: 42, distance: 4.5
click at [592, 38] on span "Acciones" at bounding box center [584, 37] width 28 height 10
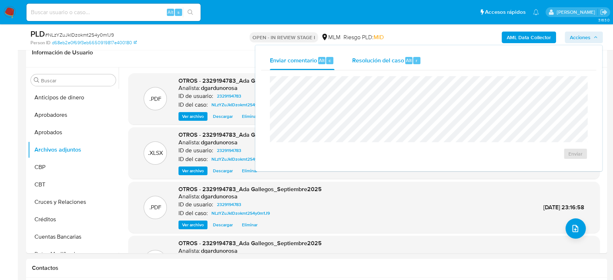
click at [392, 61] on span "Resolución del caso" at bounding box center [378, 60] width 52 height 8
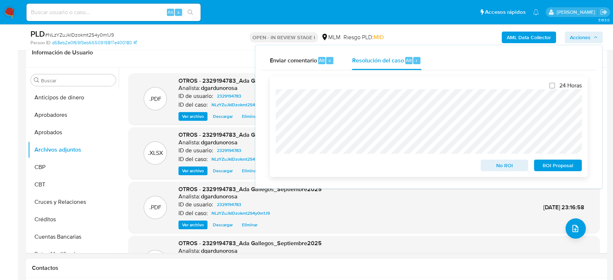
click at [541, 162] on span "ROI Proposal" at bounding box center [558, 165] width 38 height 10
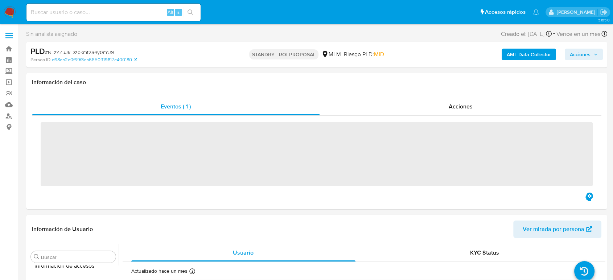
scroll to position [359, 0]
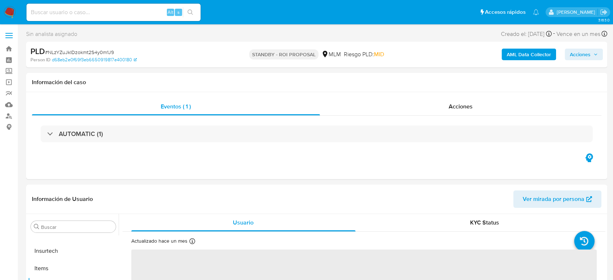
select select "10"
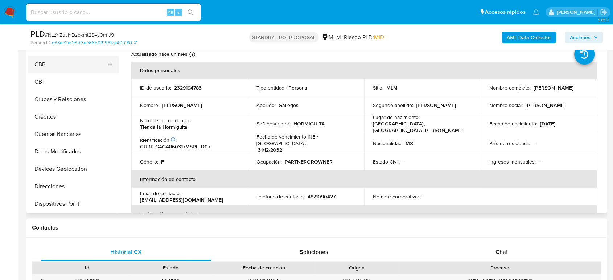
scroll to position [0, 0]
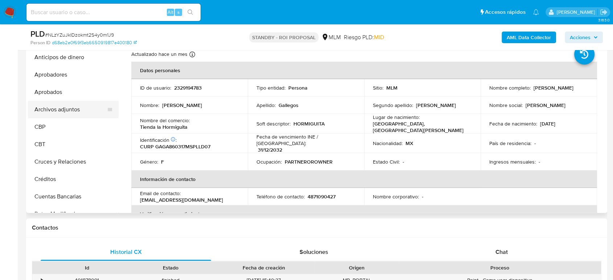
click at [77, 108] on button "Archivos adjuntos" at bounding box center [70, 109] width 85 height 17
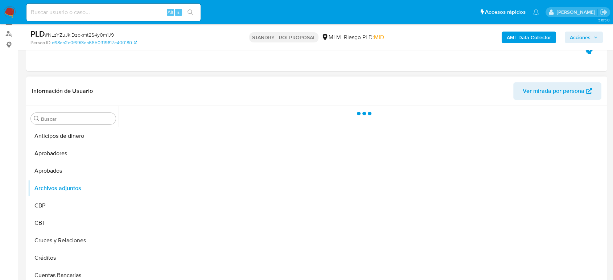
scroll to position [81, 0]
